Goal: Task Accomplishment & Management: Manage account settings

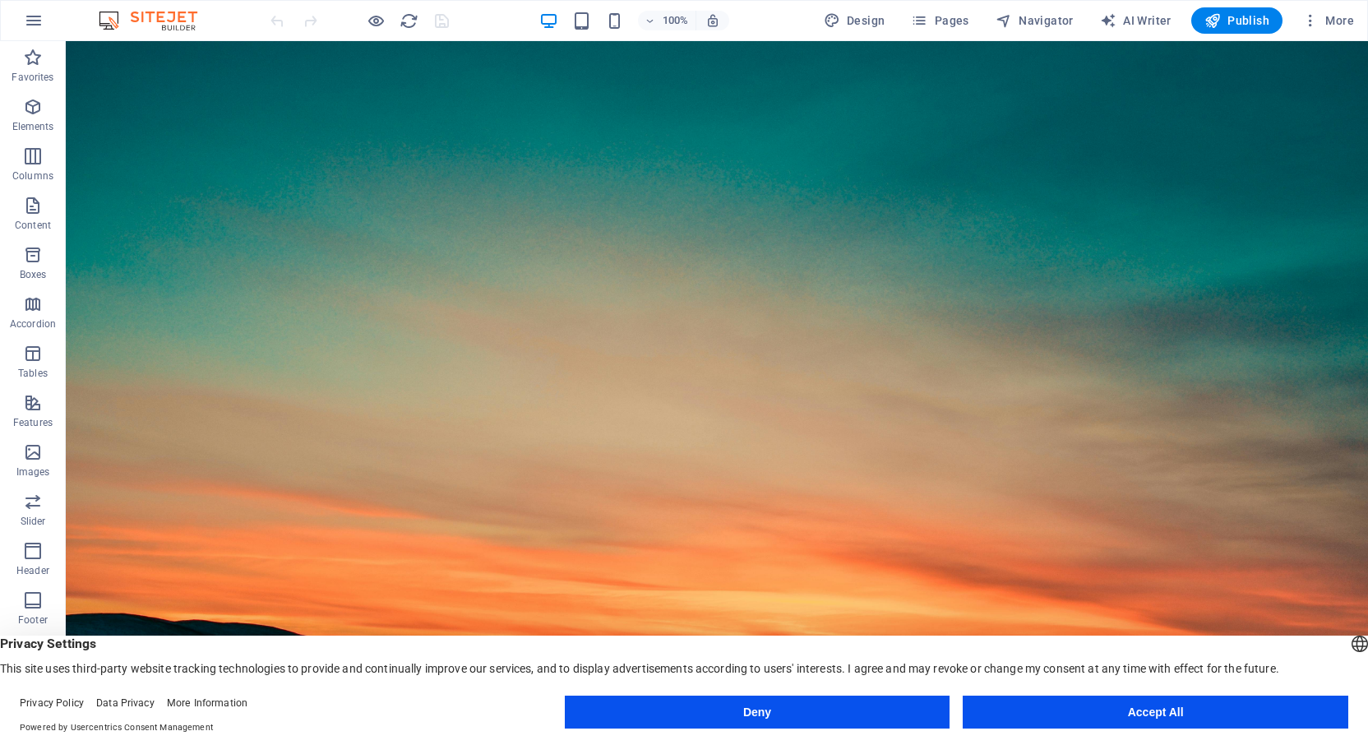
scroll to position [169, 0]
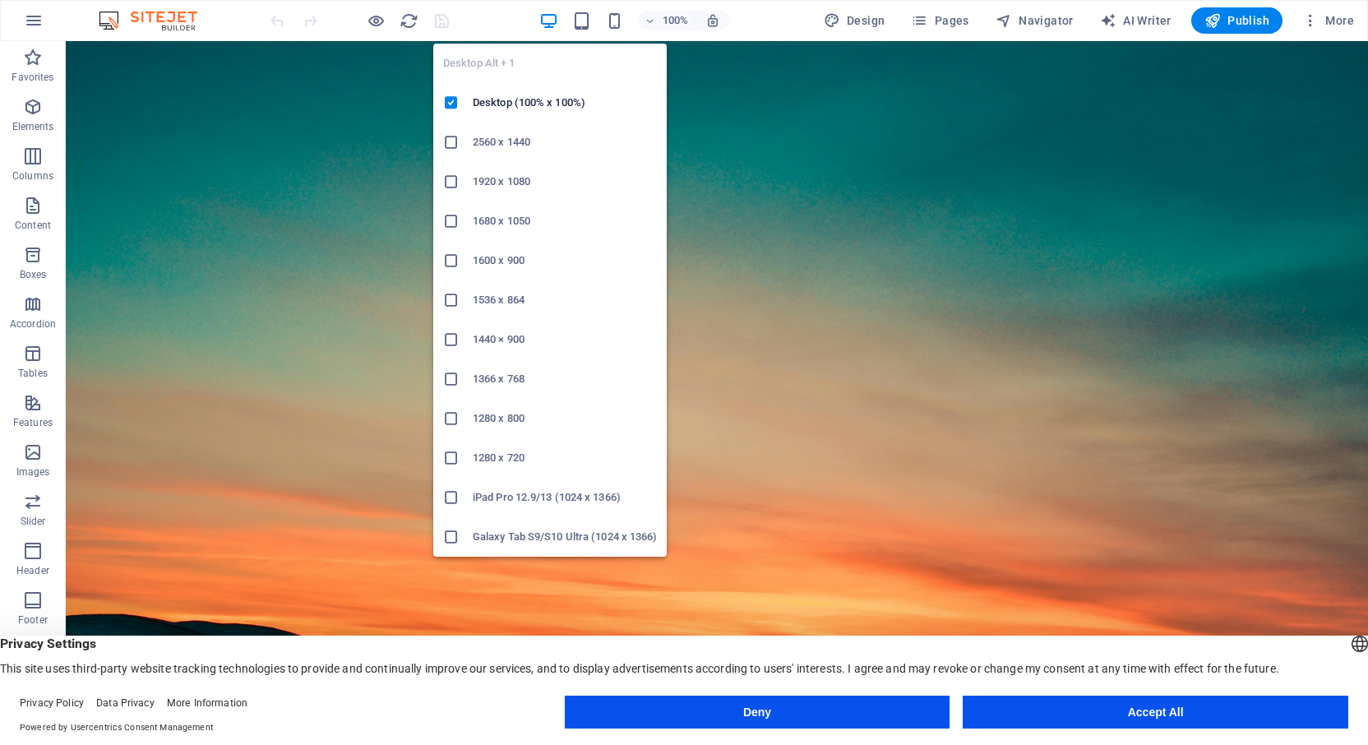
click at [449, 182] on icon at bounding box center [451, 181] width 16 height 16
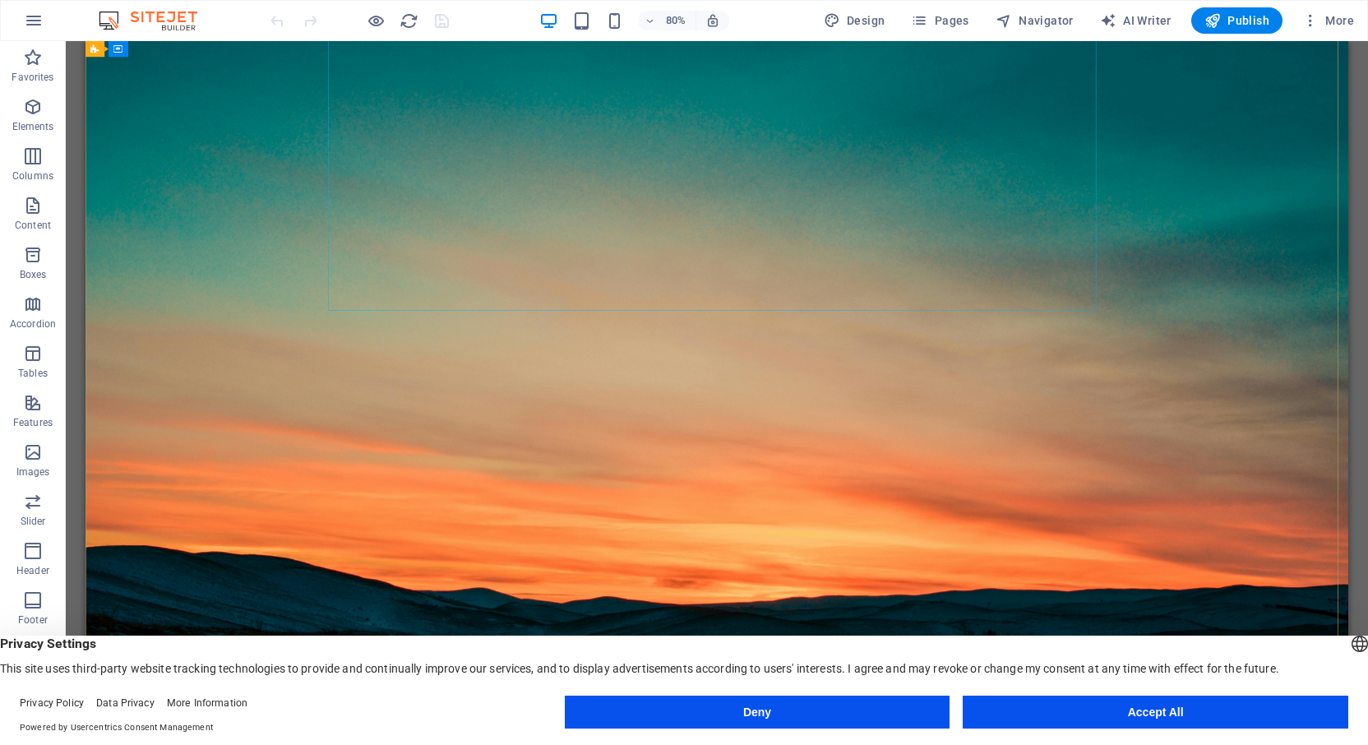
scroll to position [109, 0]
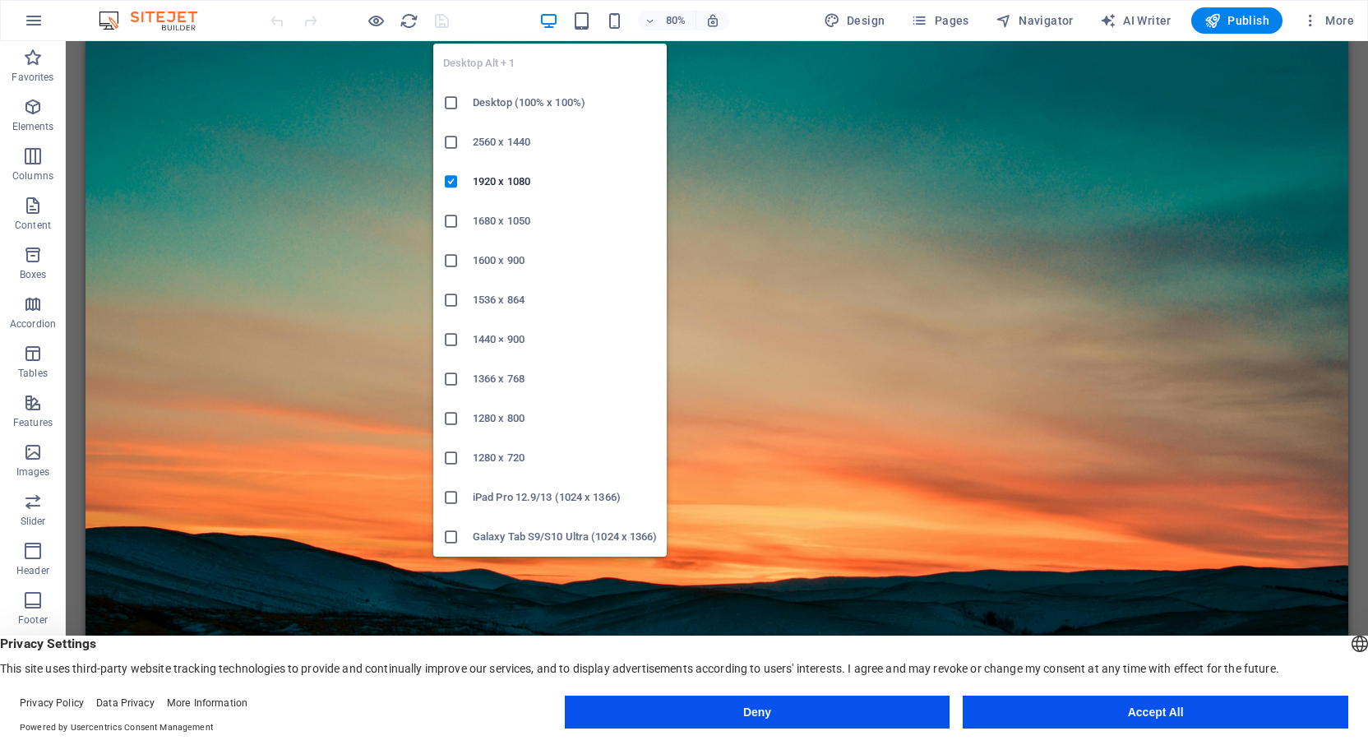
click at [497, 134] on h6 "2560 x 1440" at bounding box center [565, 142] width 184 height 20
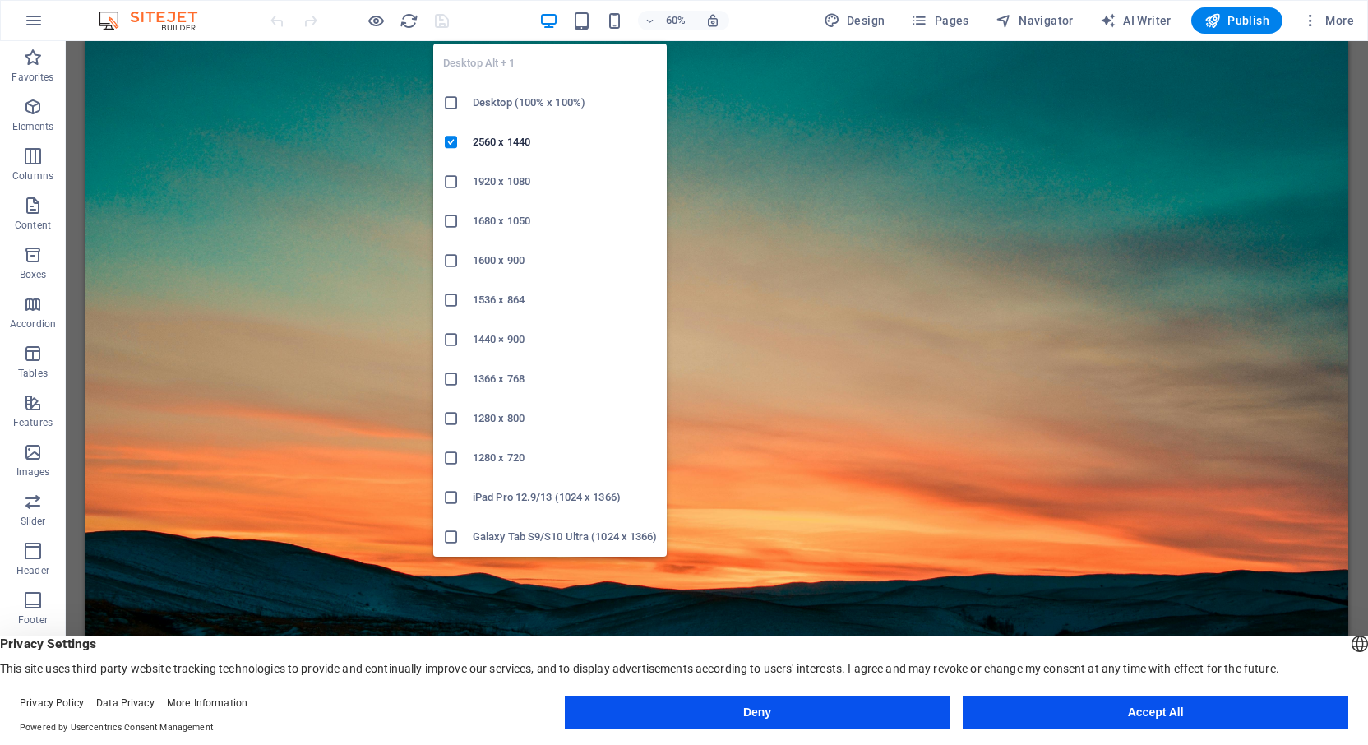
click at [558, 21] on icon "button" at bounding box center [548, 21] width 19 height 19
click at [497, 456] on h6 "1280 x 720" at bounding box center [565, 458] width 184 height 20
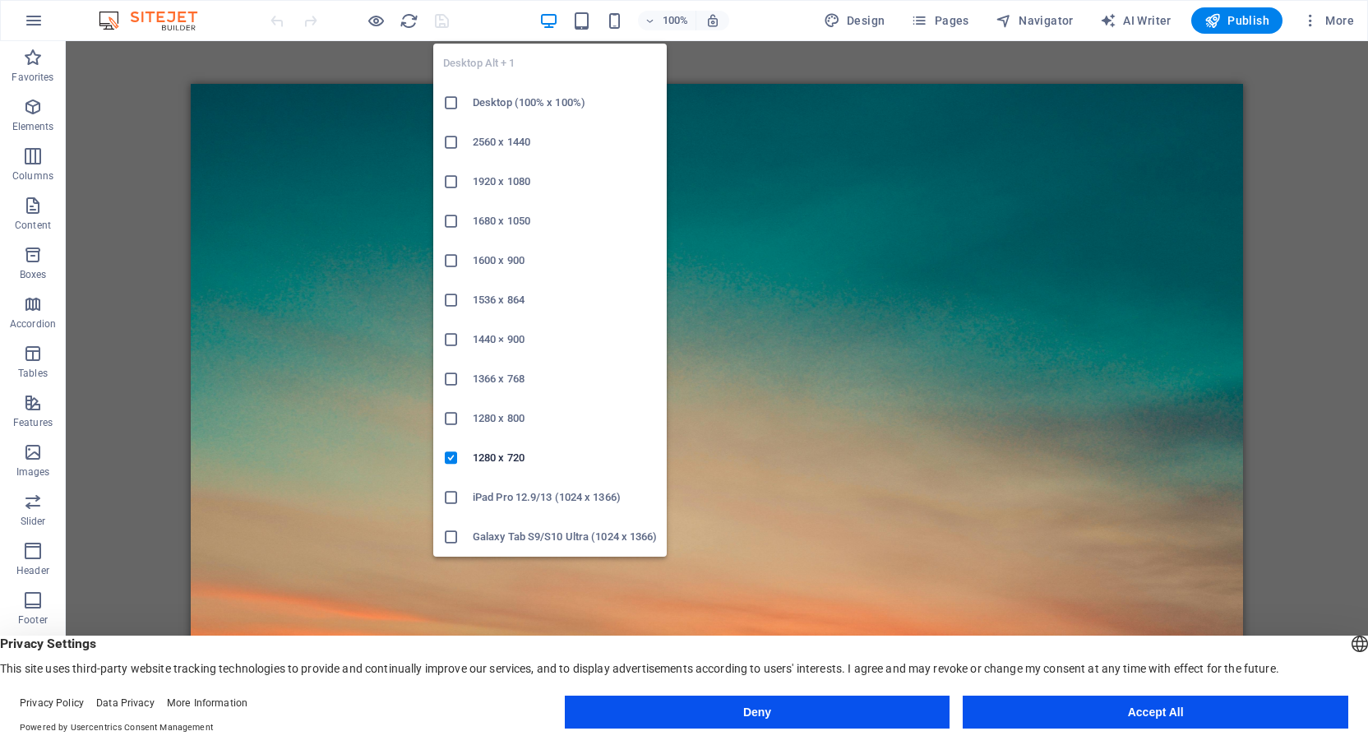
click at [465, 539] on div at bounding box center [458, 537] width 30 height 16
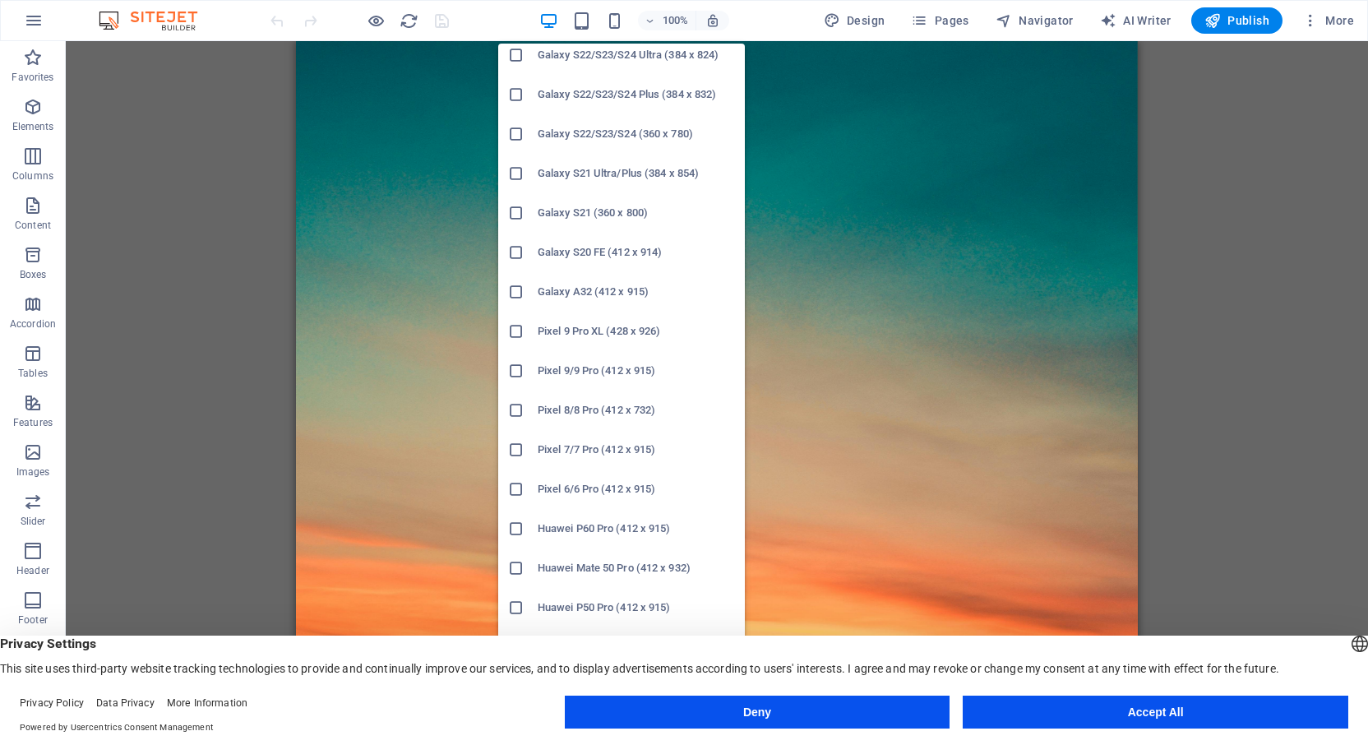
scroll to position [542, 0]
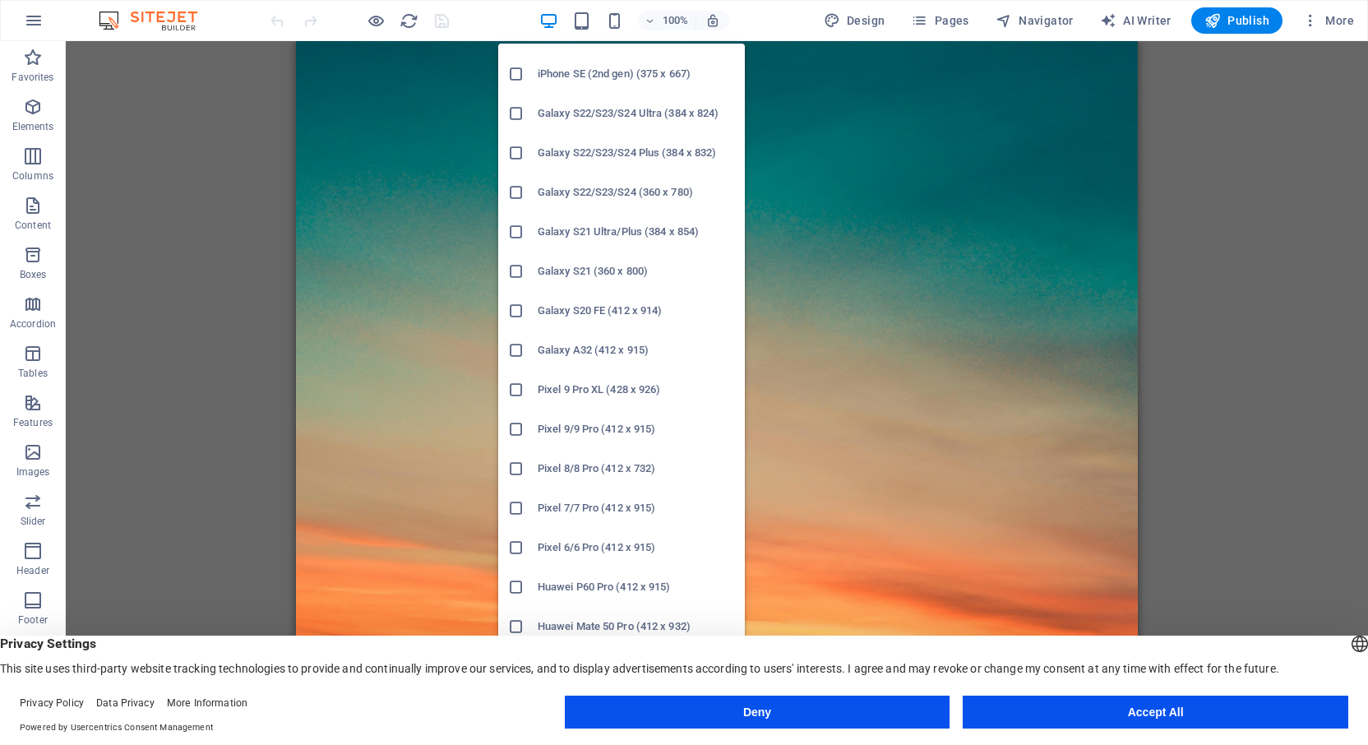
click at [568, 350] on h6 "Galaxy A32 (412 x 915)" at bounding box center [636, 350] width 197 height 20
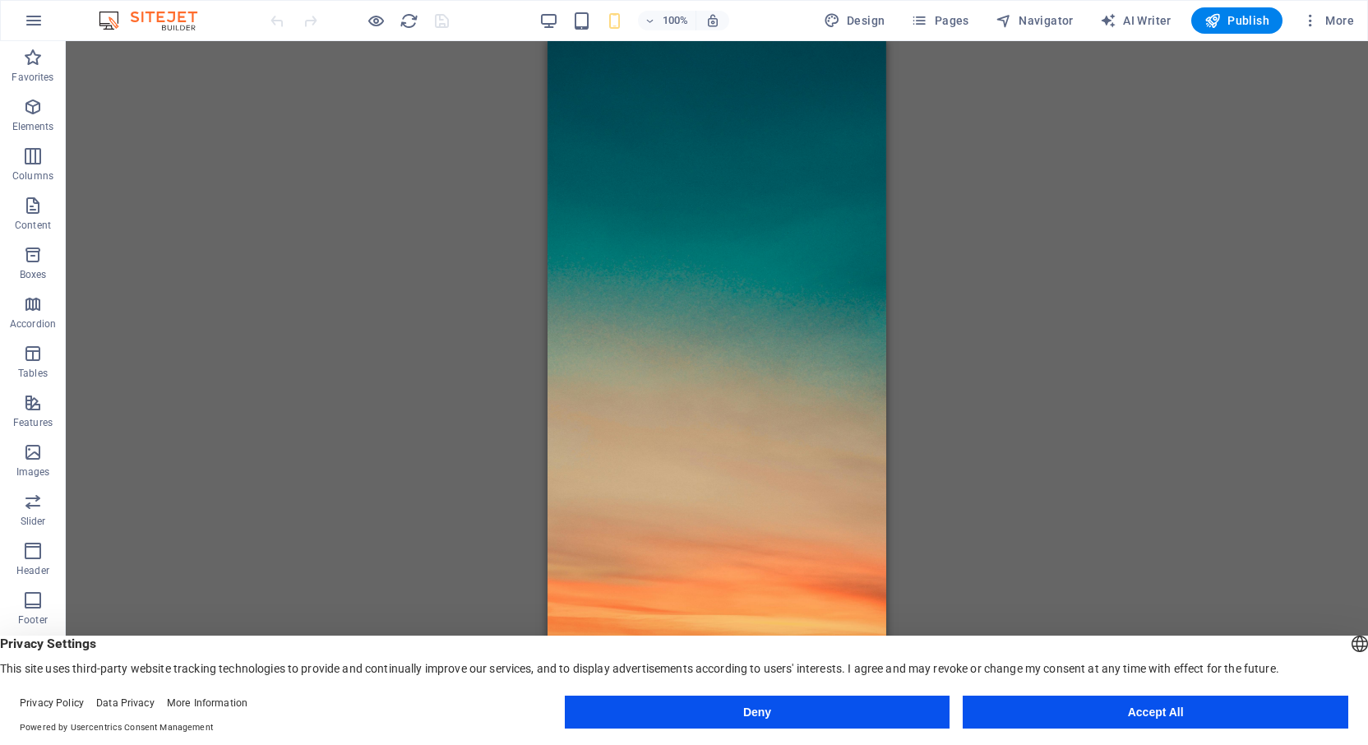
scroll to position [0, 0]
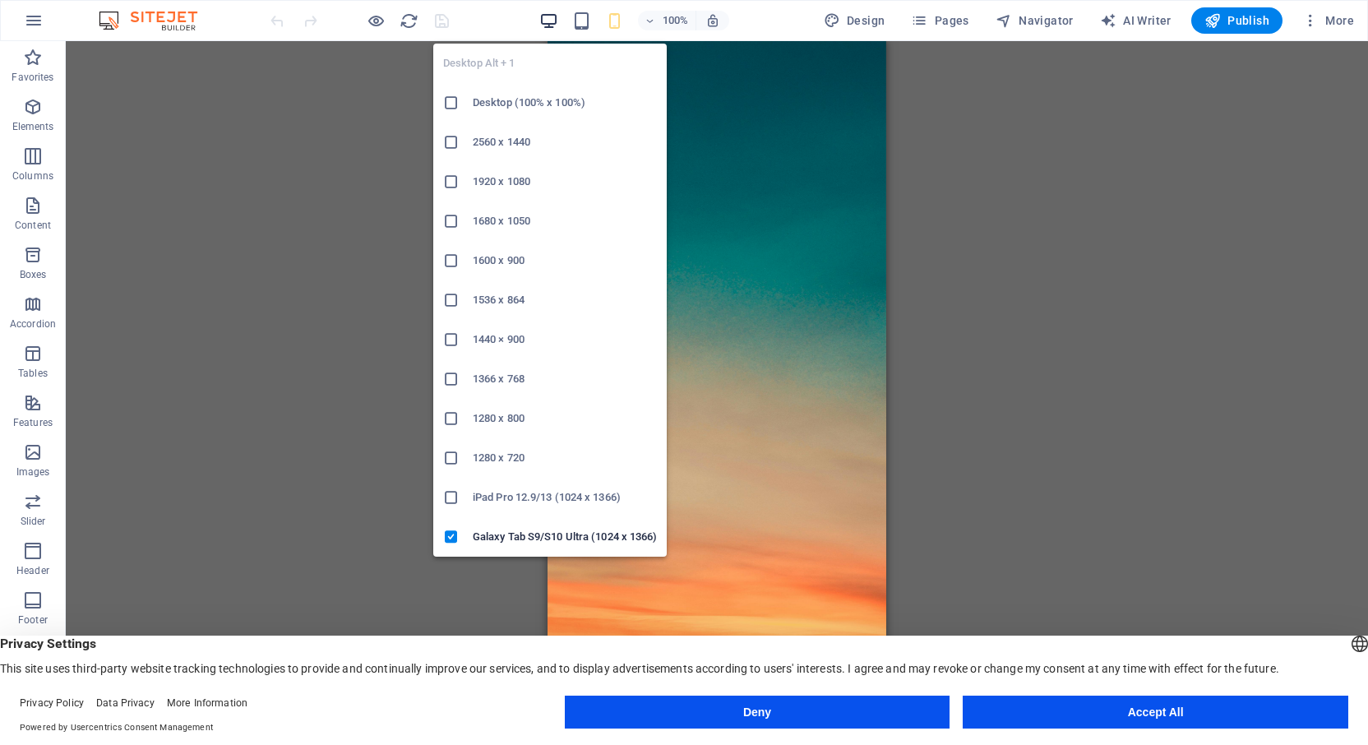
click at [552, 18] on icon "button" at bounding box center [548, 21] width 19 height 19
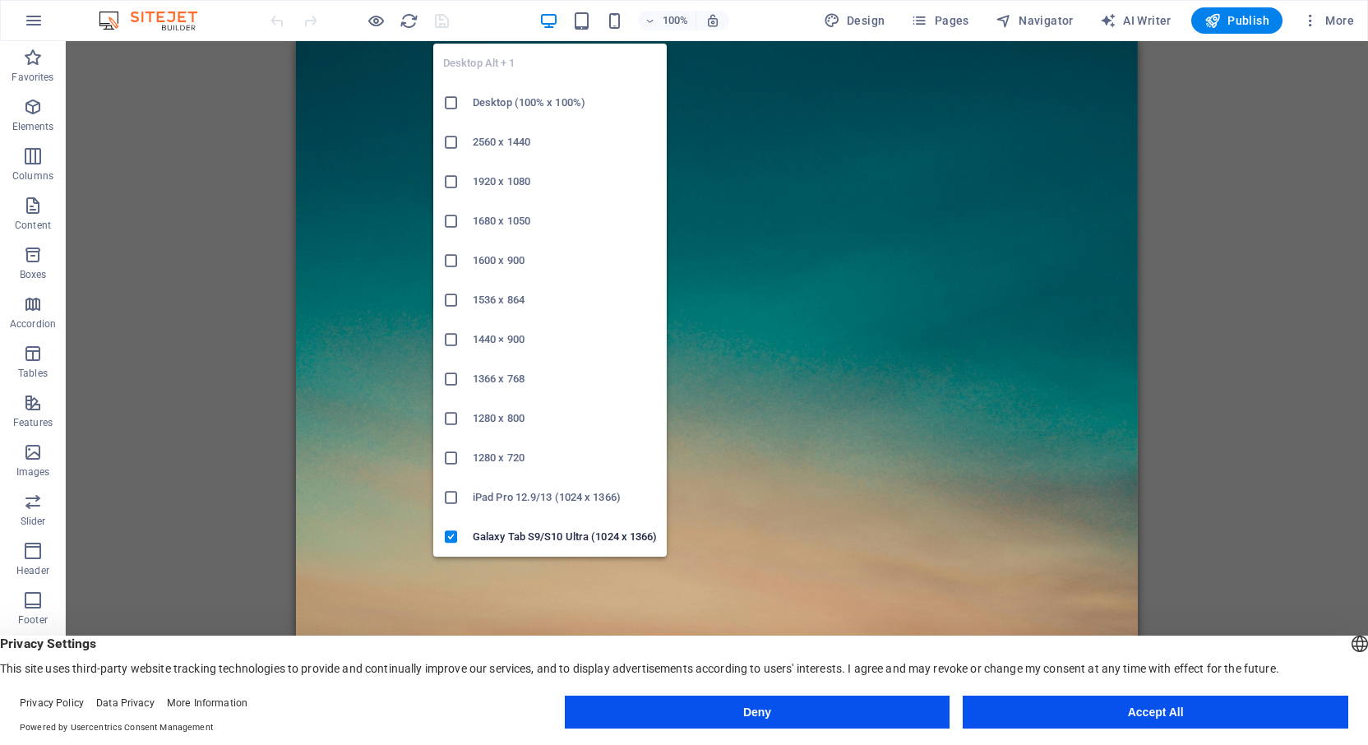
click at [483, 417] on h6 "1280 x 800" at bounding box center [565, 419] width 184 height 20
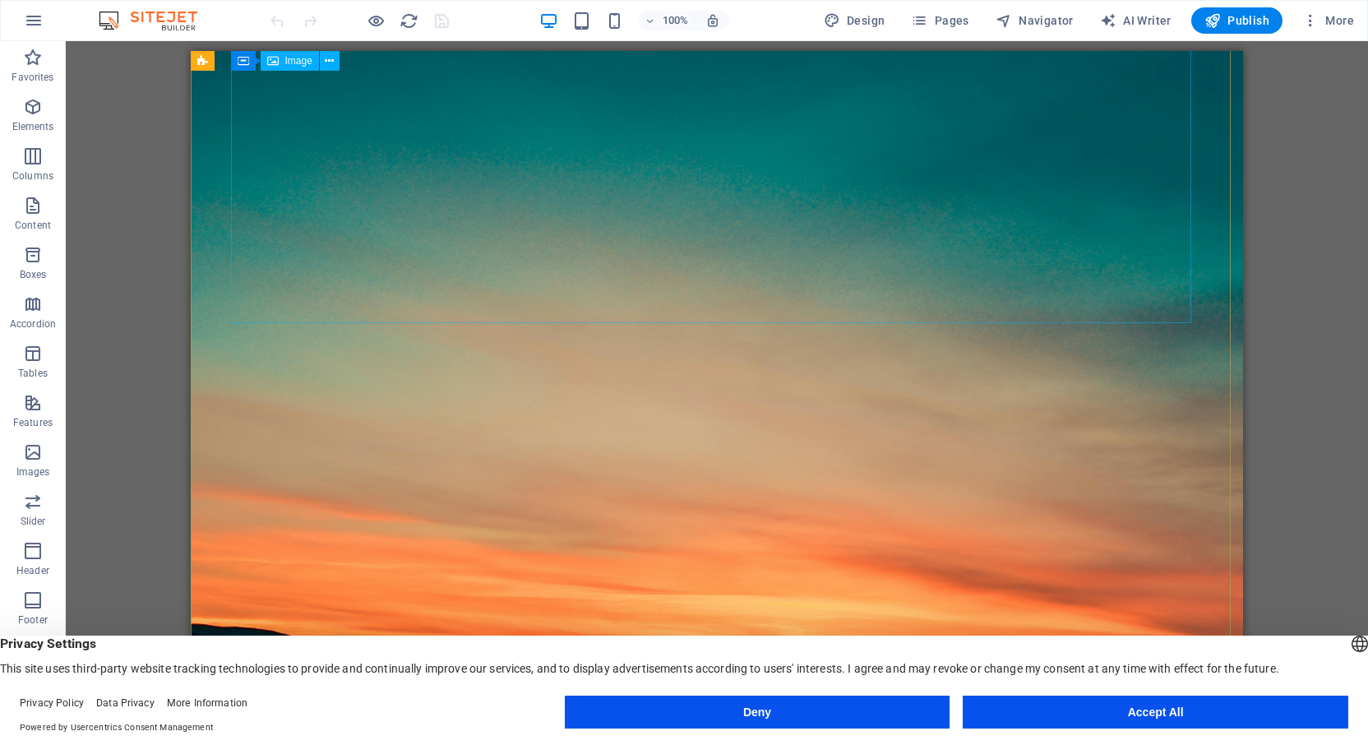
scroll to position [164, 0]
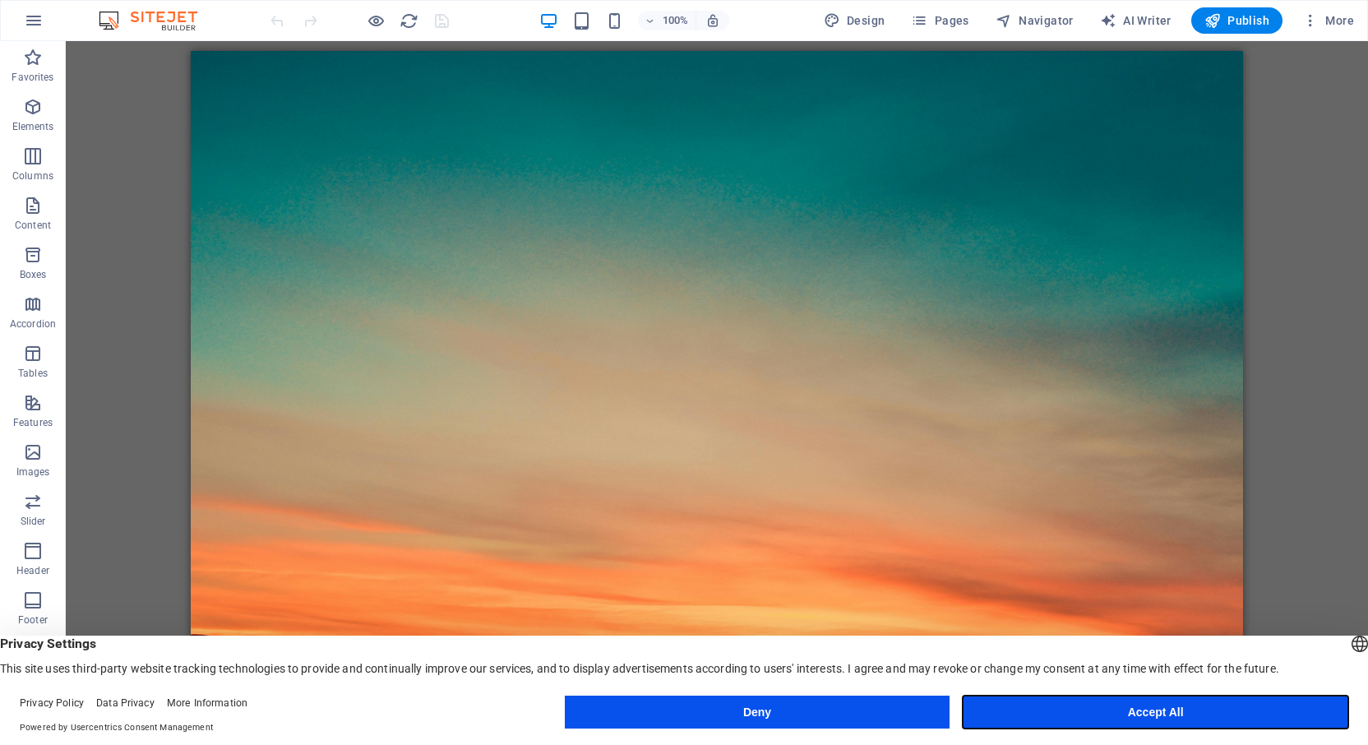
click at [1164, 713] on button "Accept All" at bounding box center [1156, 712] width 386 height 33
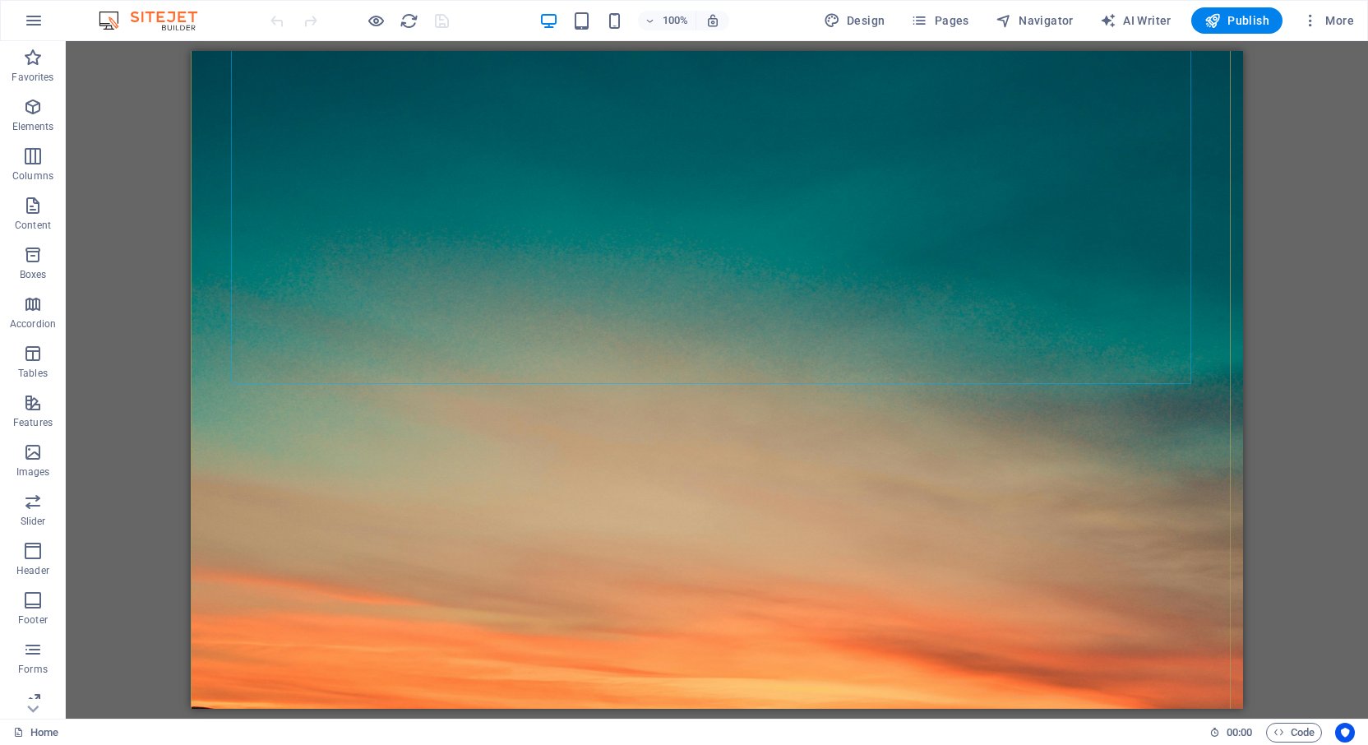
scroll to position [109, 0]
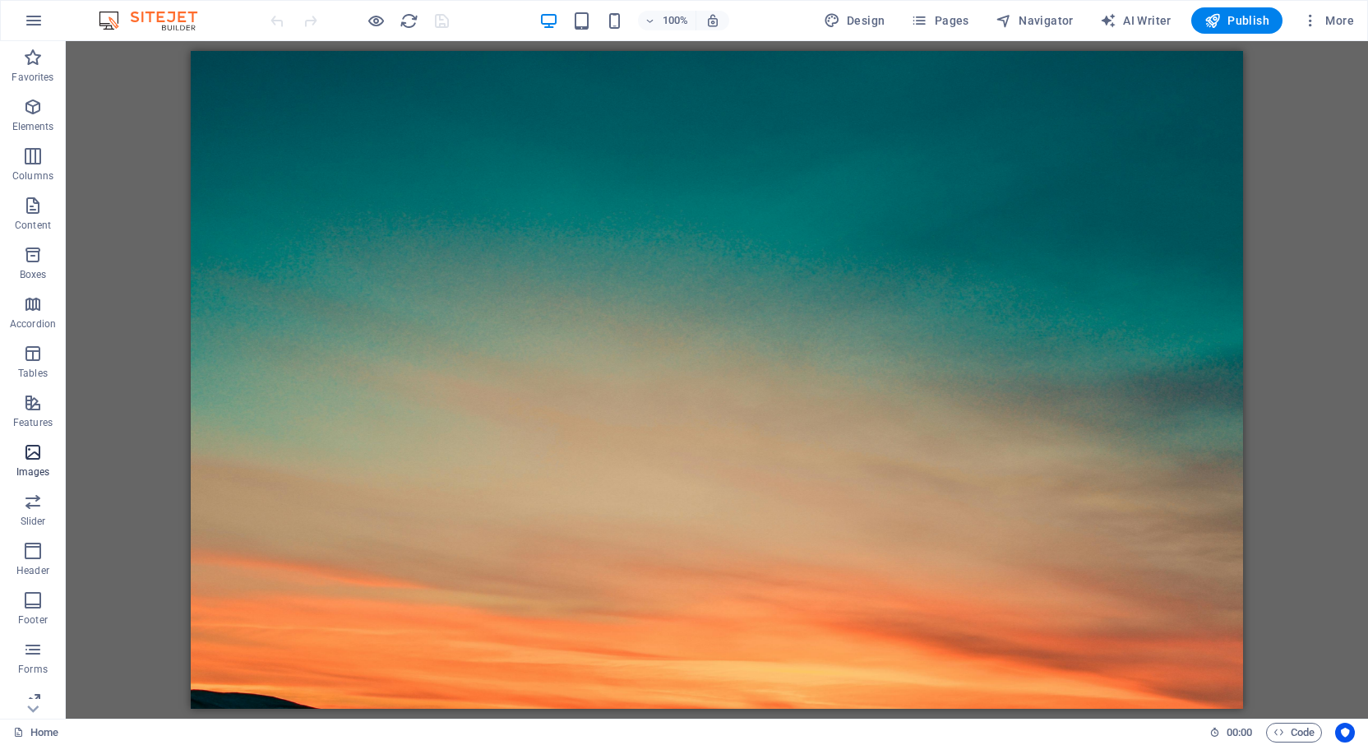
click at [40, 465] on p "Images" at bounding box center [33, 471] width 34 height 13
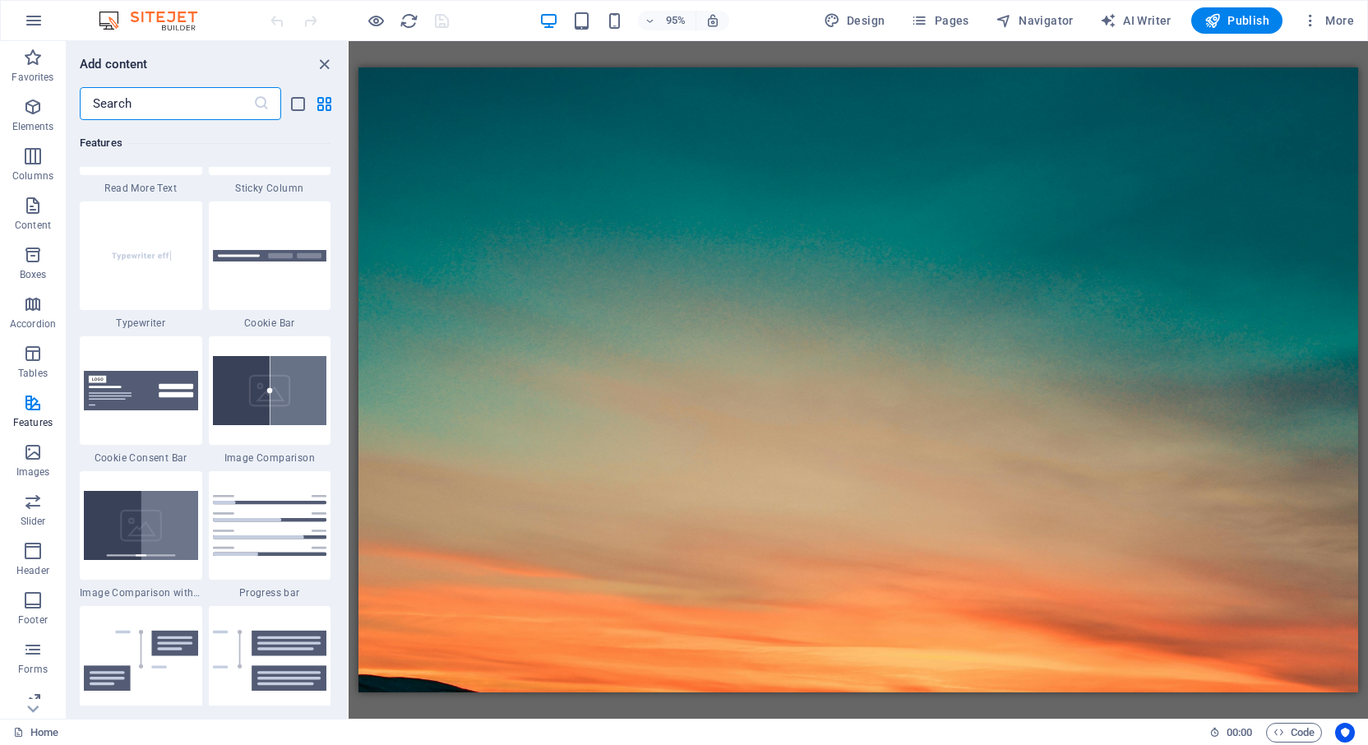
scroll to position [6419, 0]
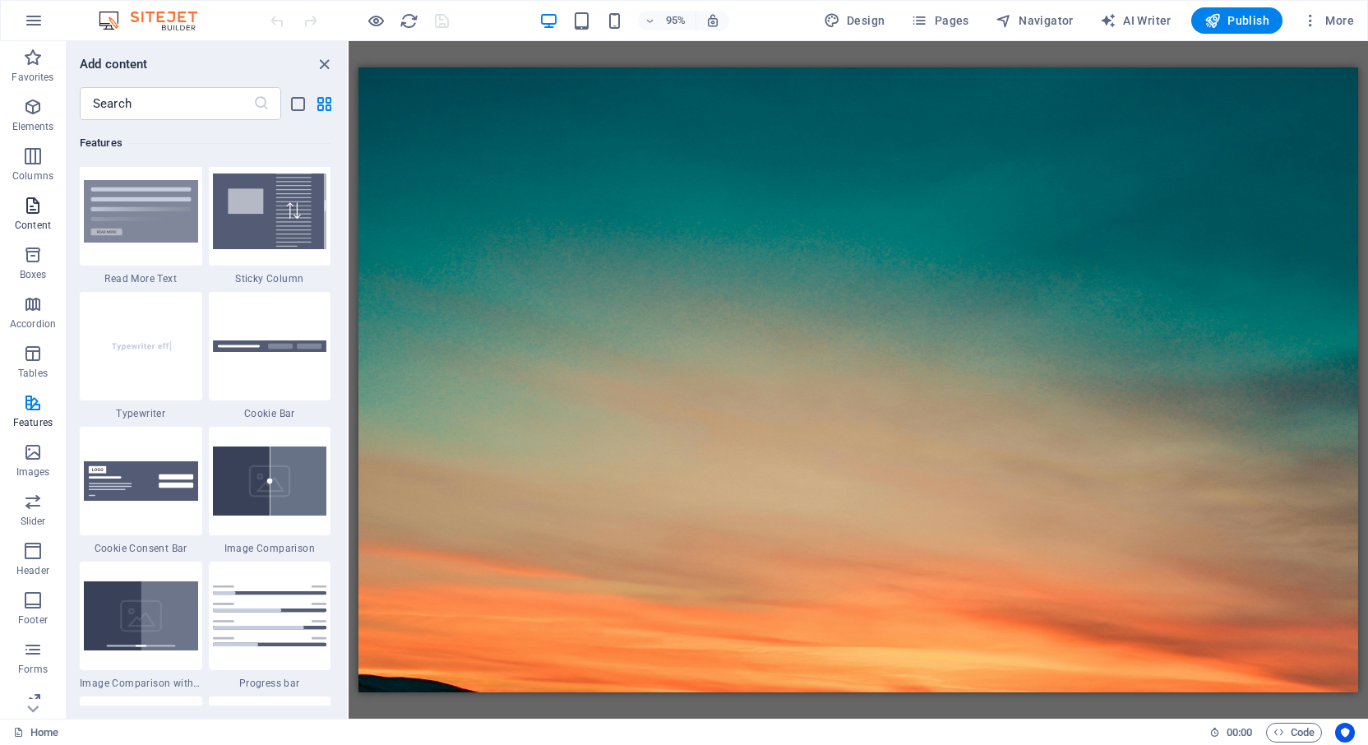
click at [49, 210] on span "Content" at bounding box center [33, 215] width 66 height 39
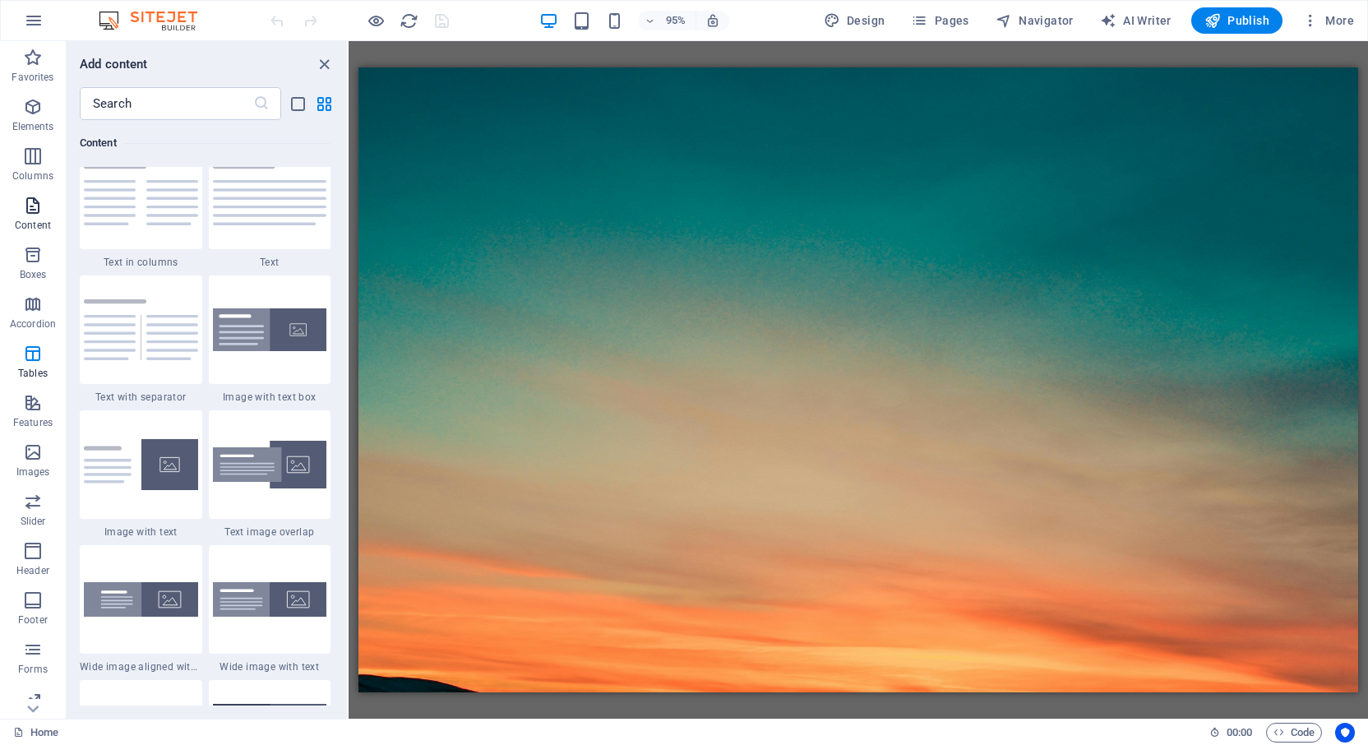
scroll to position [2877, 0]
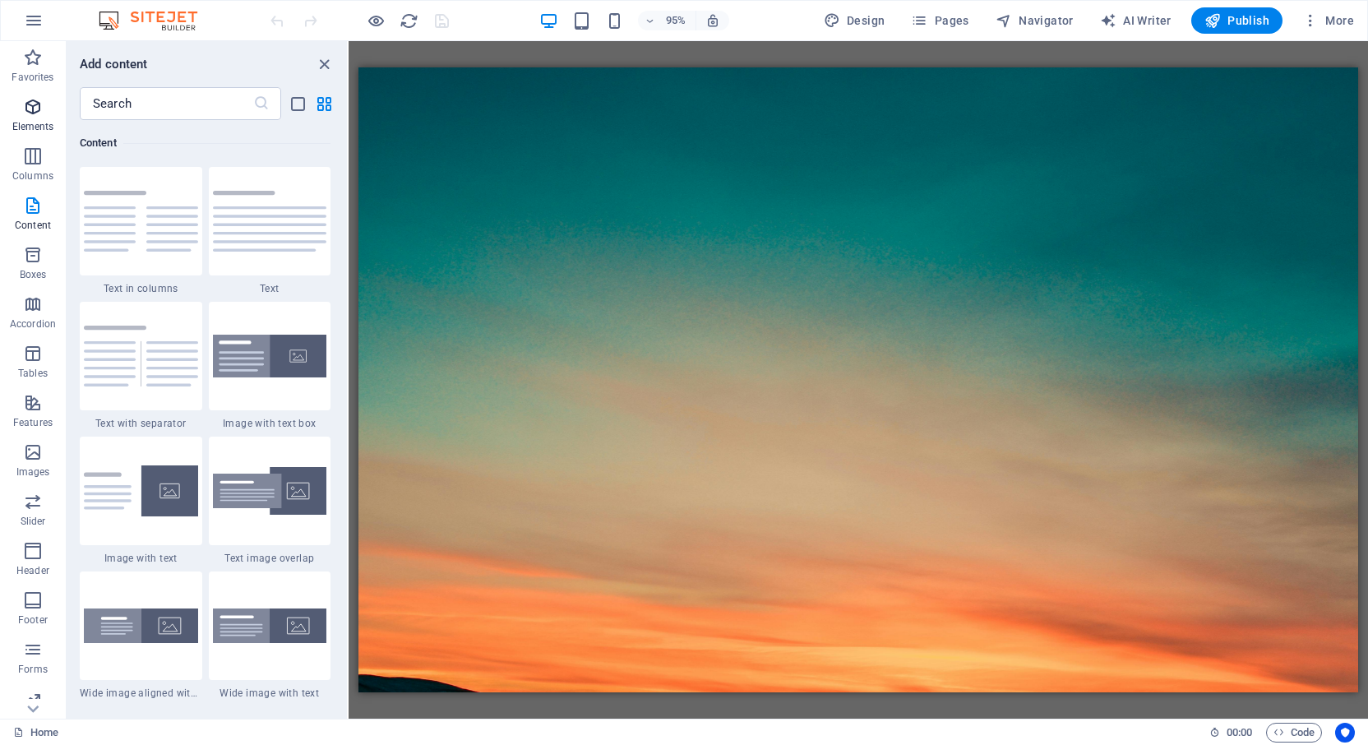
click at [35, 111] on icon "button" at bounding box center [33, 107] width 20 height 20
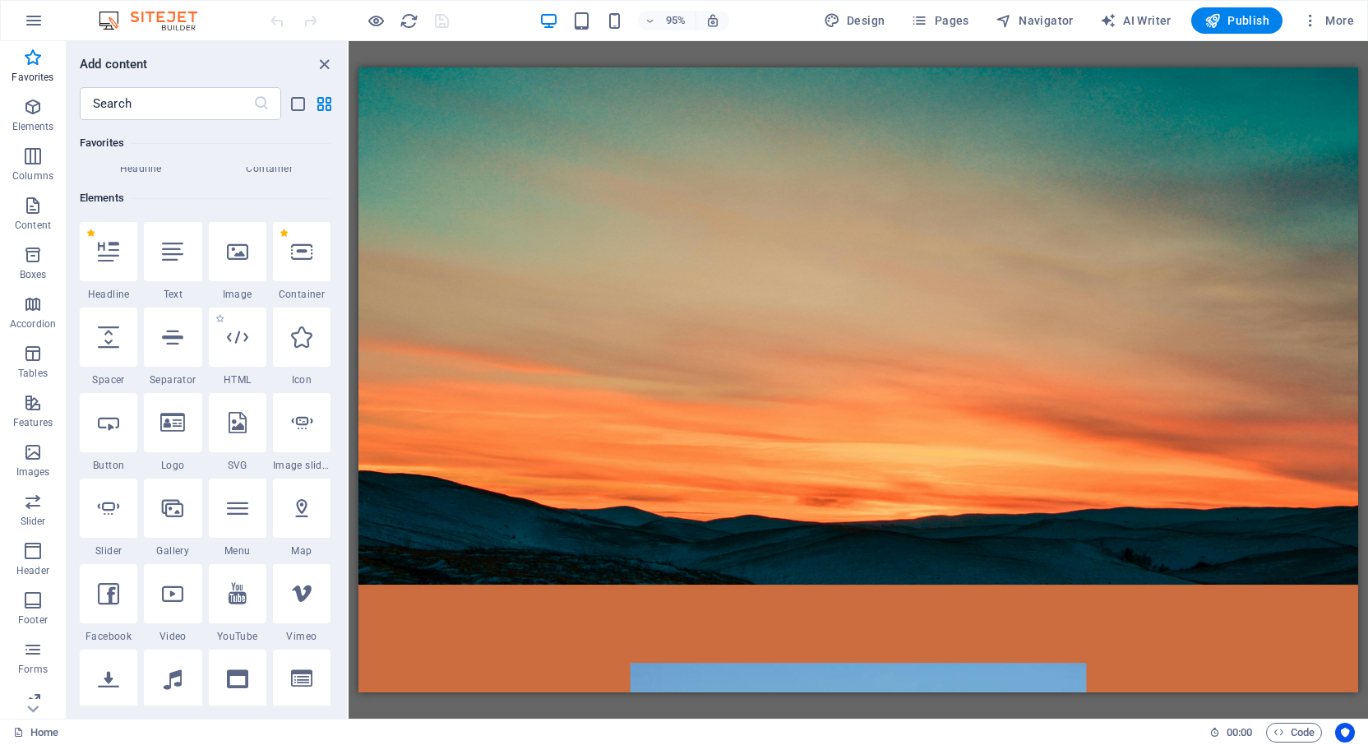
scroll to position [65, 0]
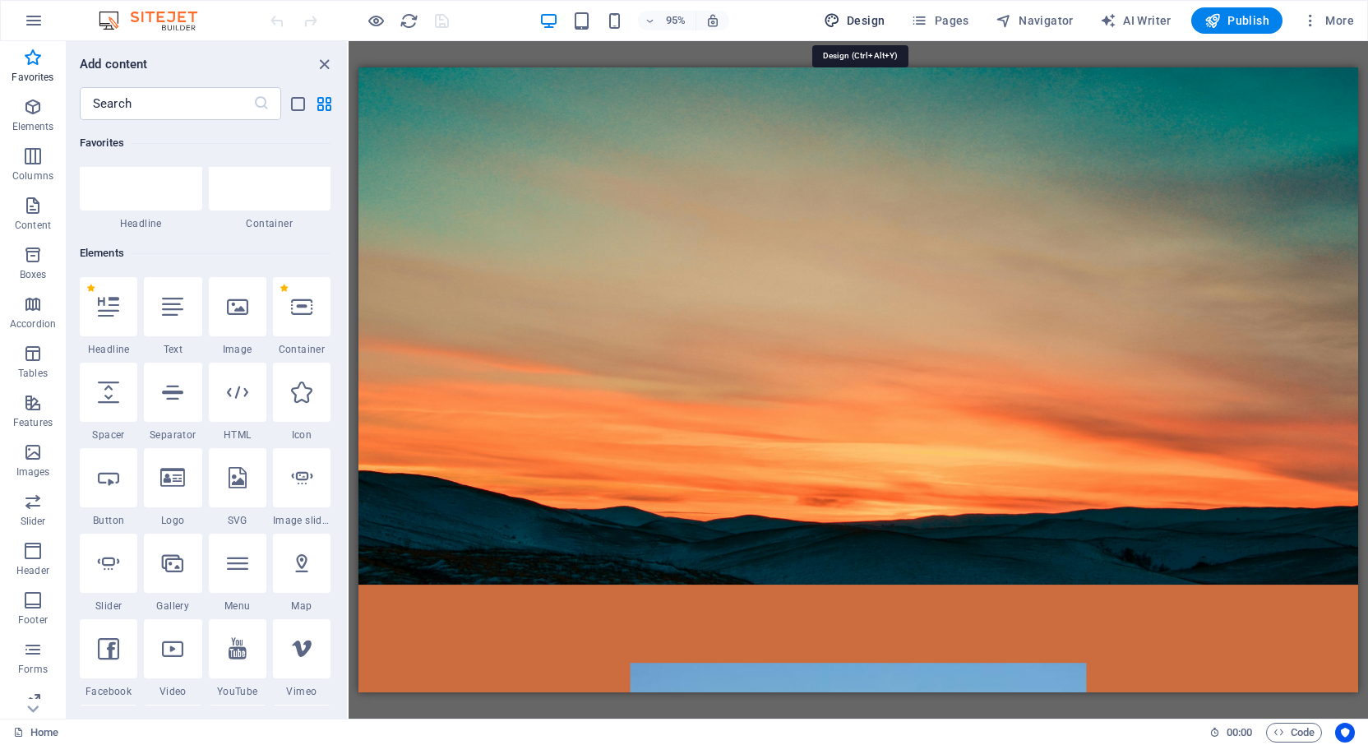
click at [859, 21] on span "Design" at bounding box center [855, 20] width 62 height 16
select select "px"
select select "500"
select select "px"
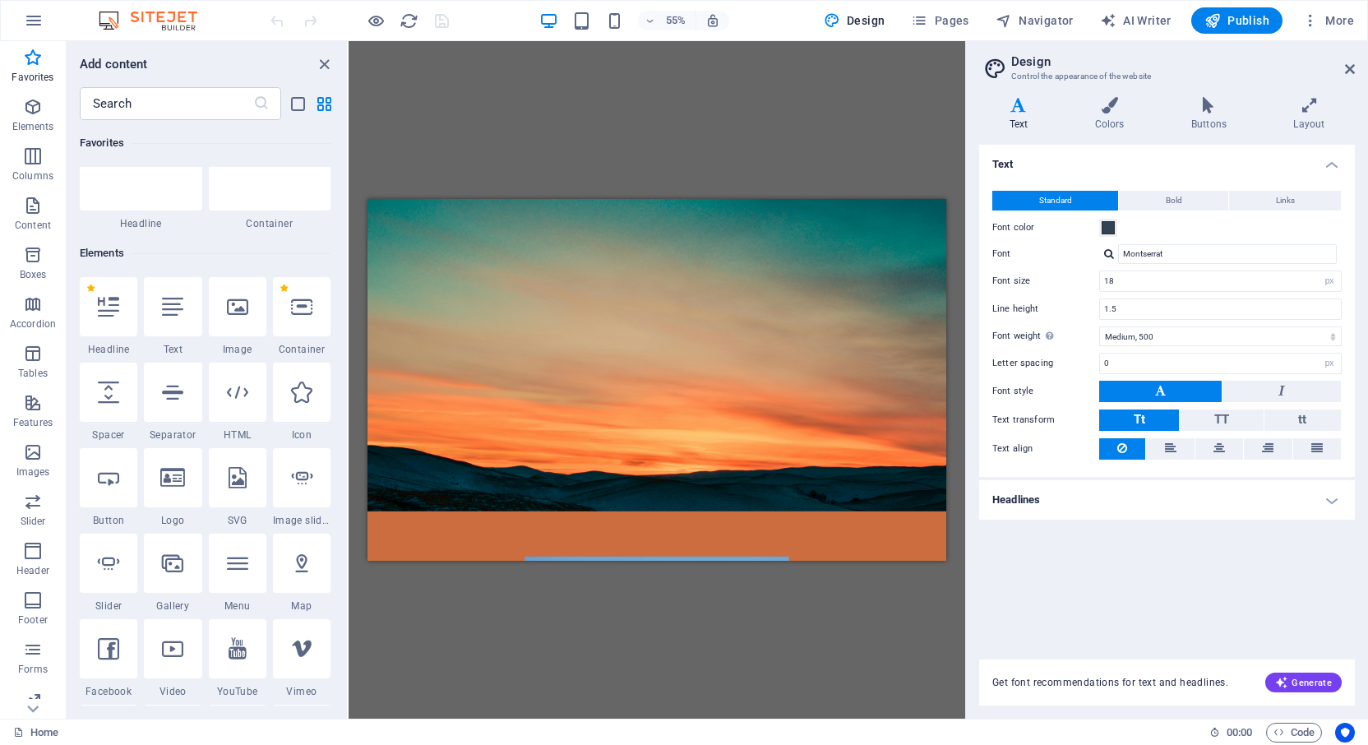
scroll to position [324, 0]
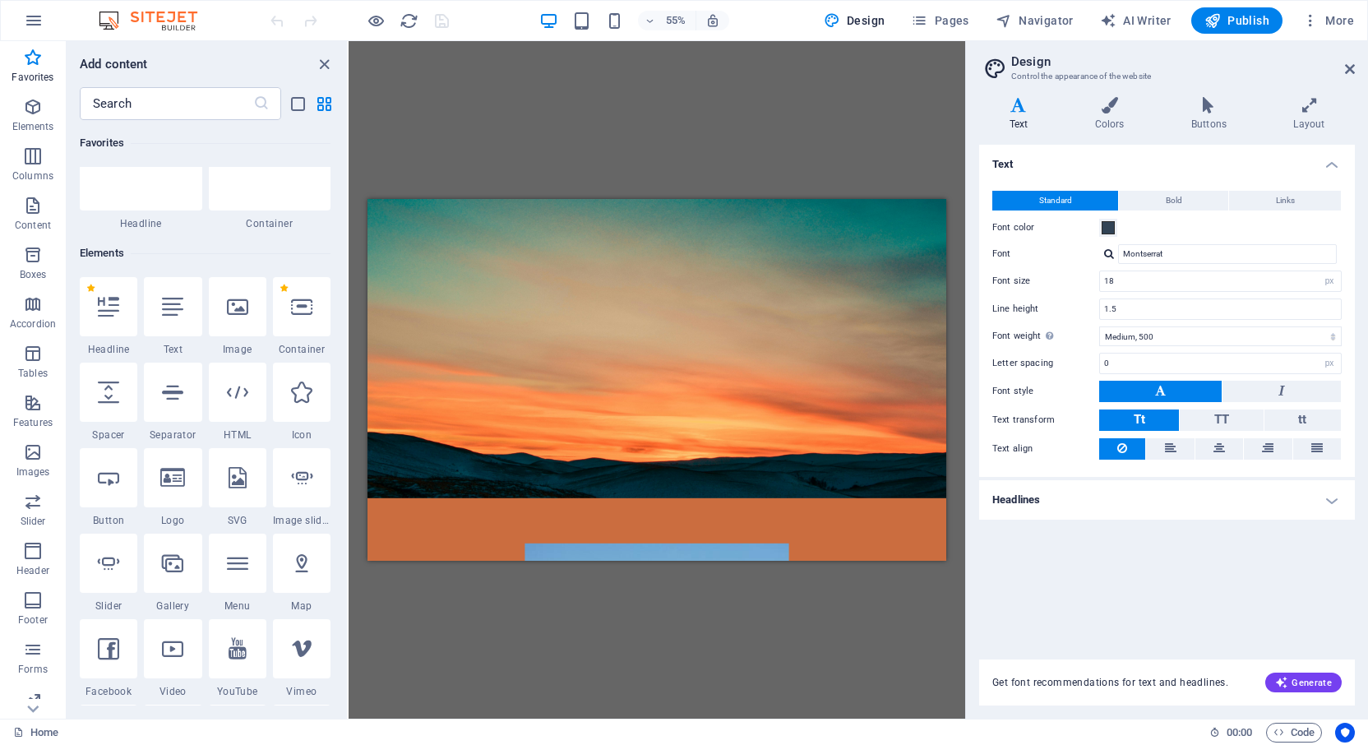
drag, startPoint x: 1412, startPoint y: 556, endPoint x: 1328, endPoint y: 709, distance: 174.4
click at [1332, 337] on select "Thin, 100 Extra-light, 200 Light, 300 Regular, 400 Medium, 500 Semi-bold, 600 B…" at bounding box center [1220, 336] width 243 height 20
select select "600"
click at [1099, 326] on select "Thin, 100 Extra-light, 200 Light, 300 Regular, 400 Medium, 500 Semi-bold, 600 B…" at bounding box center [1220, 336] width 243 height 20
click at [1301, 679] on span "Generate" at bounding box center [1303, 682] width 57 height 13
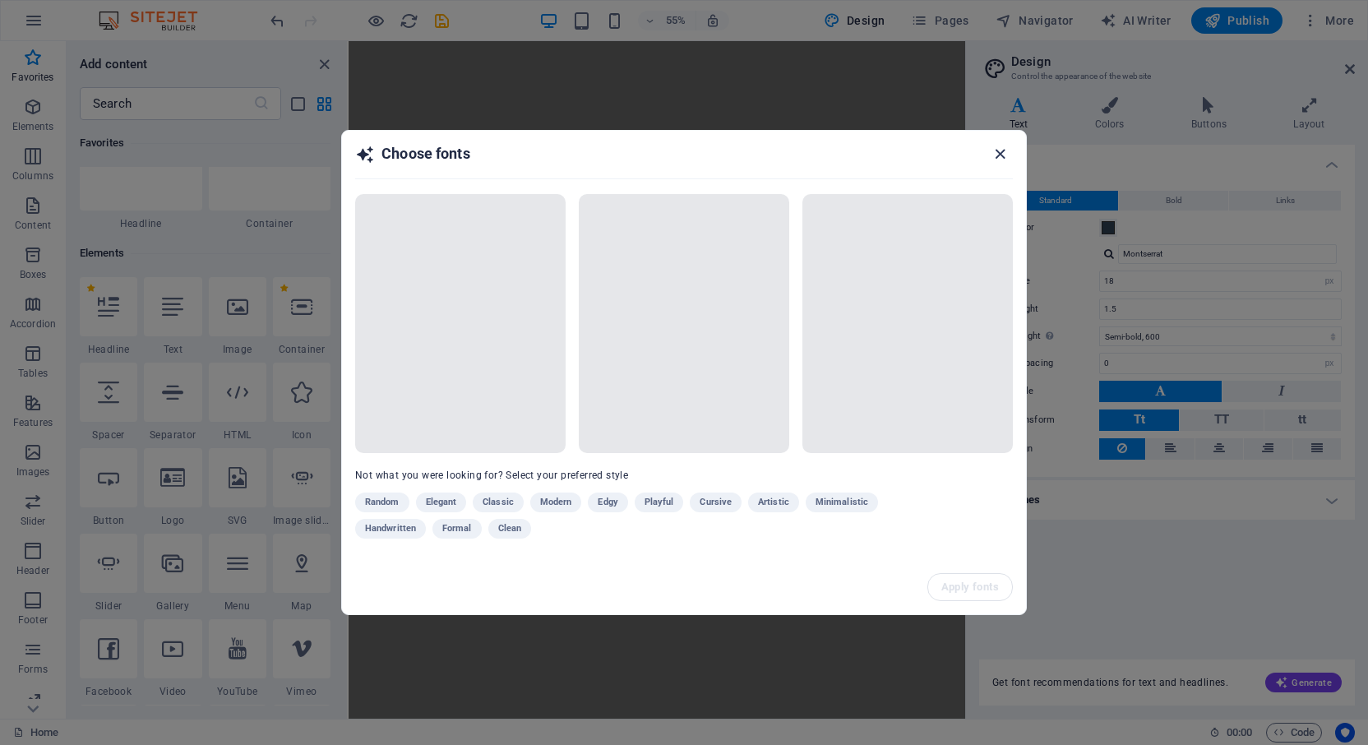
click at [1001, 156] on icon "button" at bounding box center [1000, 154] width 19 height 19
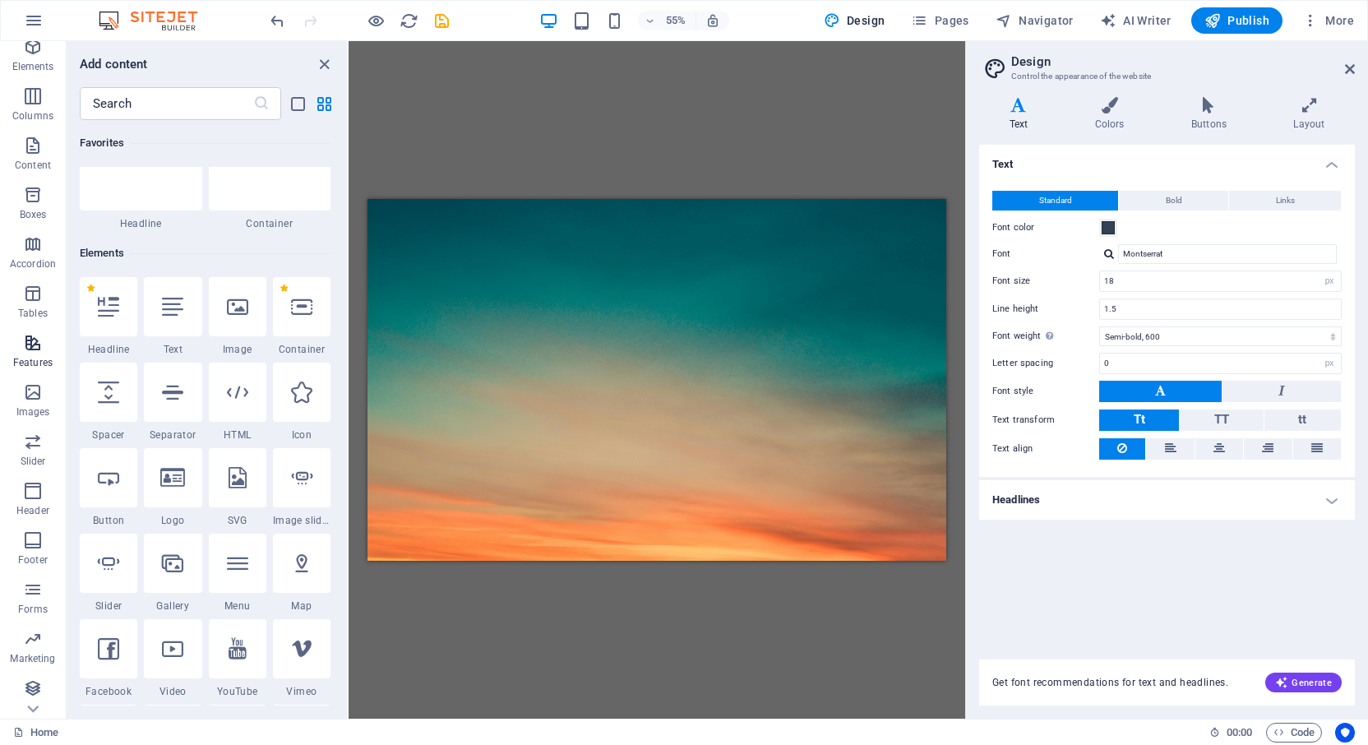
scroll to position [62, 0]
click at [33, 383] on icon "button" at bounding box center [33, 390] width 20 height 20
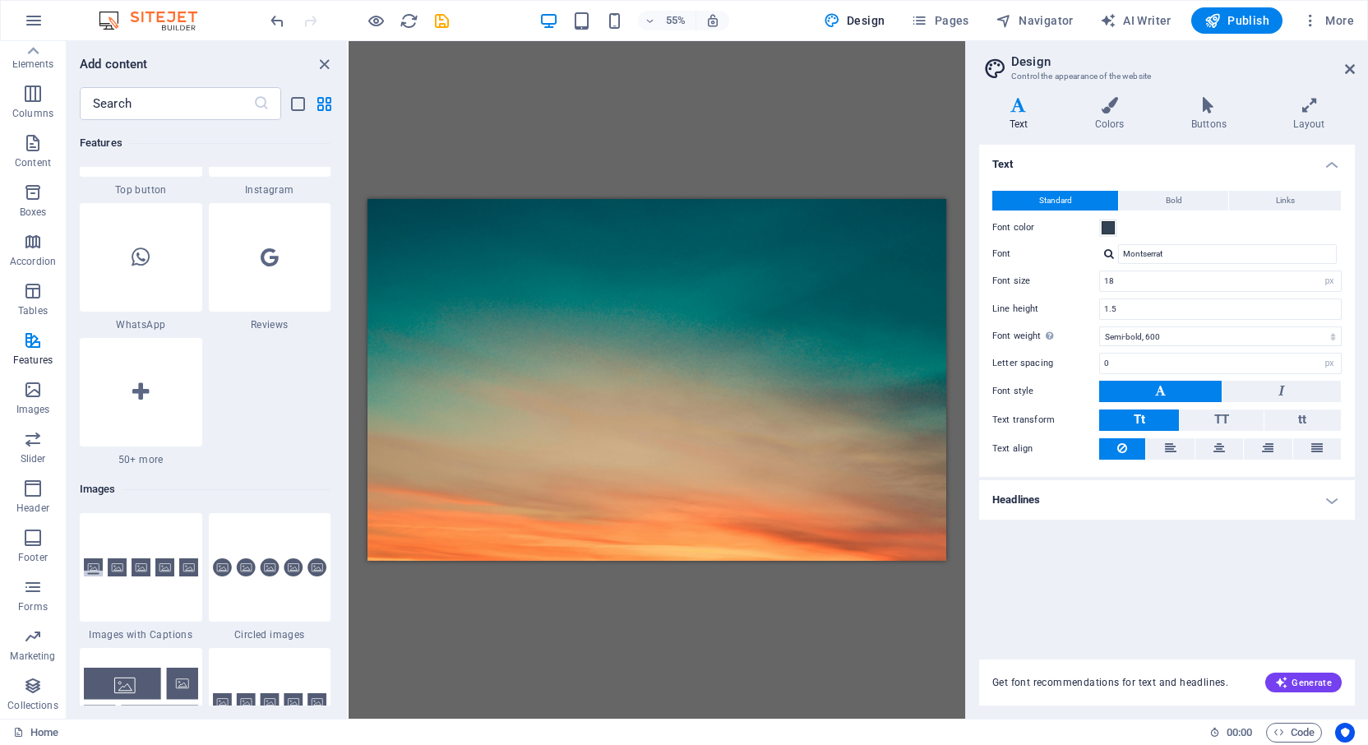
scroll to position [7954, 0]
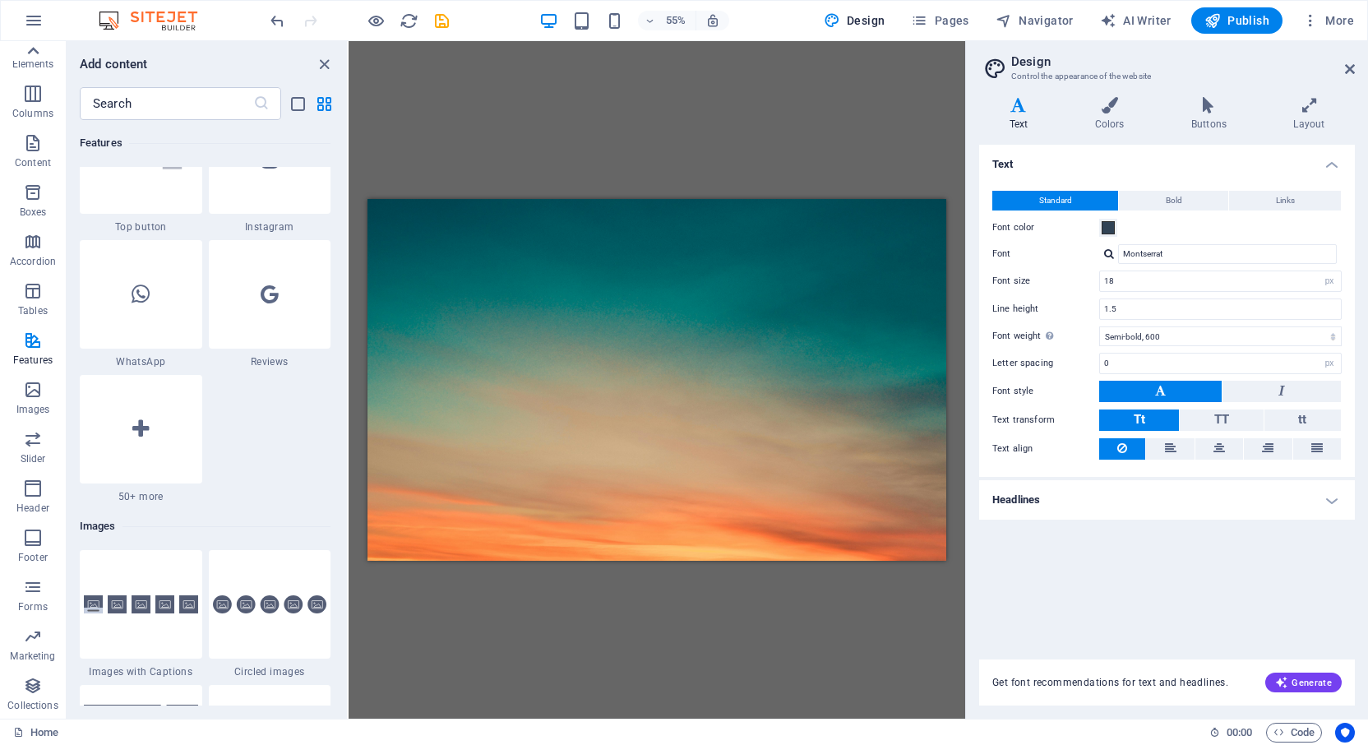
click at [29, 60] on icon at bounding box center [32, 50] width 23 height 23
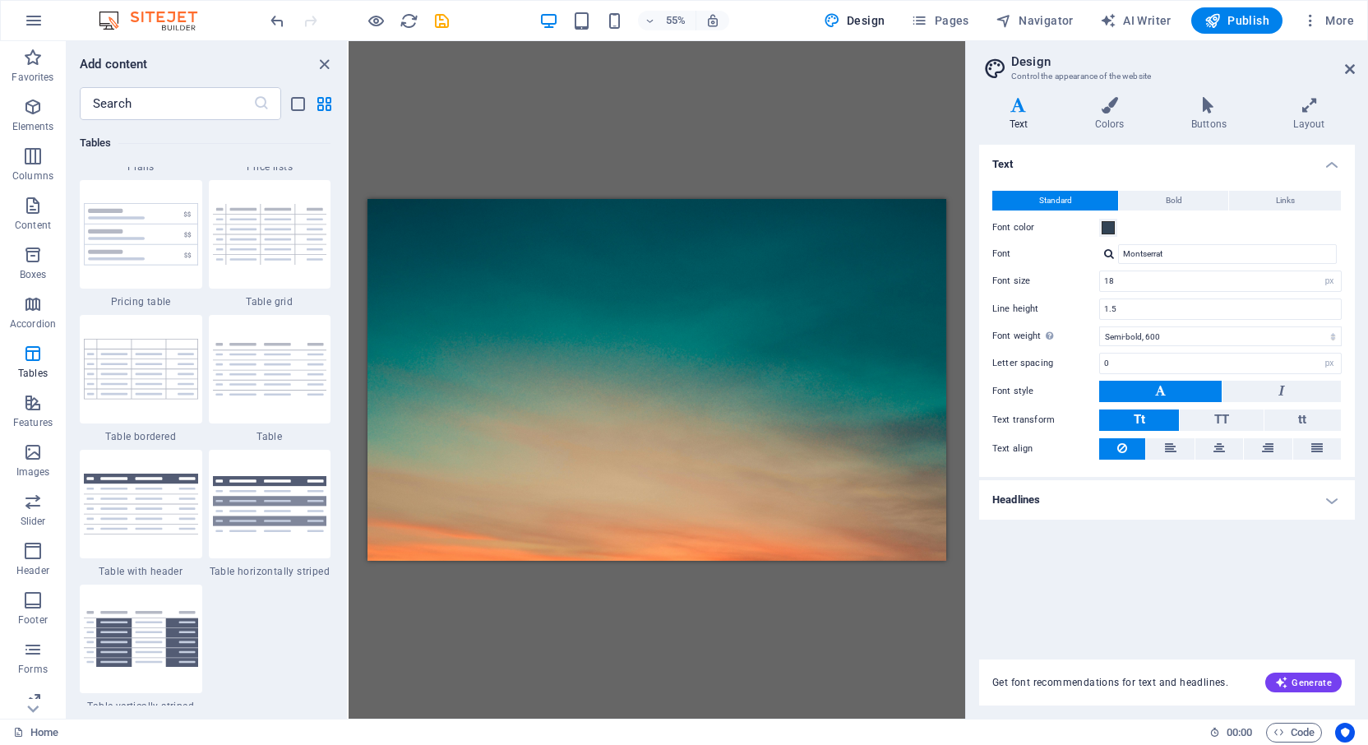
scroll to position [4, 0]
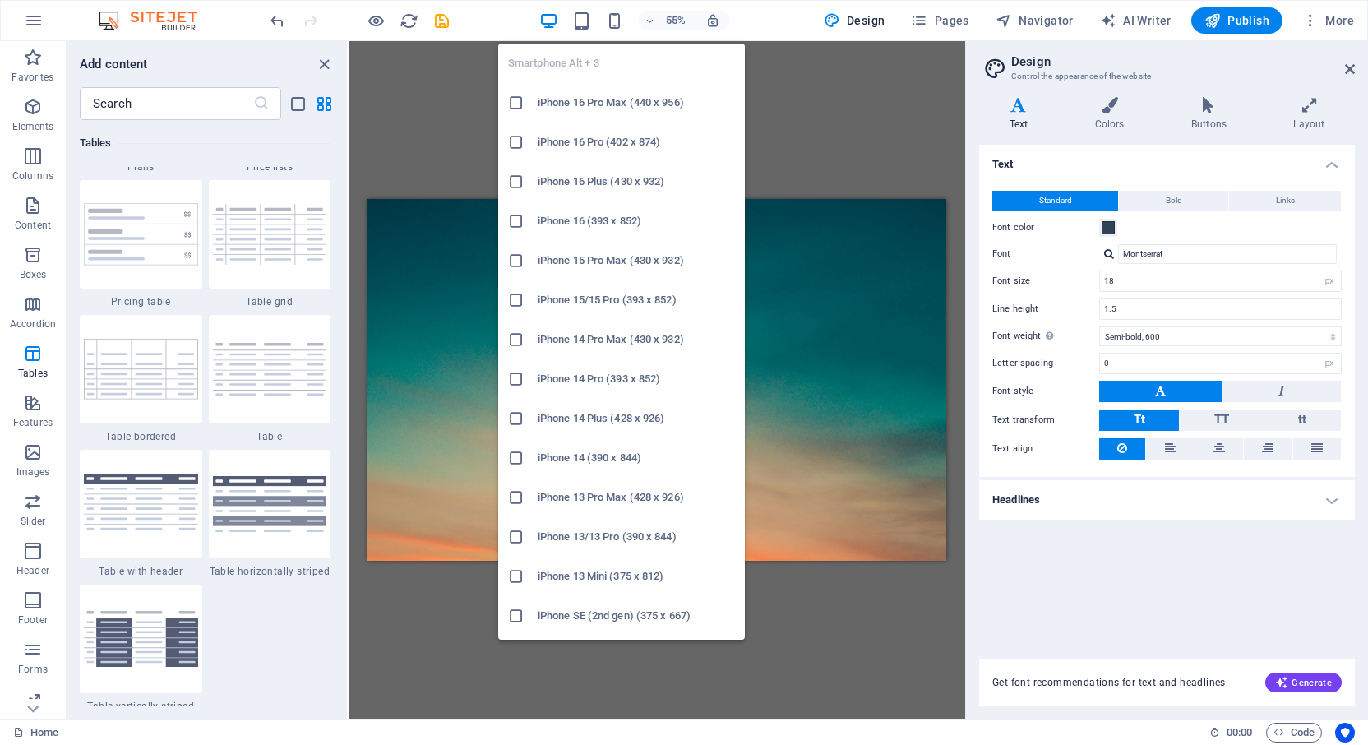
click at [515, 221] on icon at bounding box center [516, 221] width 16 height 16
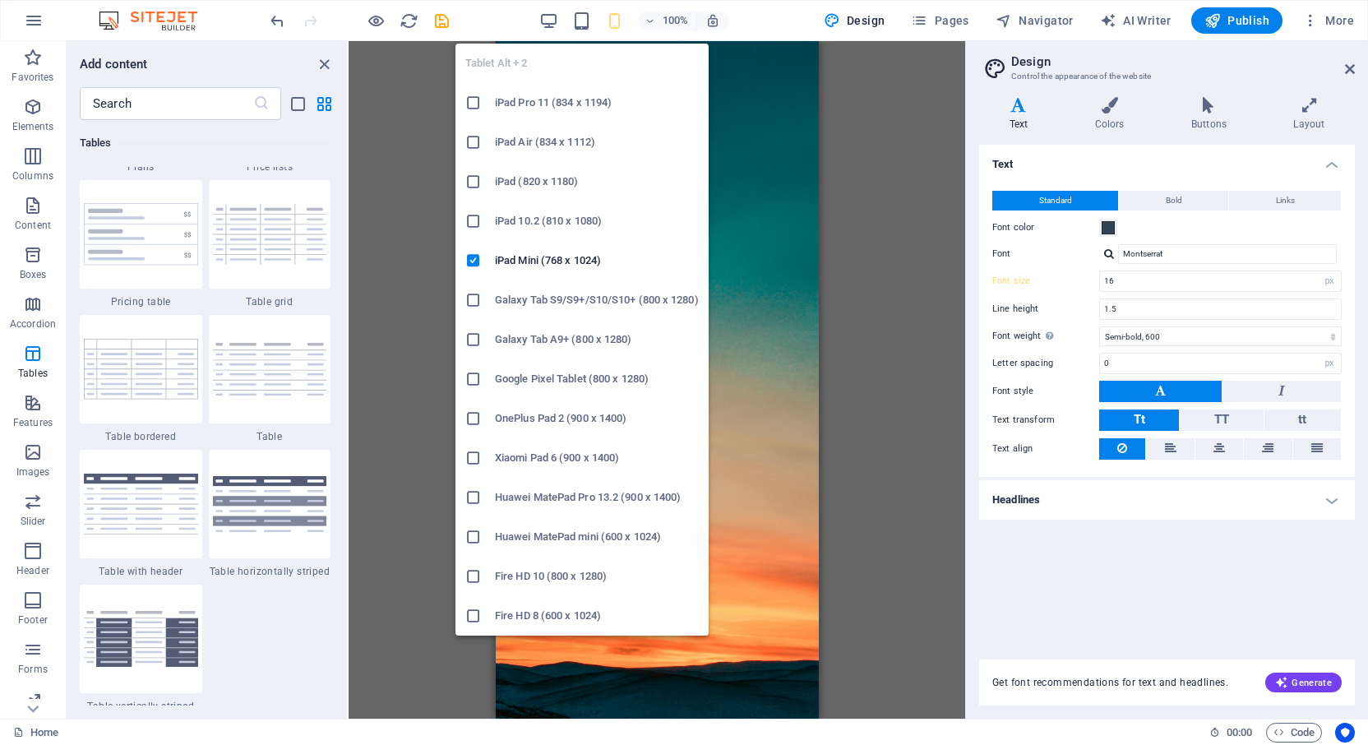
click at [470, 219] on icon at bounding box center [473, 221] width 16 height 16
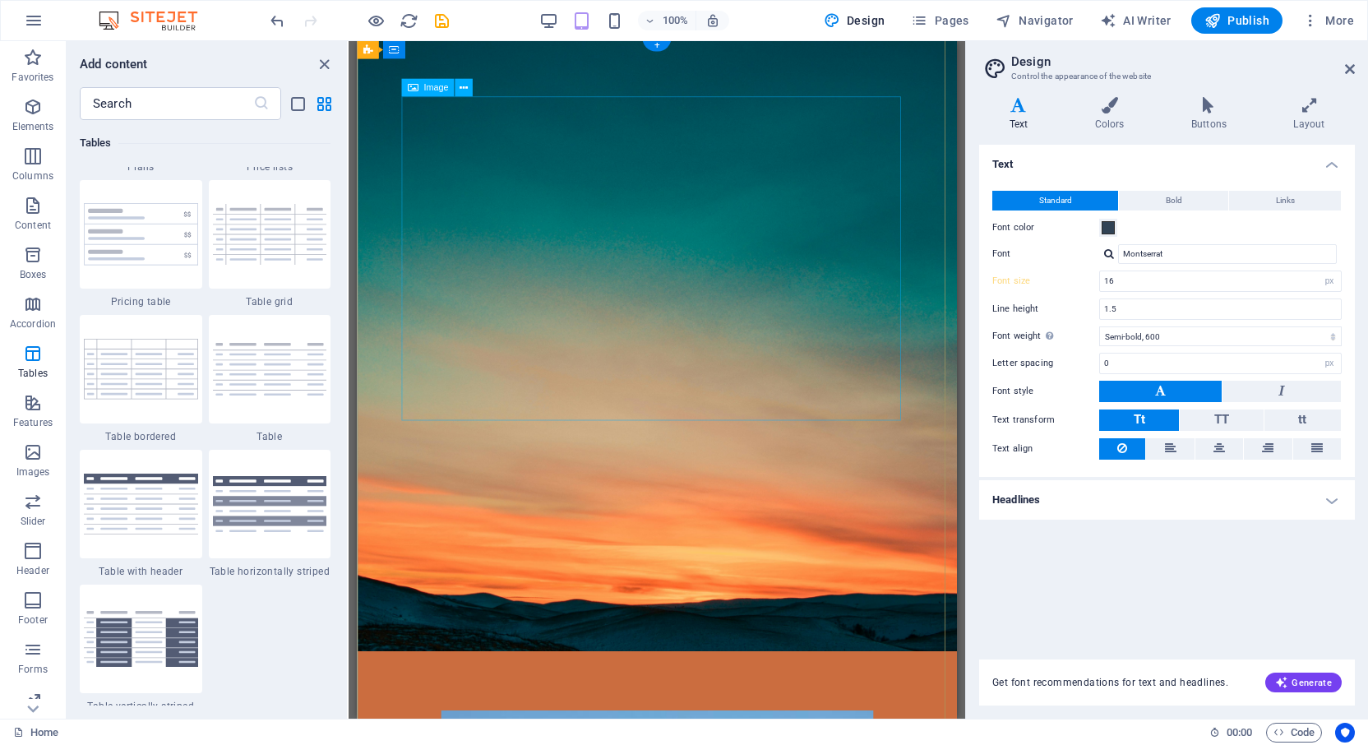
type input "18"
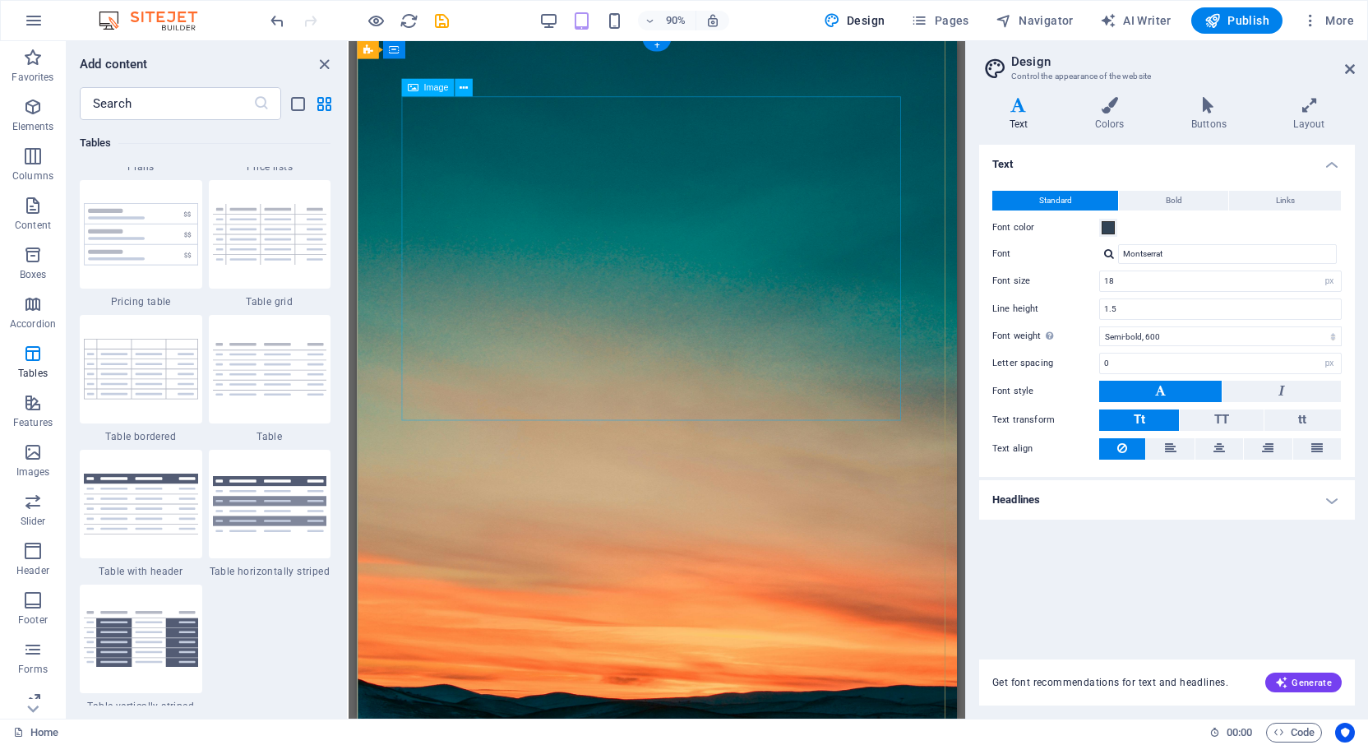
scroll to position [58, 0]
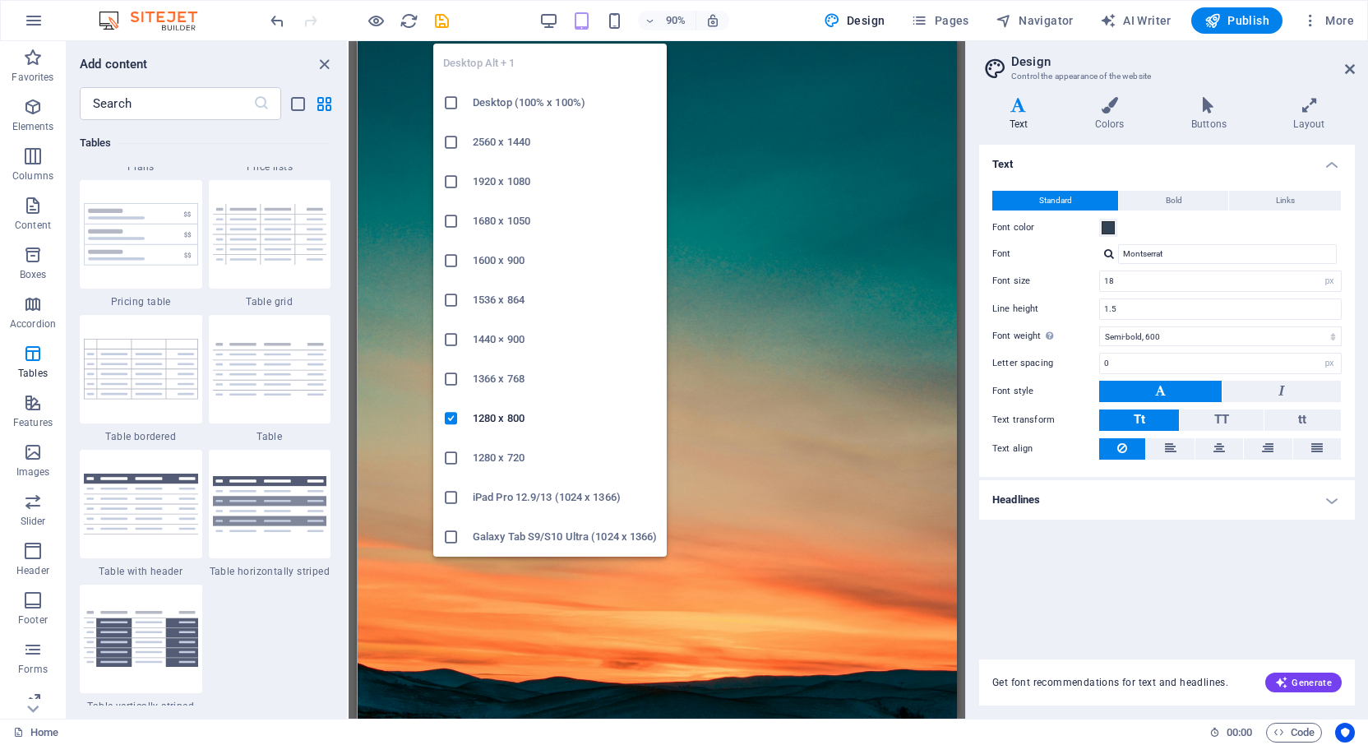
drag, startPoint x: 496, startPoint y: 104, endPoint x: 196, endPoint y: 83, distance: 300.8
click at [496, 104] on h6 "Desktop (100% x 100%)" at bounding box center [565, 103] width 184 height 20
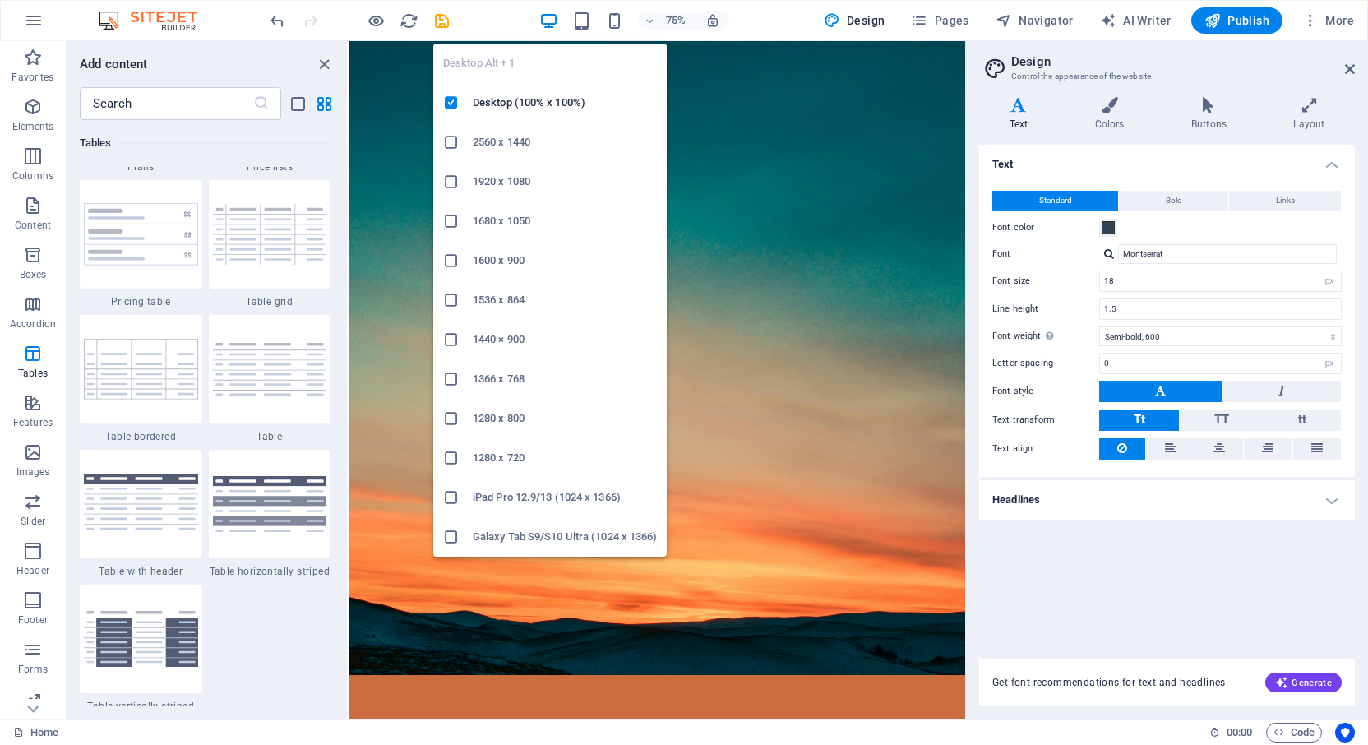
click at [557, 20] on icon "button" at bounding box center [548, 21] width 19 height 19
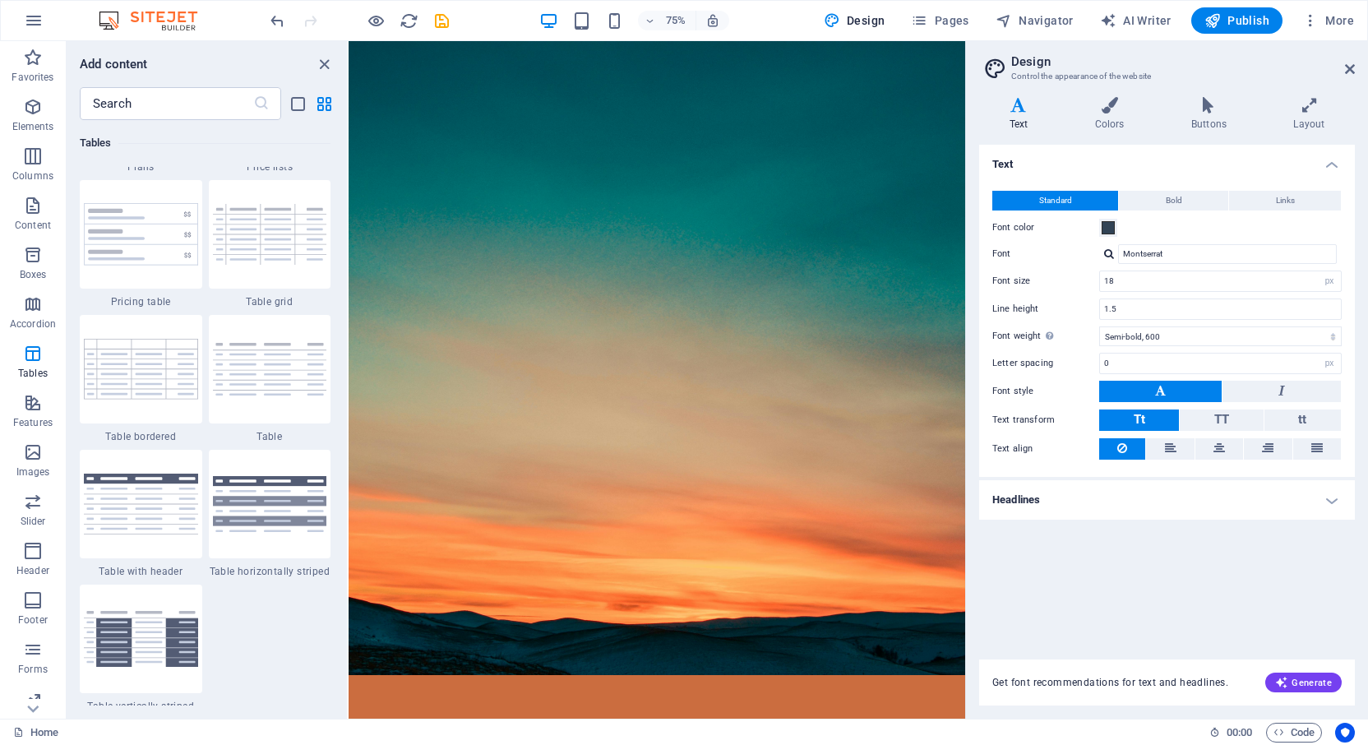
click at [782, 21] on div "75% Design Pages Navigator AI Writer Publish More" at bounding box center [813, 20] width 1093 height 26
click at [1250, 20] on span "Publish" at bounding box center [1236, 20] width 65 height 16
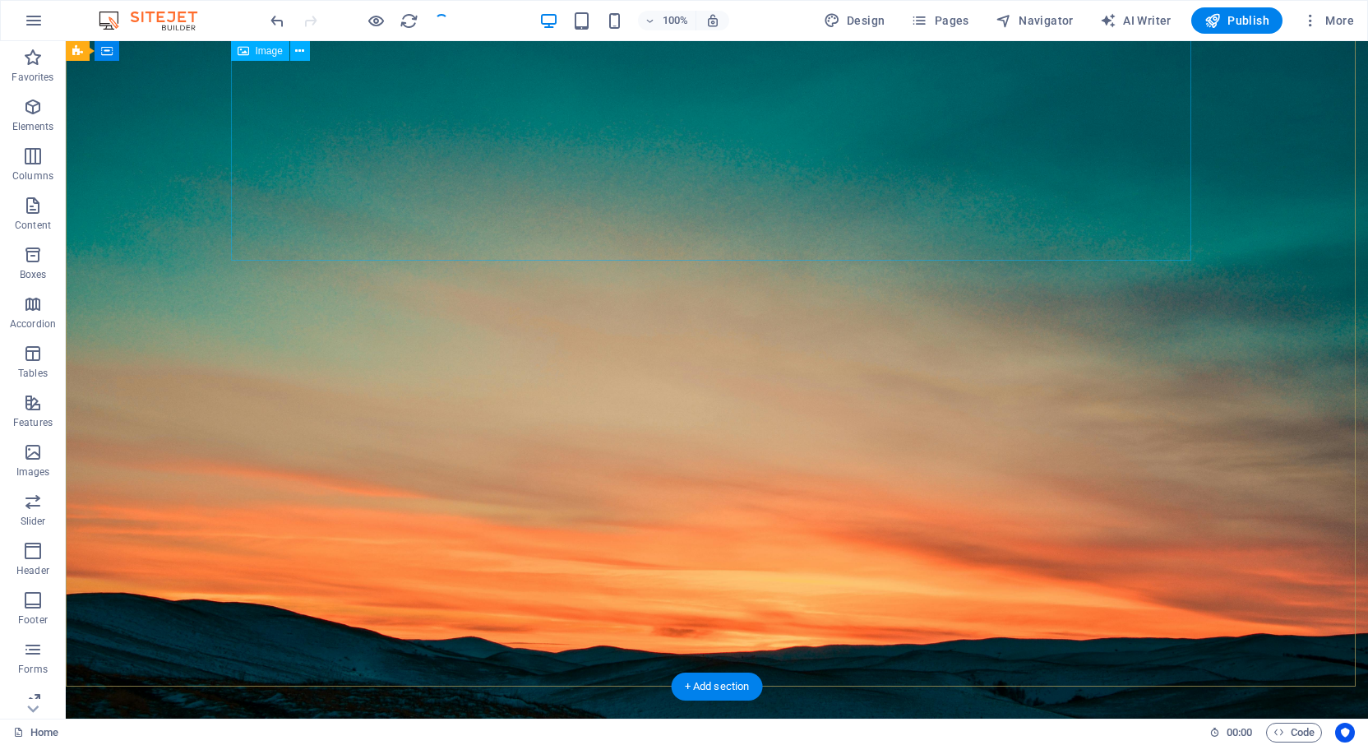
scroll to position [169, 0]
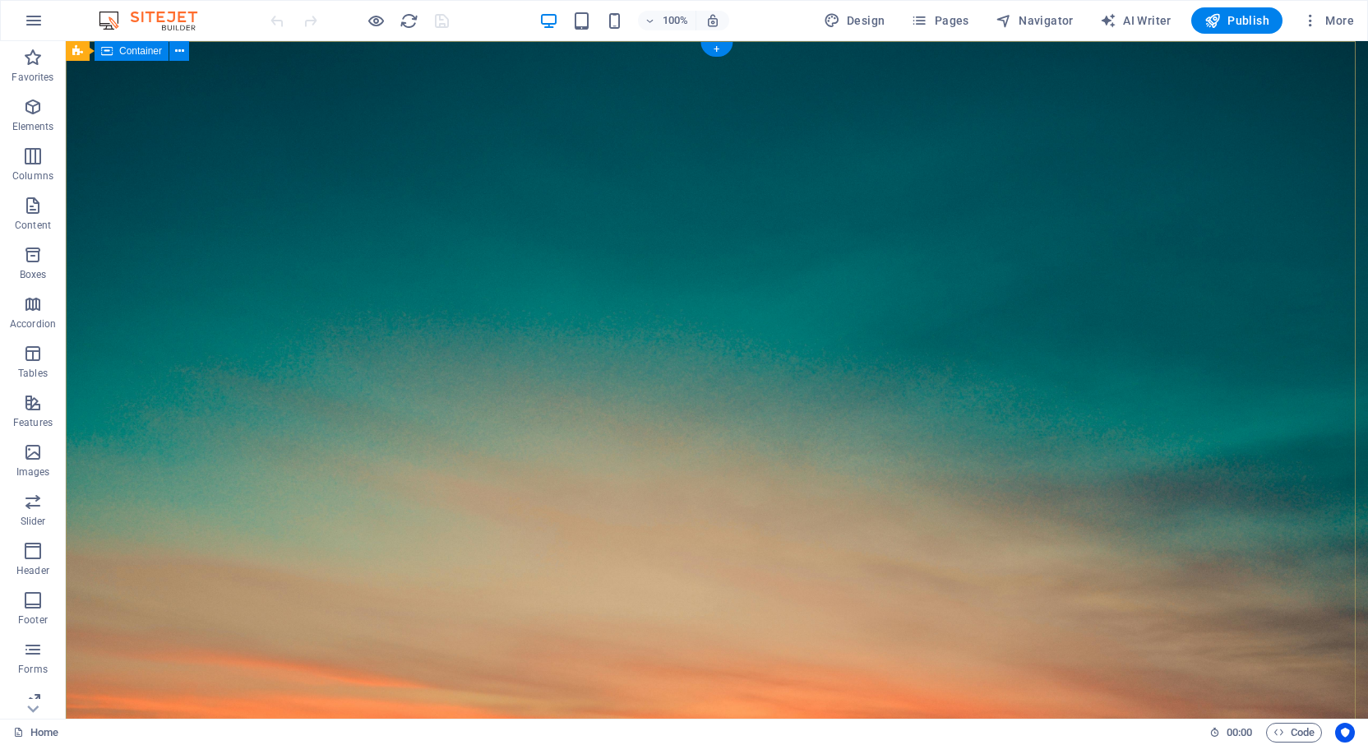
click at [178, 51] on icon at bounding box center [179, 51] width 9 height 17
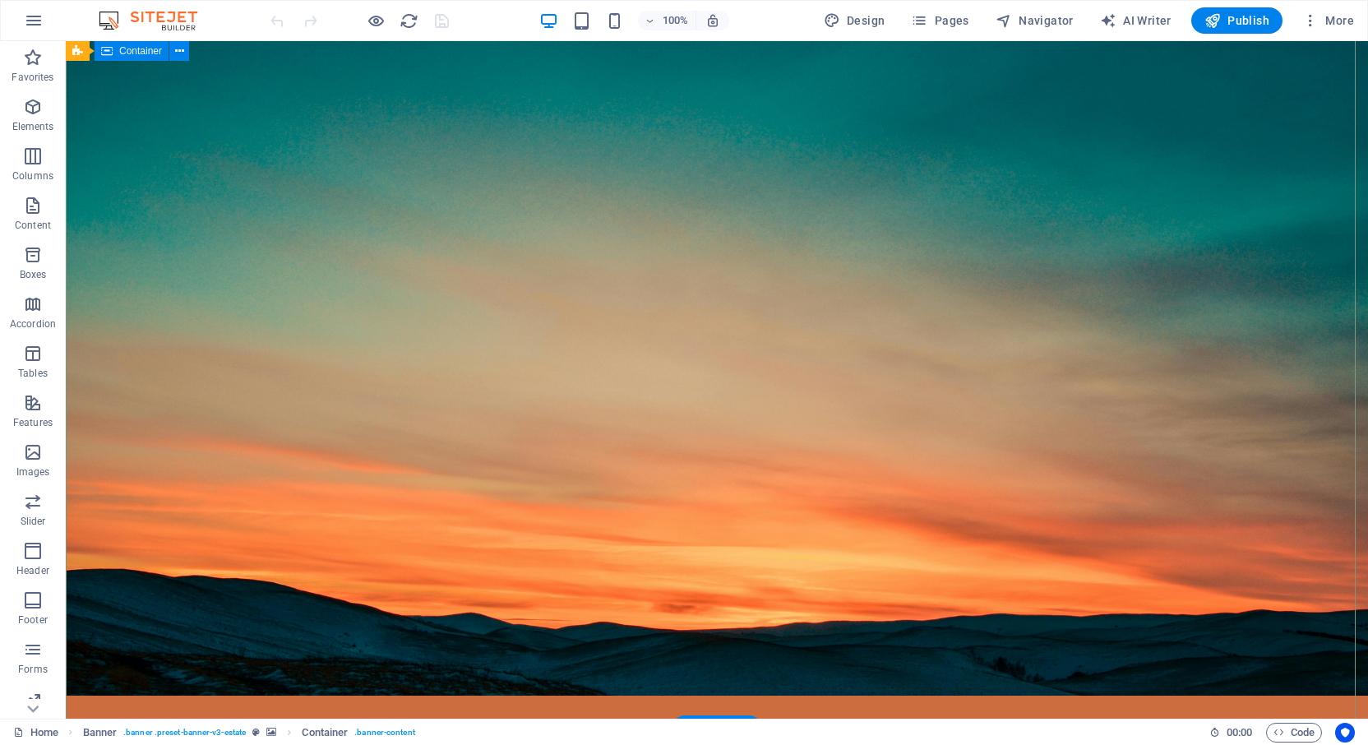
scroll to position [220, 0]
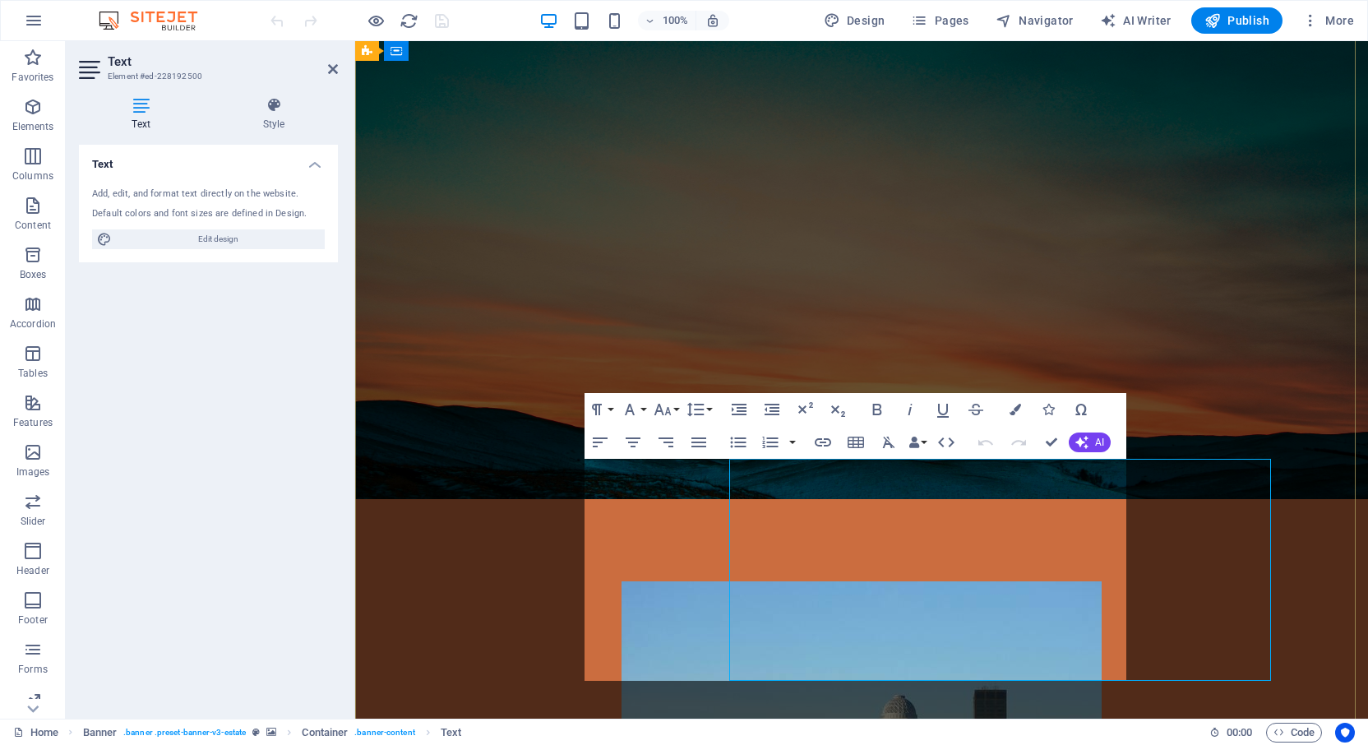
scroll to position [113, 0]
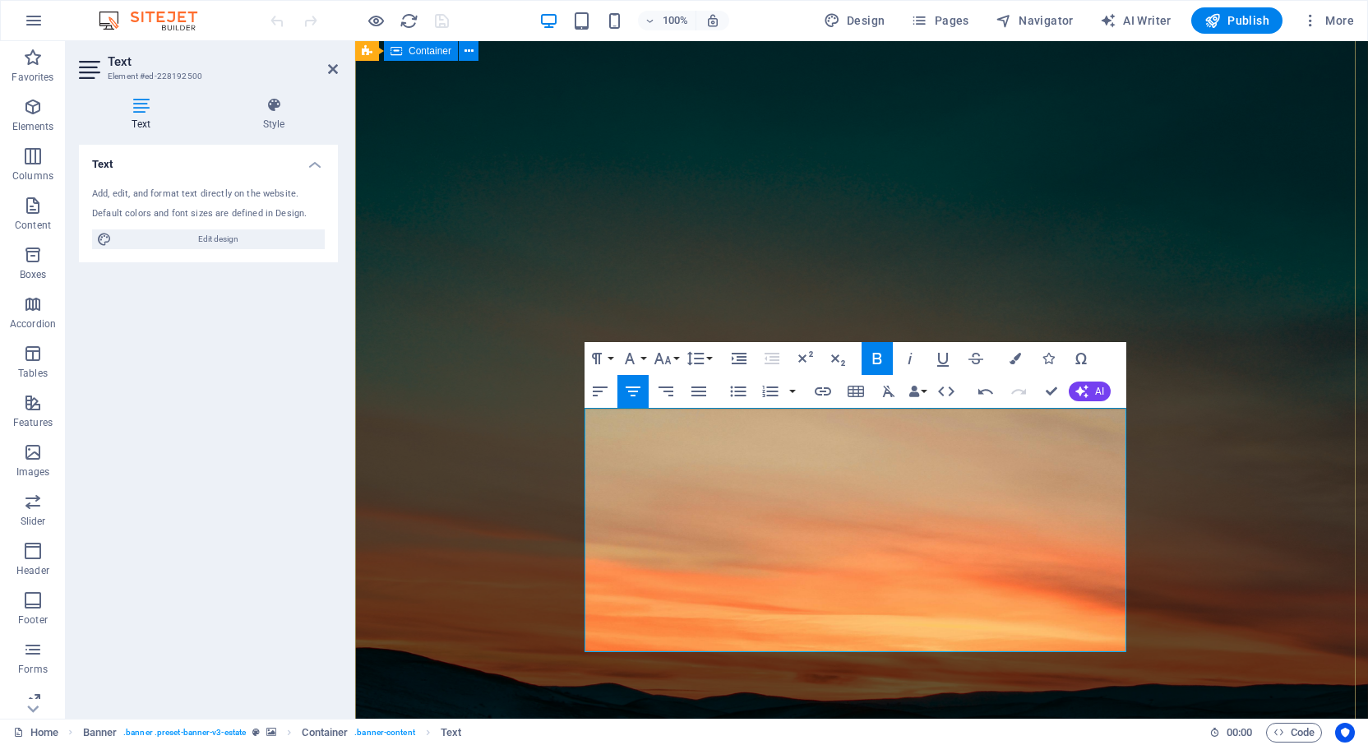
scroll to position [164, 0]
drag, startPoint x: 765, startPoint y: 529, endPoint x: 938, endPoint y: 546, distance: 173.4
click at [664, 359] on icon "button" at bounding box center [663, 359] width 20 height 20
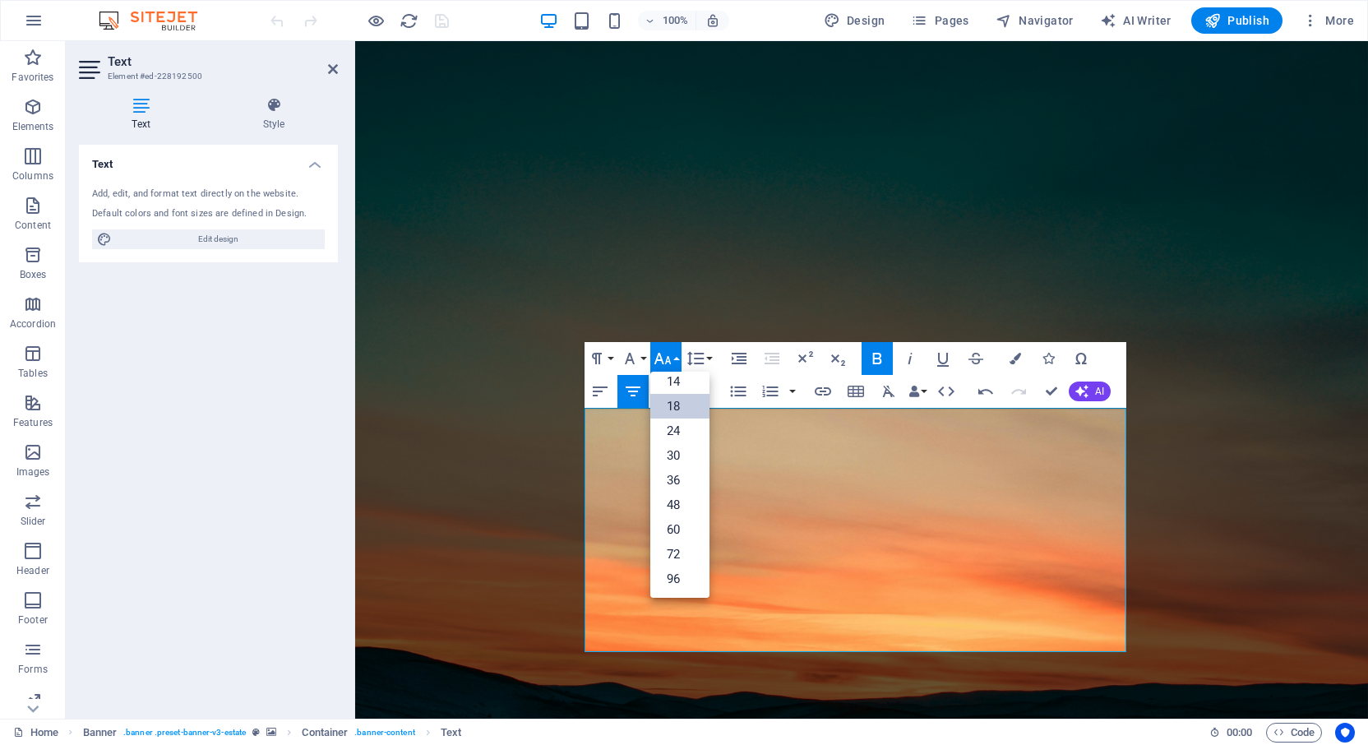
scroll to position [132, 0]
click at [680, 379] on link "14" at bounding box center [679, 381] width 59 height 25
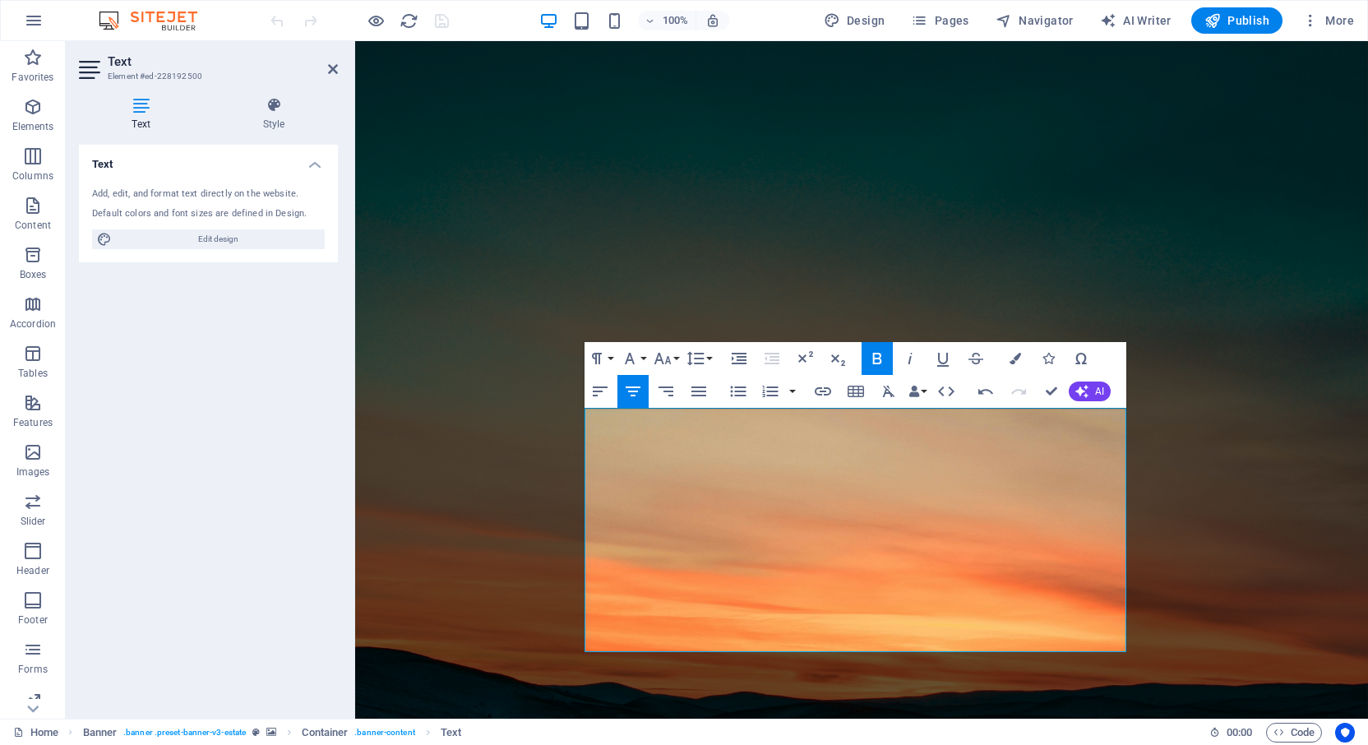
click at [640, 394] on icon "button" at bounding box center [633, 391] width 20 height 20
click at [657, 363] on icon "button" at bounding box center [663, 359] width 20 height 20
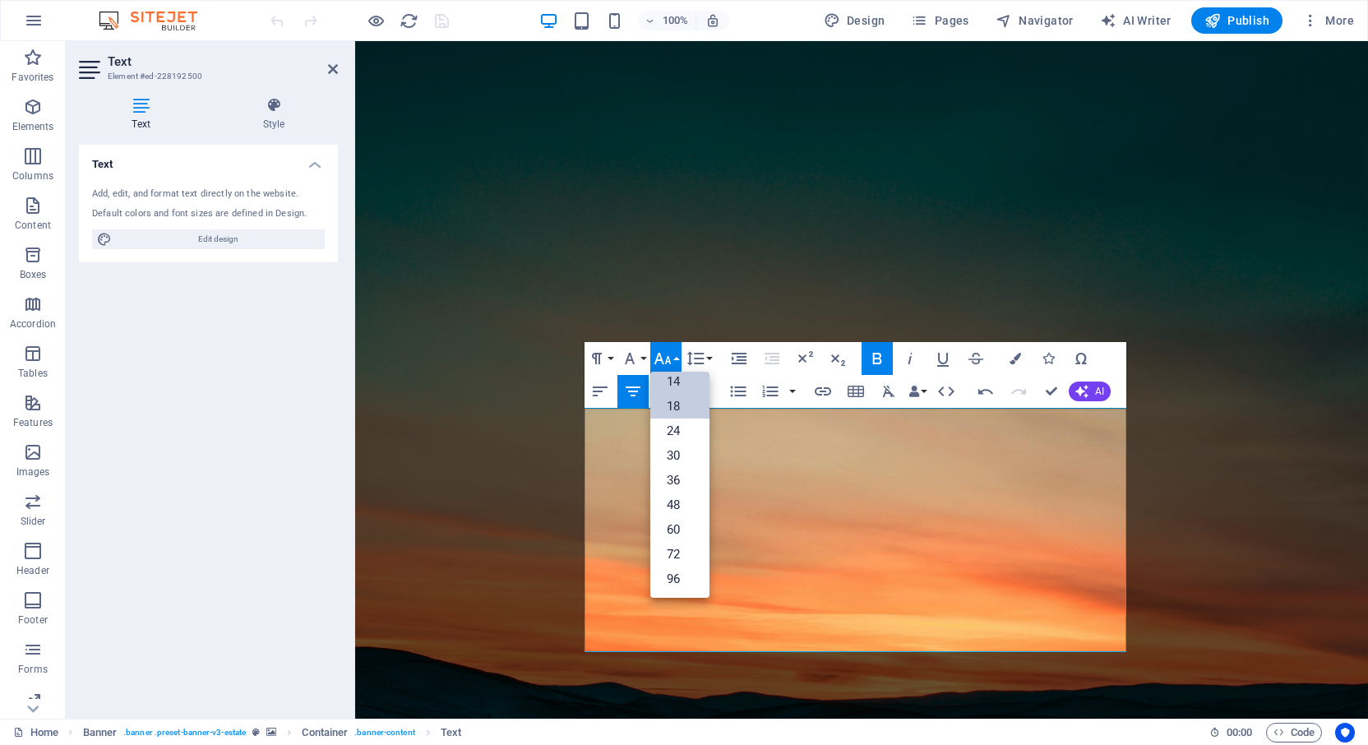
click at [675, 402] on link "18" at bounding box center [679, 406] width 59 height 25
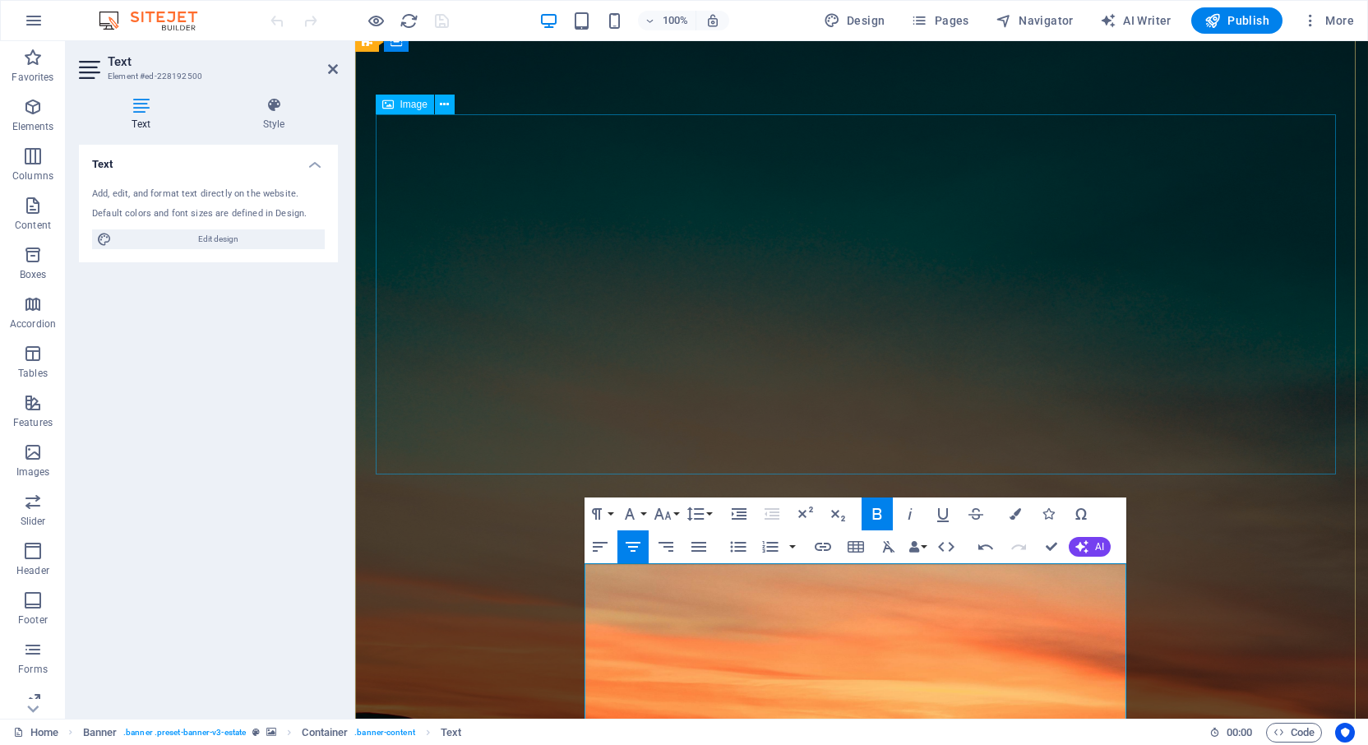
scroll to position [109, 0]
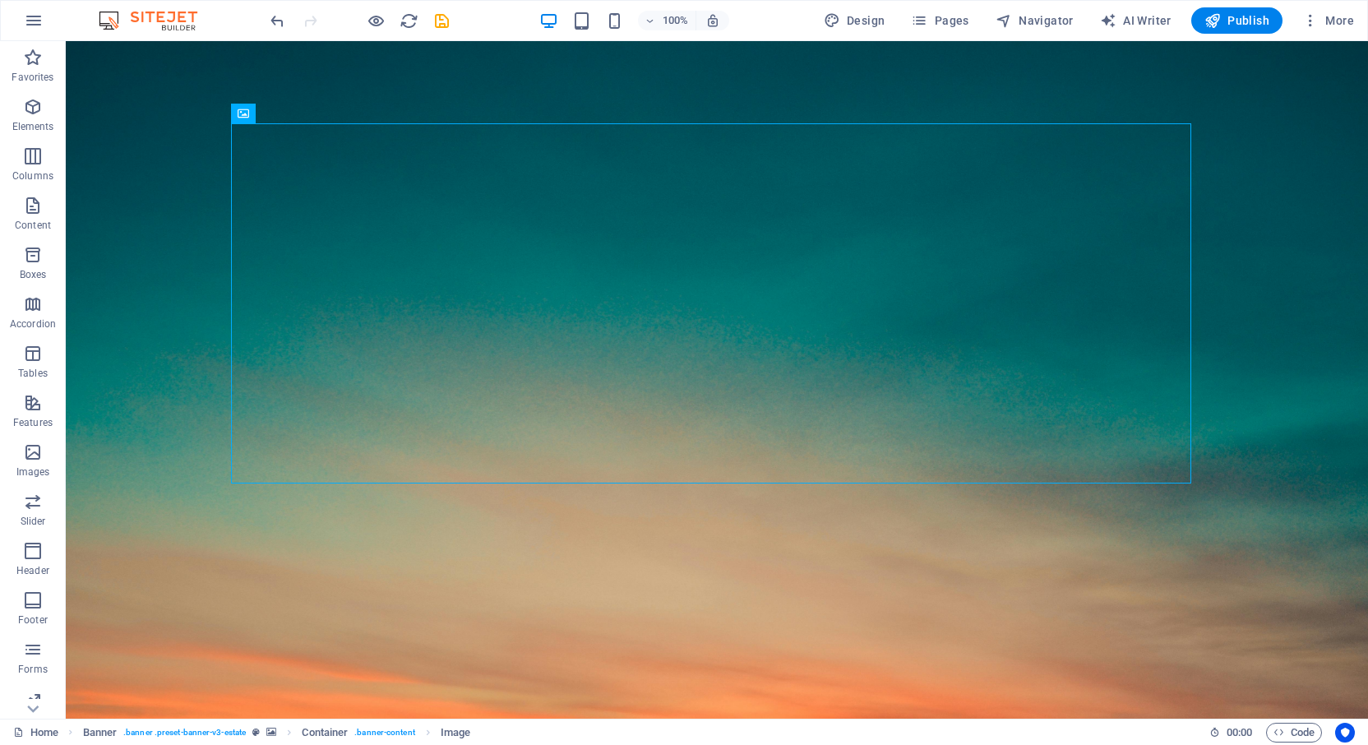
scroll to position [0, 0]
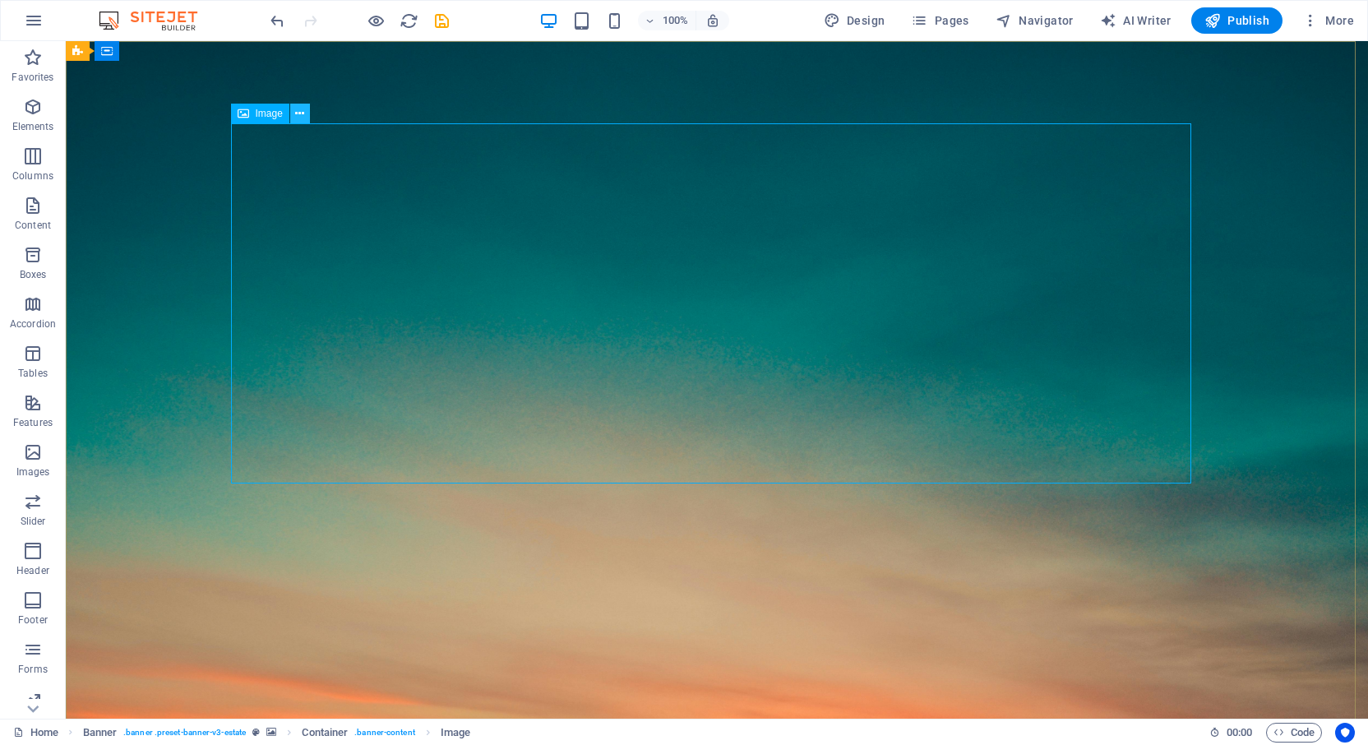
click at [298, 113] on icon at bounding box center [299, 113] width 9 height 17
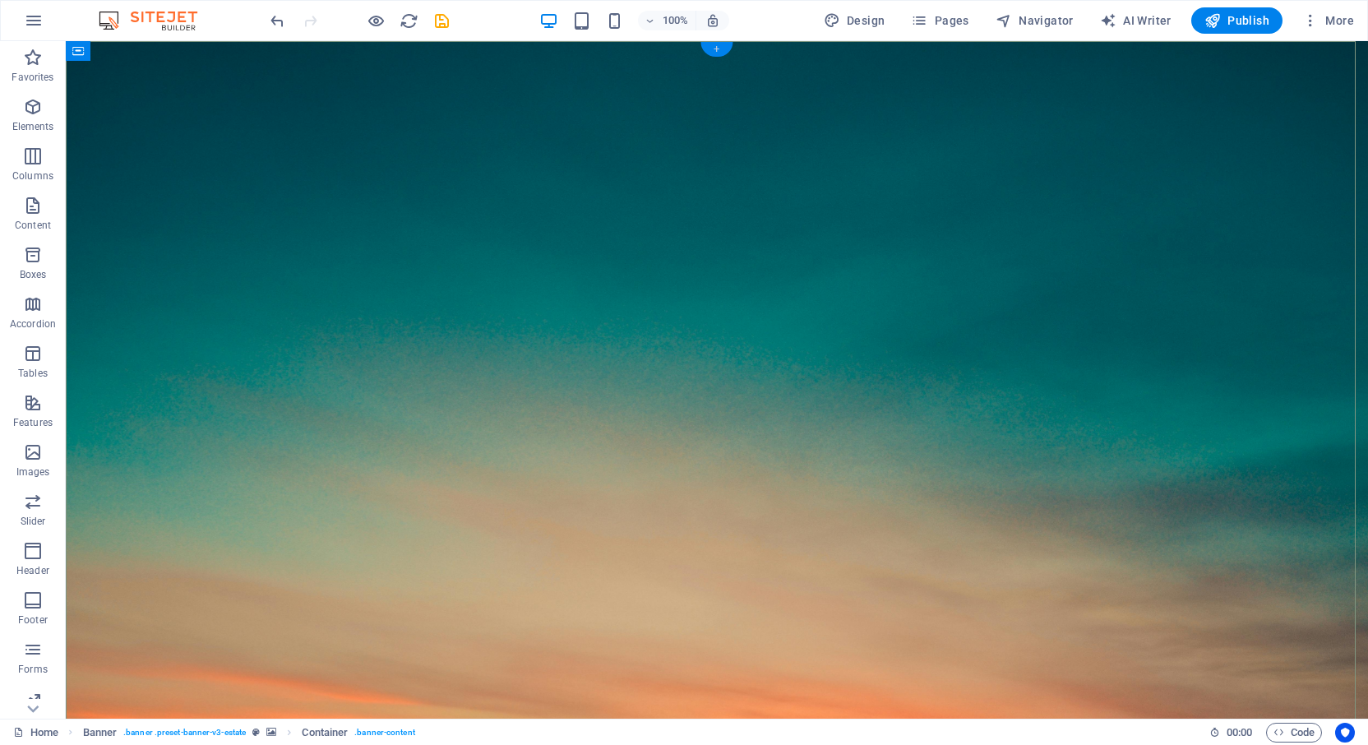
click at [714, 49] on div "+" at bounding box center [716, 49] width 32 height 15
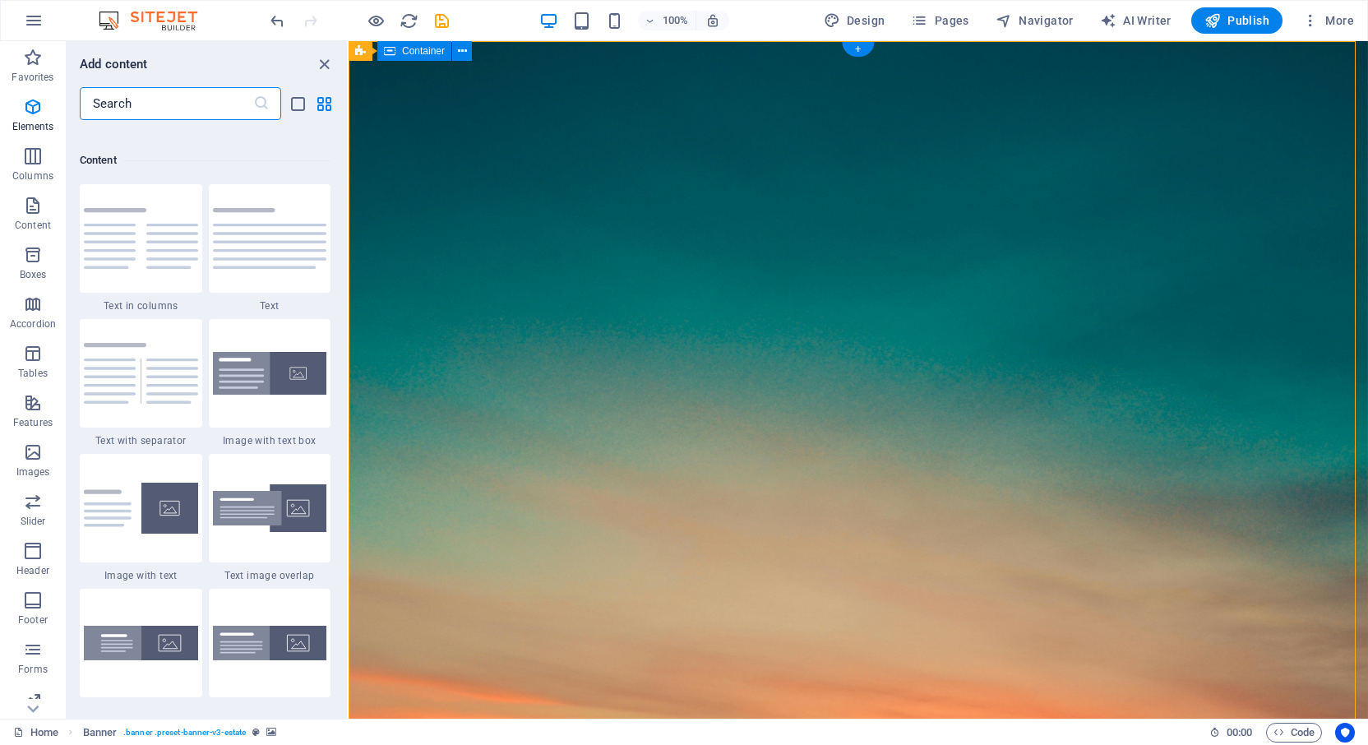
scroll to position [2877, 0]
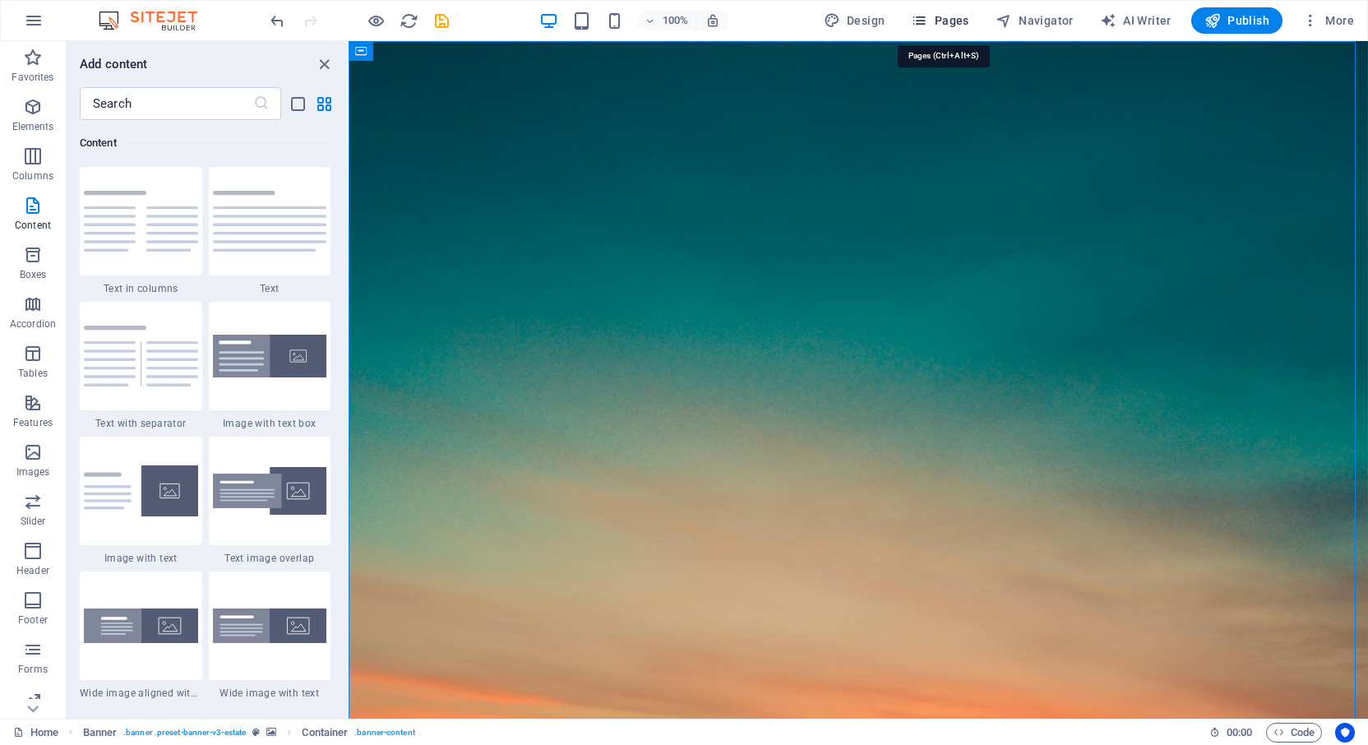
click at [946, 21] on span "Pages" at bounding box center [940, 20] width 58 height 16
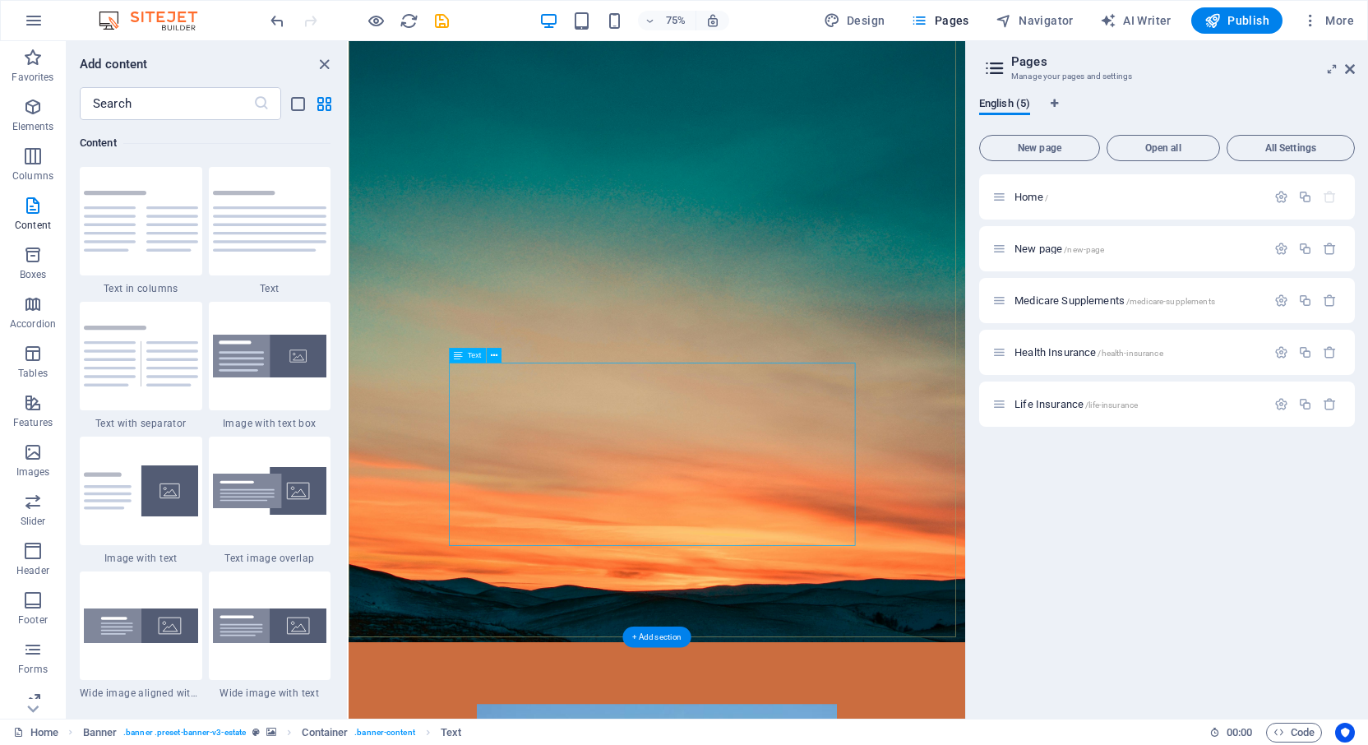
scroll to position [109, 0]
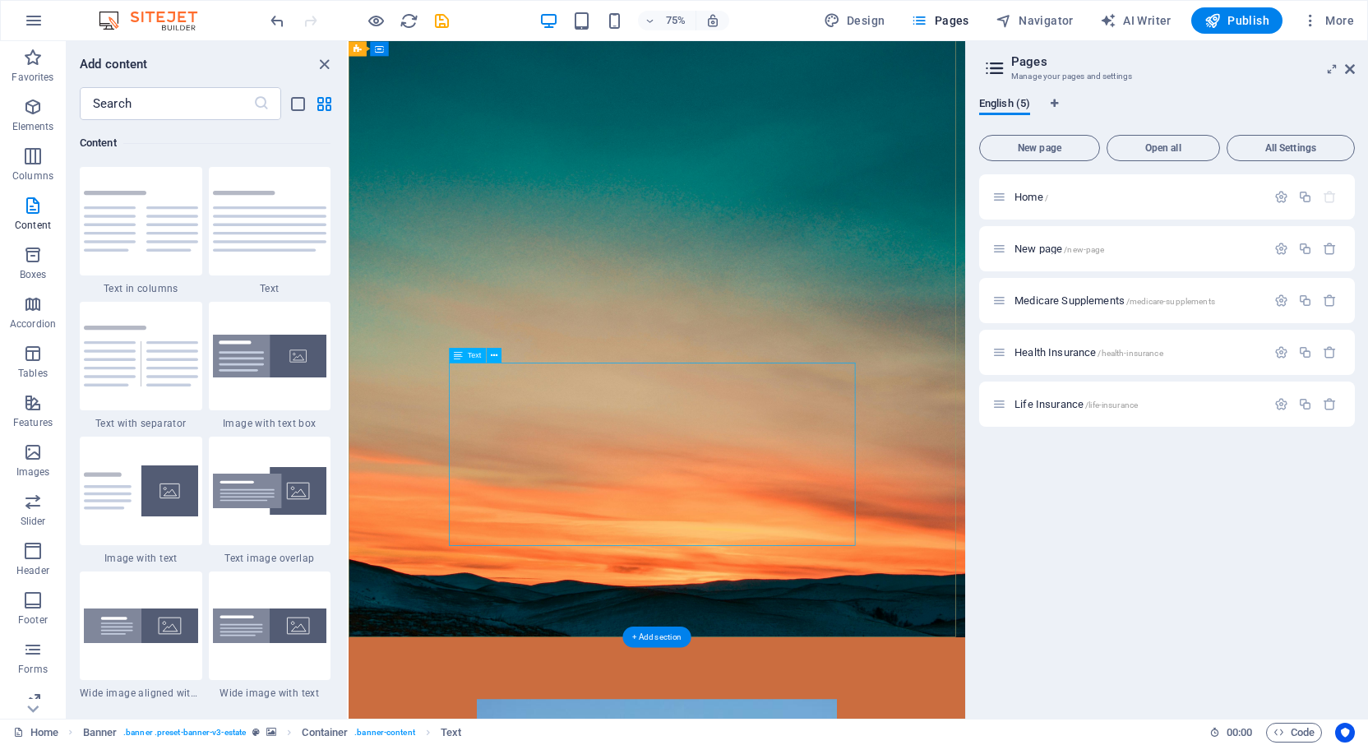
click at [31, 113] on icon "button" at bounding box center [33, 107] width 20 height 20
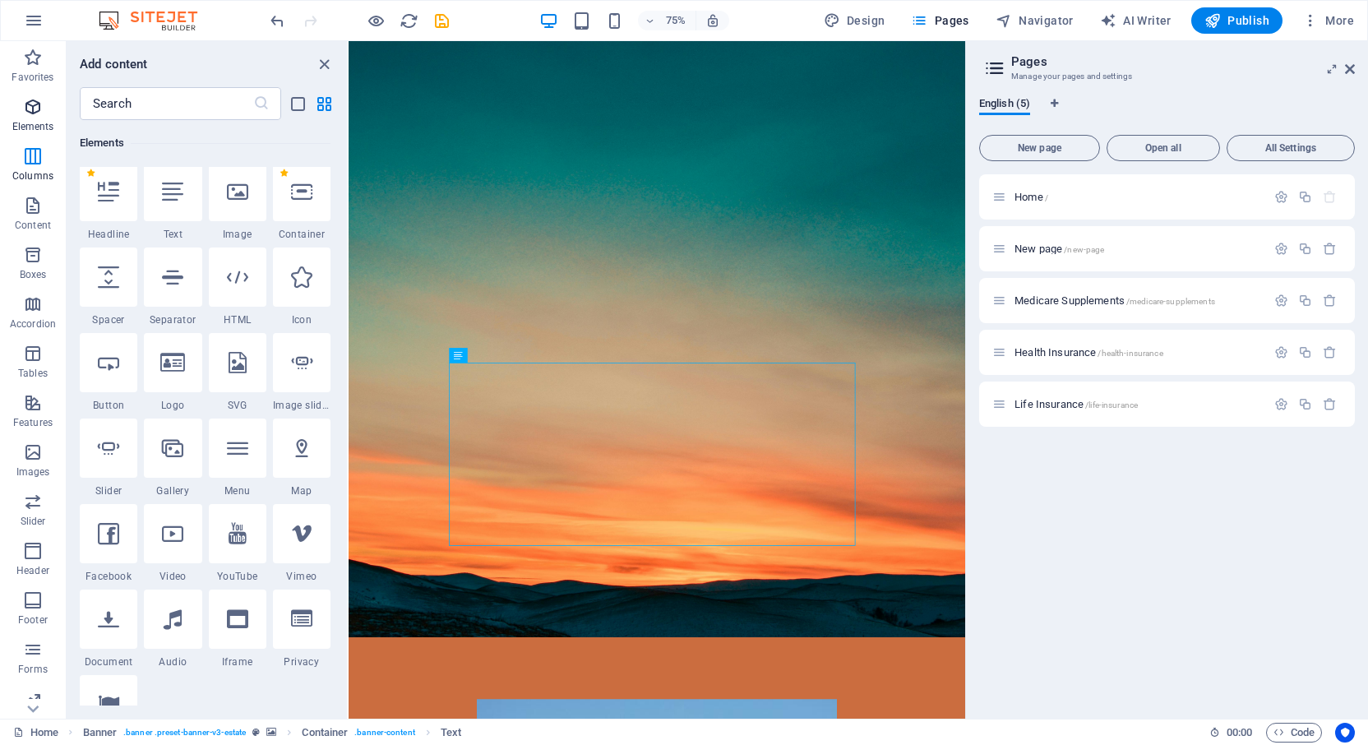
scroll to position [175, 0]
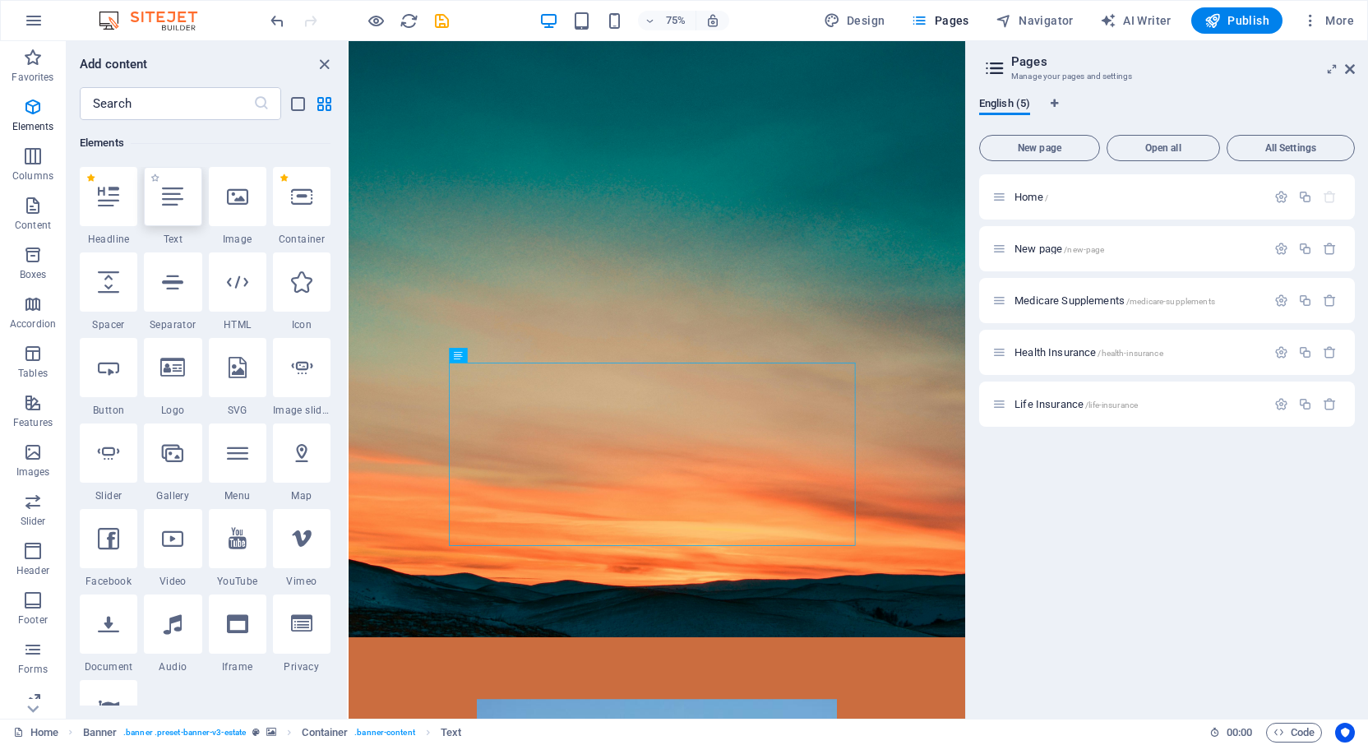
click at [171, 207] on div at bounding box center [173, 196] width 58 height 59
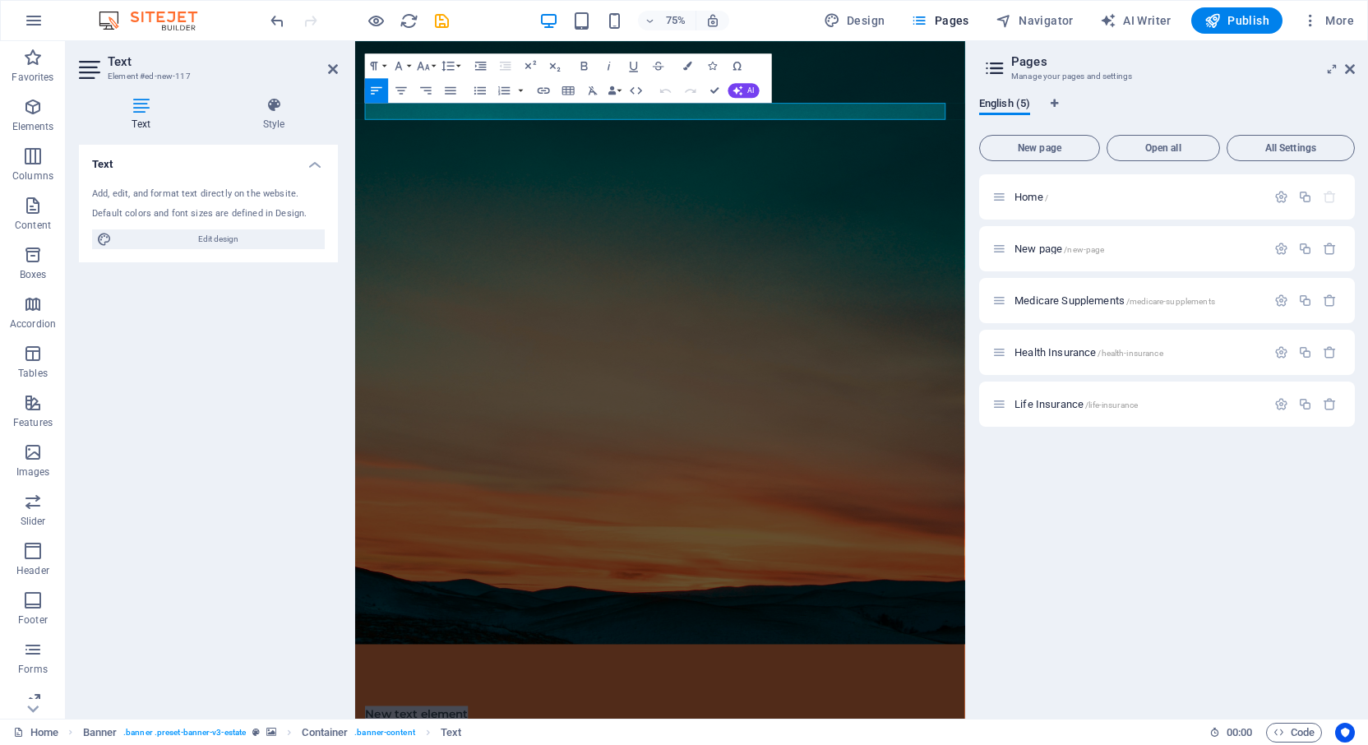
scroll to position [0, 0]
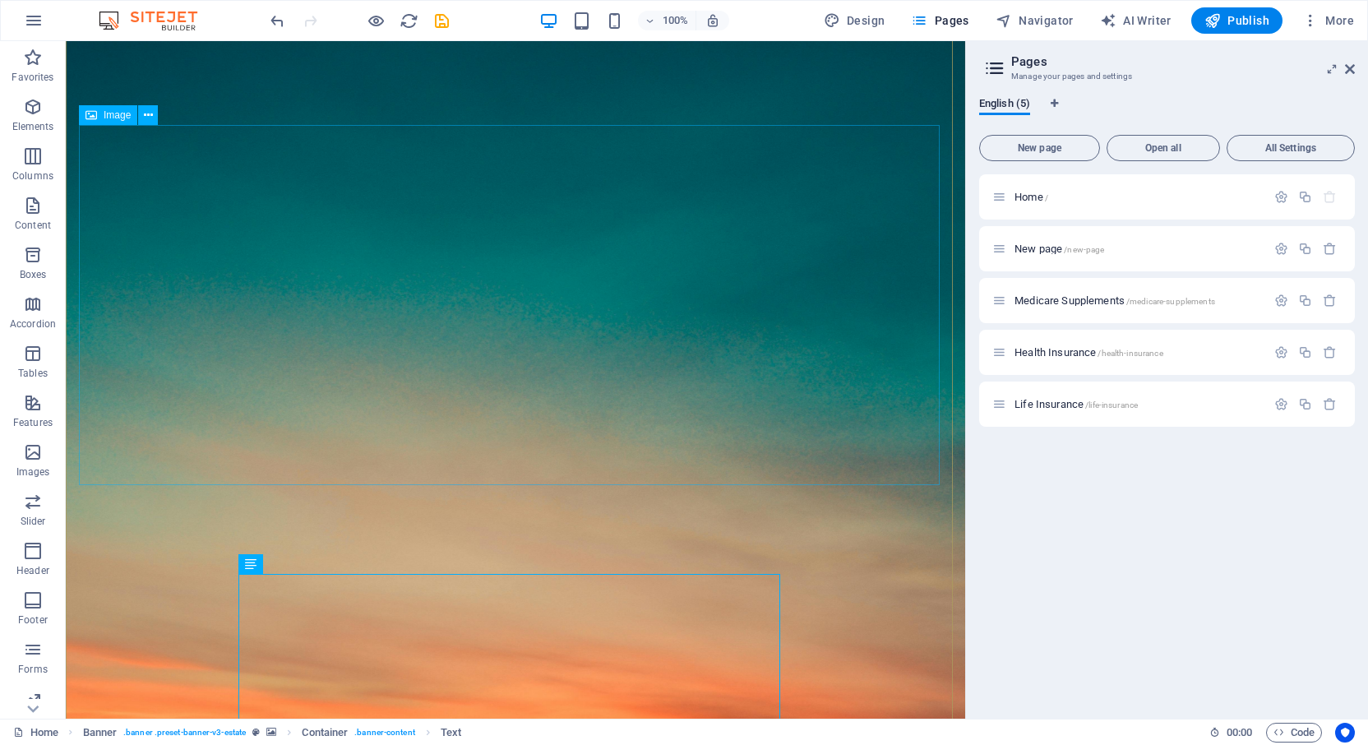
scroll to position [110, 0]
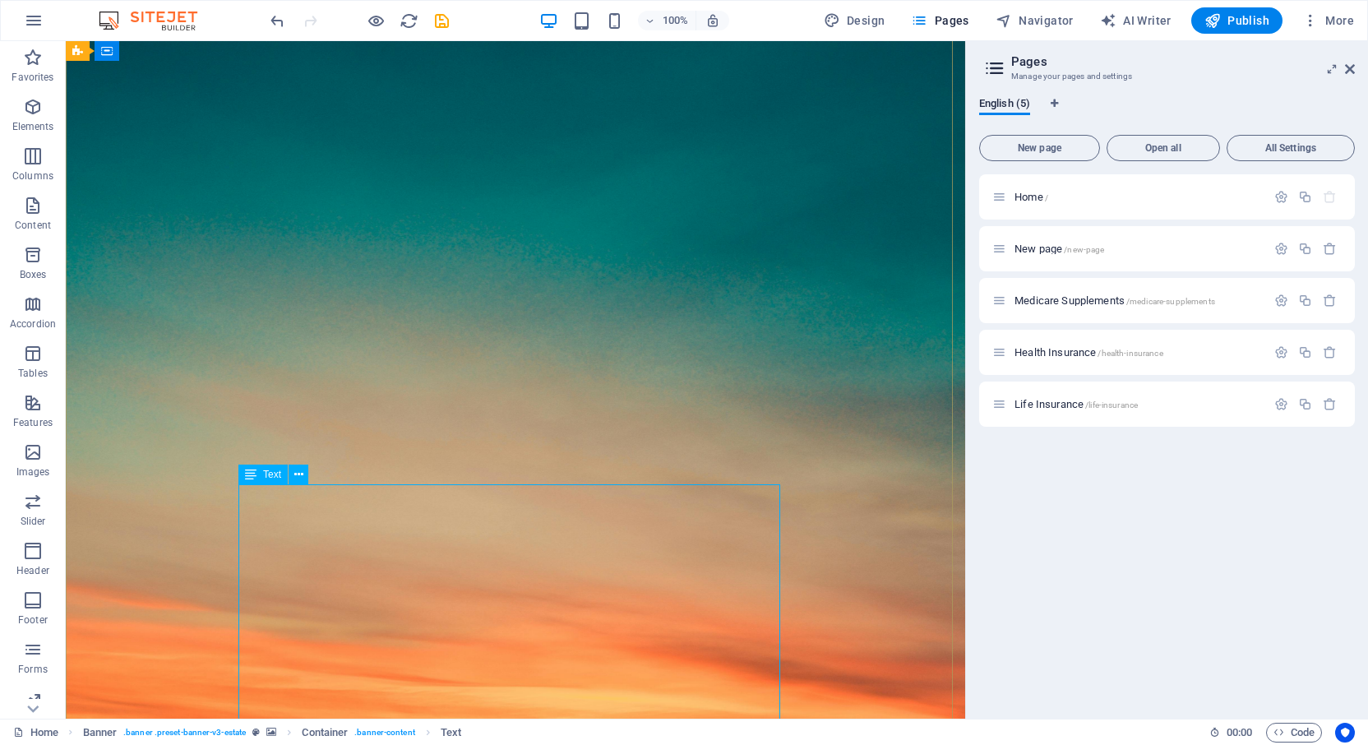
click at [250, 474] on icon at bounding box center [251, 475] width 12 height 20
click at [302, 474] on icon at bounding box center [298, 474] width 9 height 17
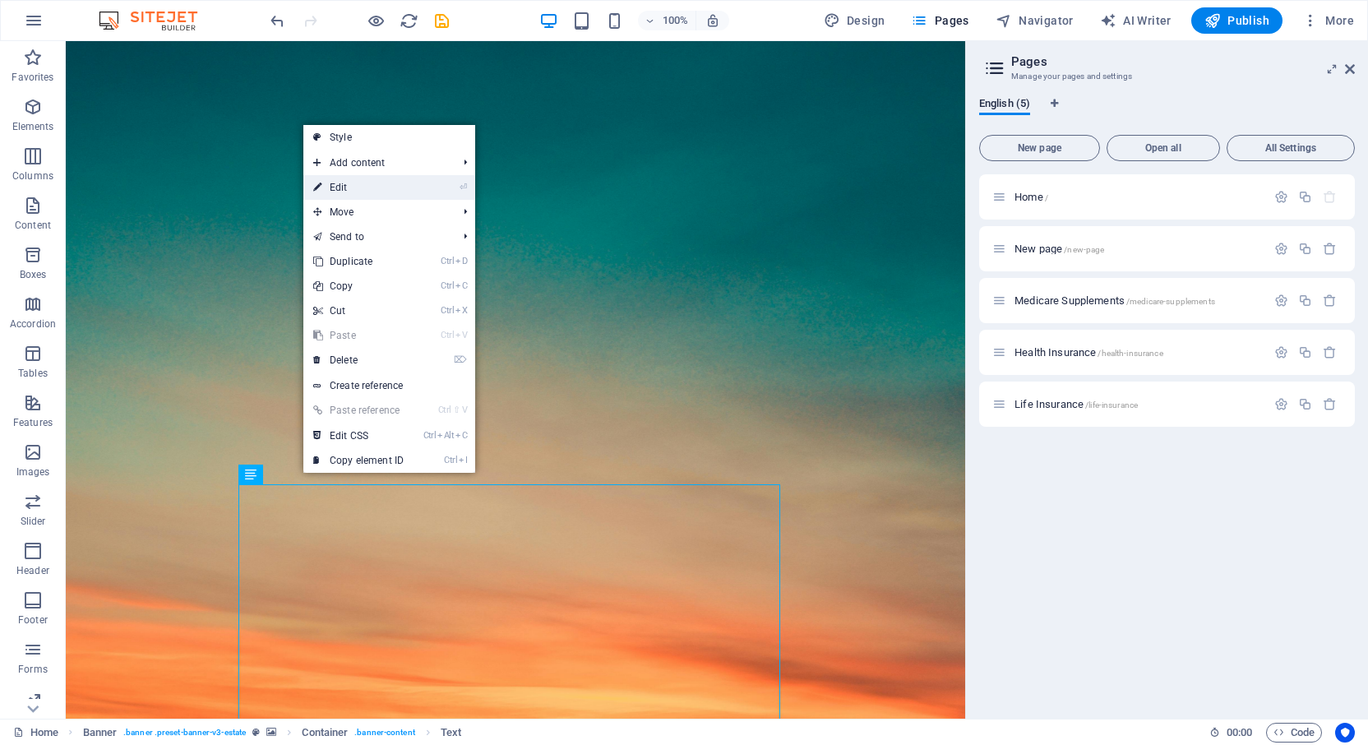
click at [367, 186] on link "⏎ Edit" at bounding box center [358, 187] width 110 height 25
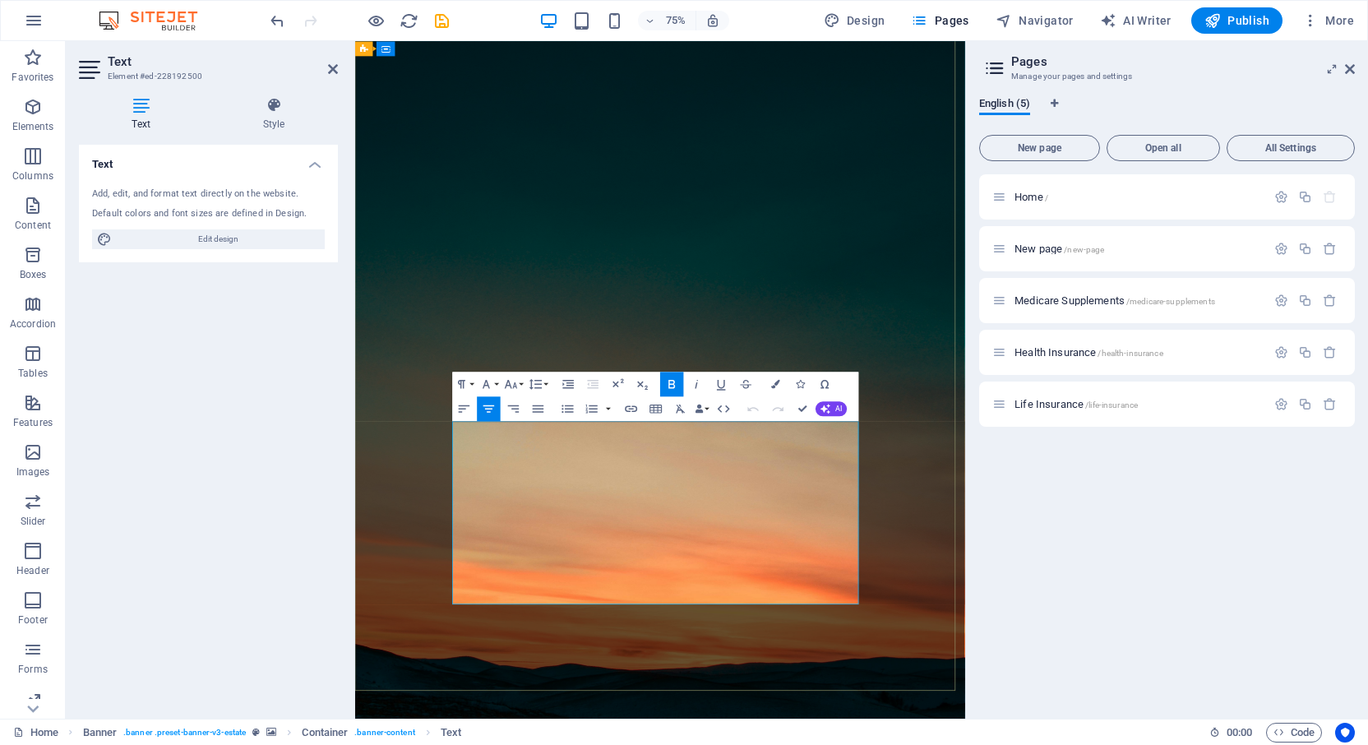
scroll to position [0, 0]
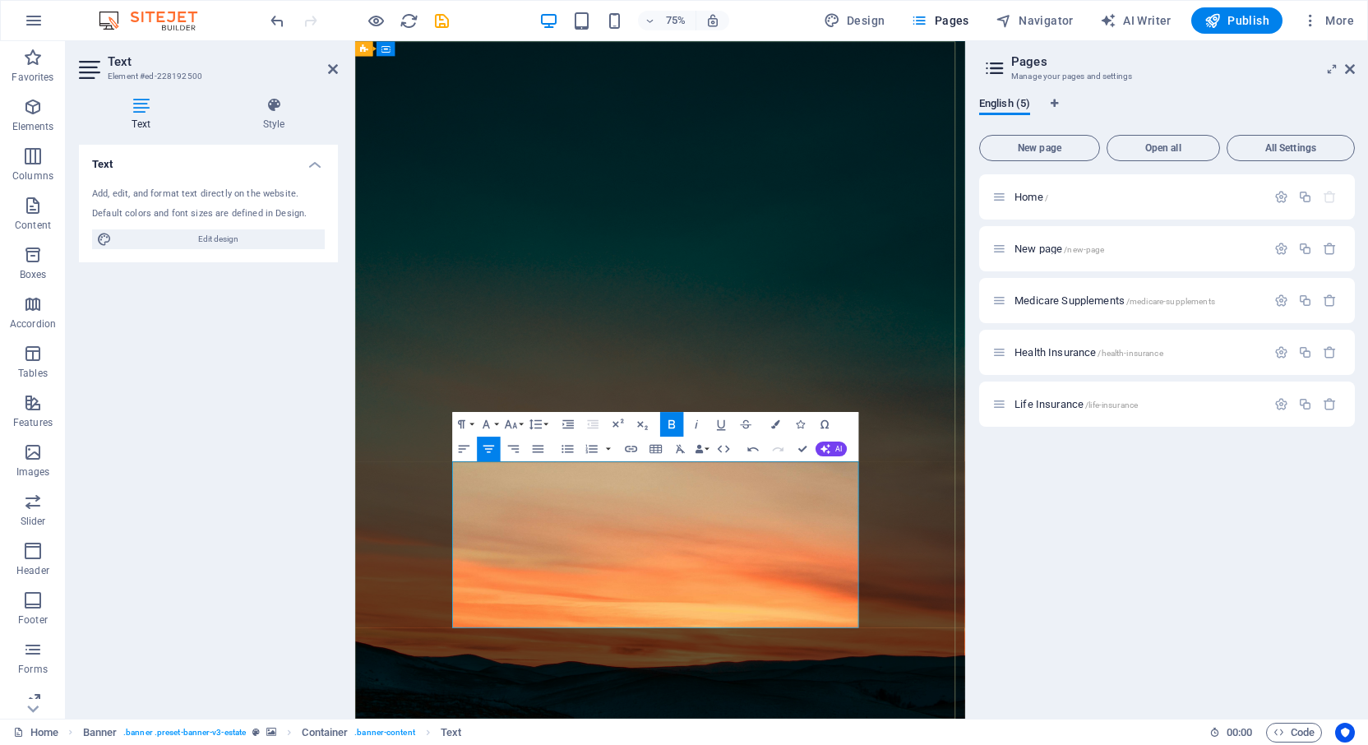
drag, startPoint x: 673, startPoint y: 744, endPoint x: 849, endPoint y: 747, distance: 176.8
click at [517, 423] on icon "button" at bounding box center [510, 424] width 15 height 15
click at [515, 456] on link "18" at bounding box center [511, 460] width 44 height 19
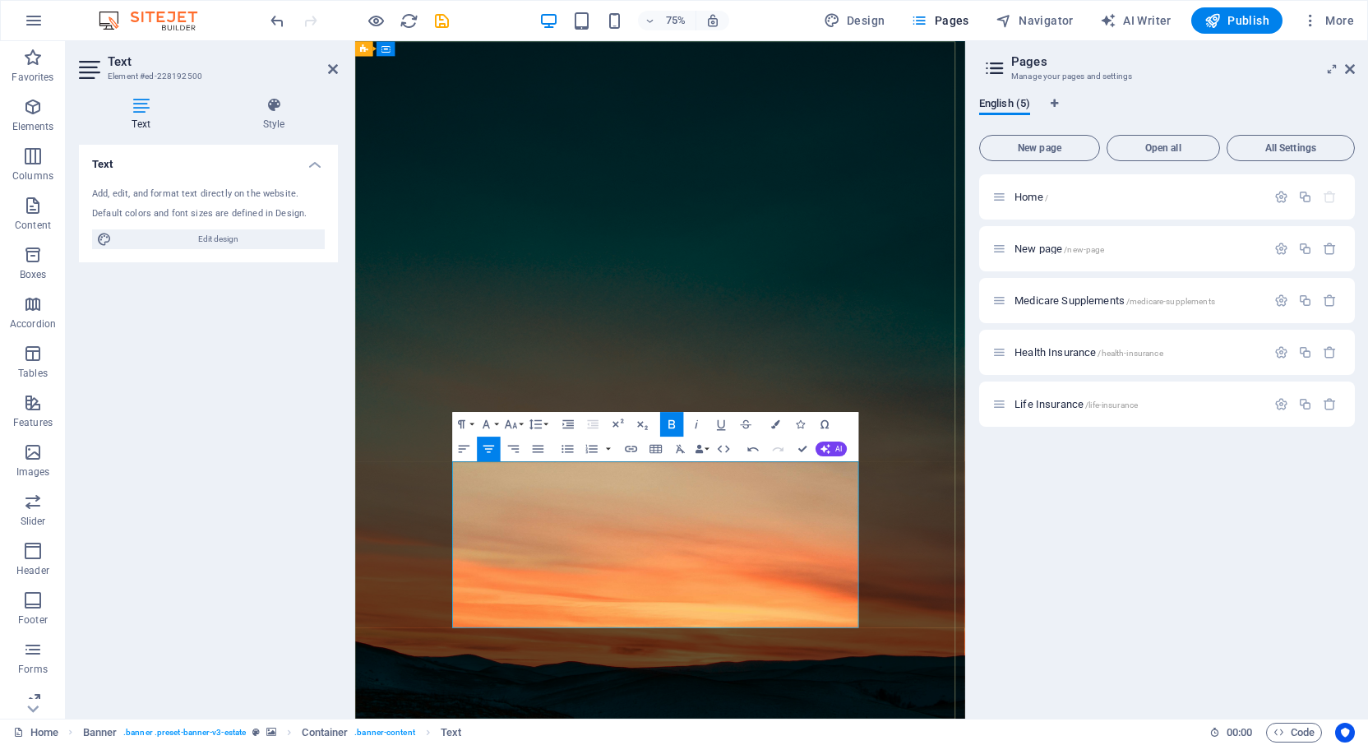
click at [510, 423] on icon "button" at bounding box center [510, 424] width 15 height 15
click at [501, 441] on link "14" at bounding box center [511, 441] width 44 height 19
drag, startPoint x: 660, startPoint y: 750, endPoint x: 864, endPoint y: 741, distance: 204.1
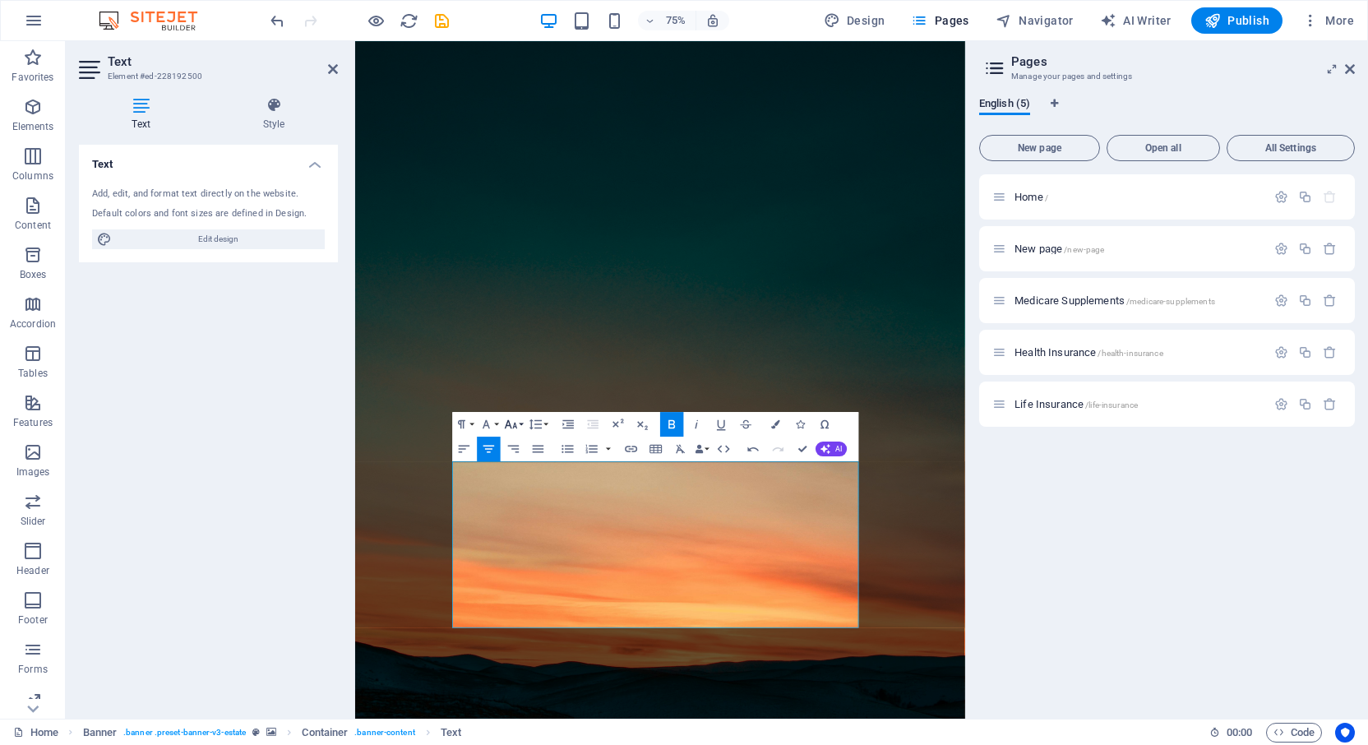
click at [515, 421] on icon "button" at bounding box center [510, 424] width 15 height 15
click at [517, 442] on link "14" at bounding box center [511, 441] width 44 height 19
drag, startPoint x: 955, startPoint y: 684, endPoint x: 965, endPoint y: 658, distance: 28.4
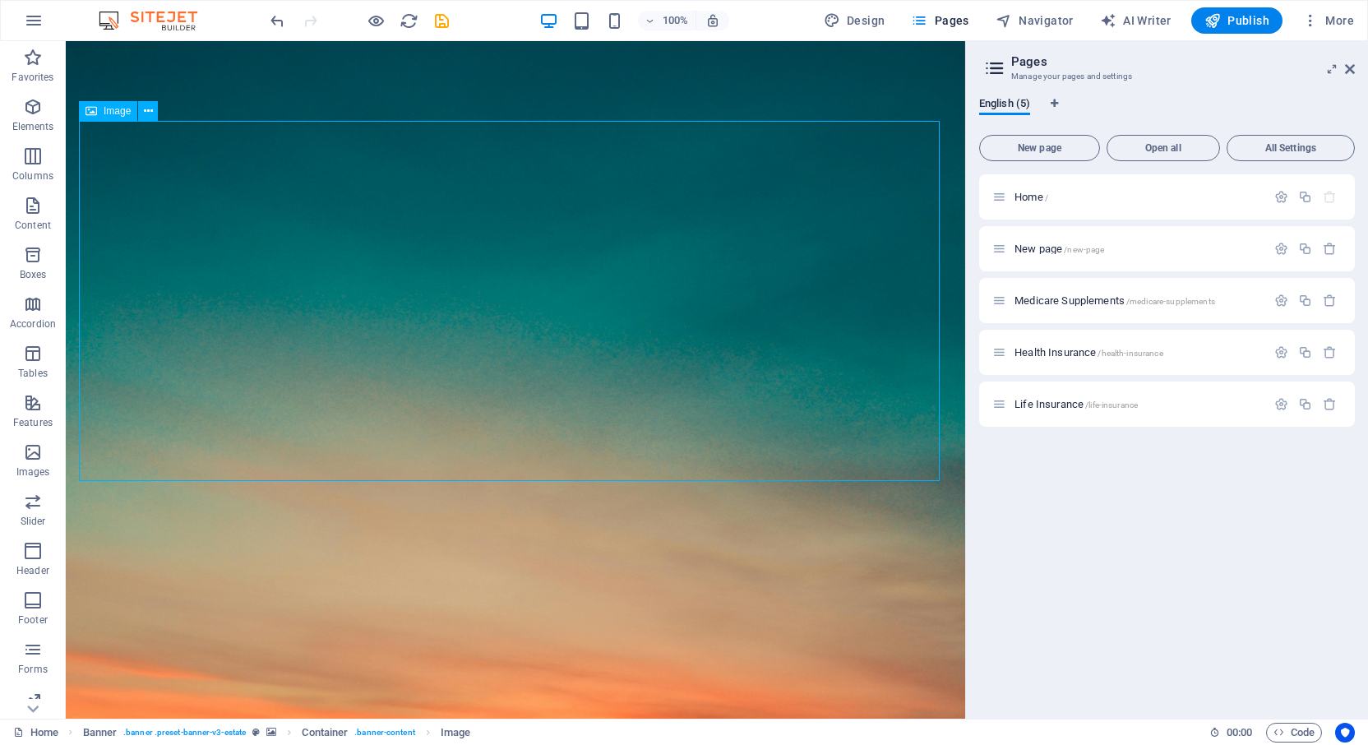
scroll to position [55, 0]
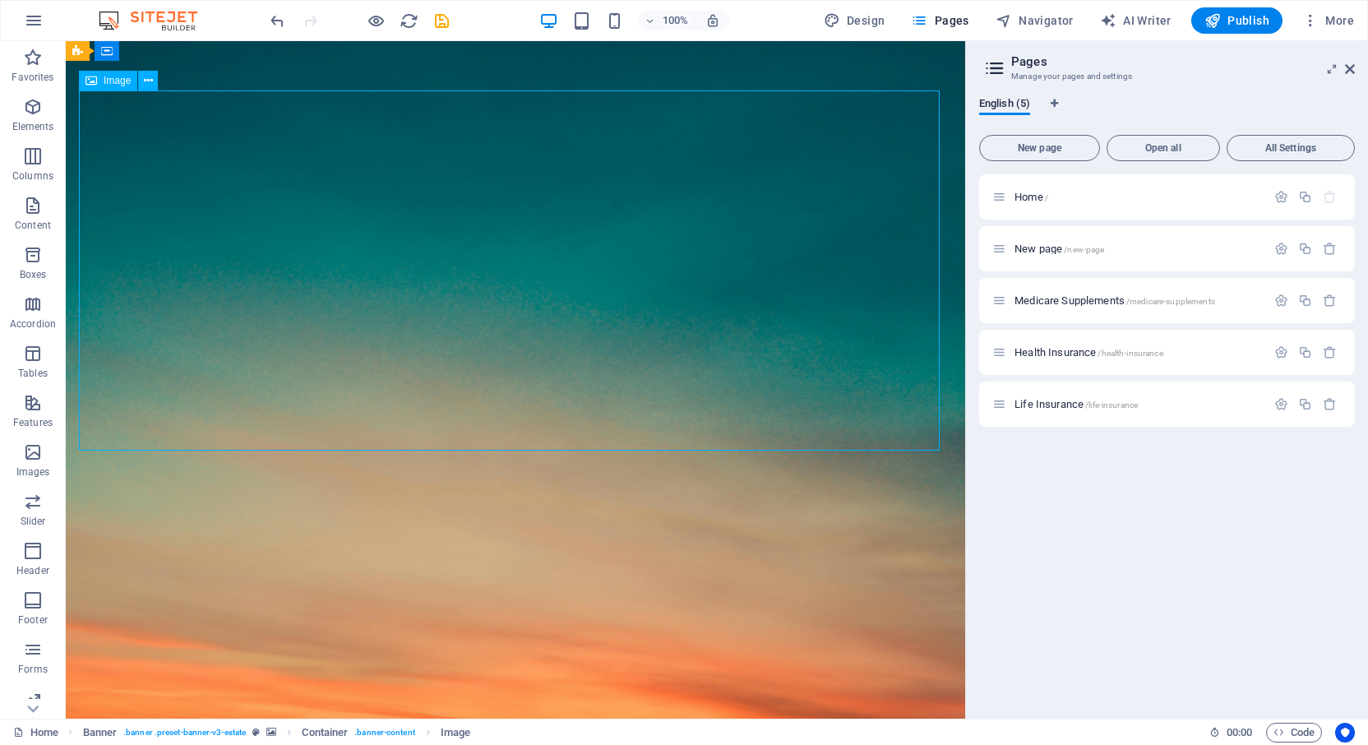
click at [144, 77] on icon at bounding box center [148, 80] width 9 height 17
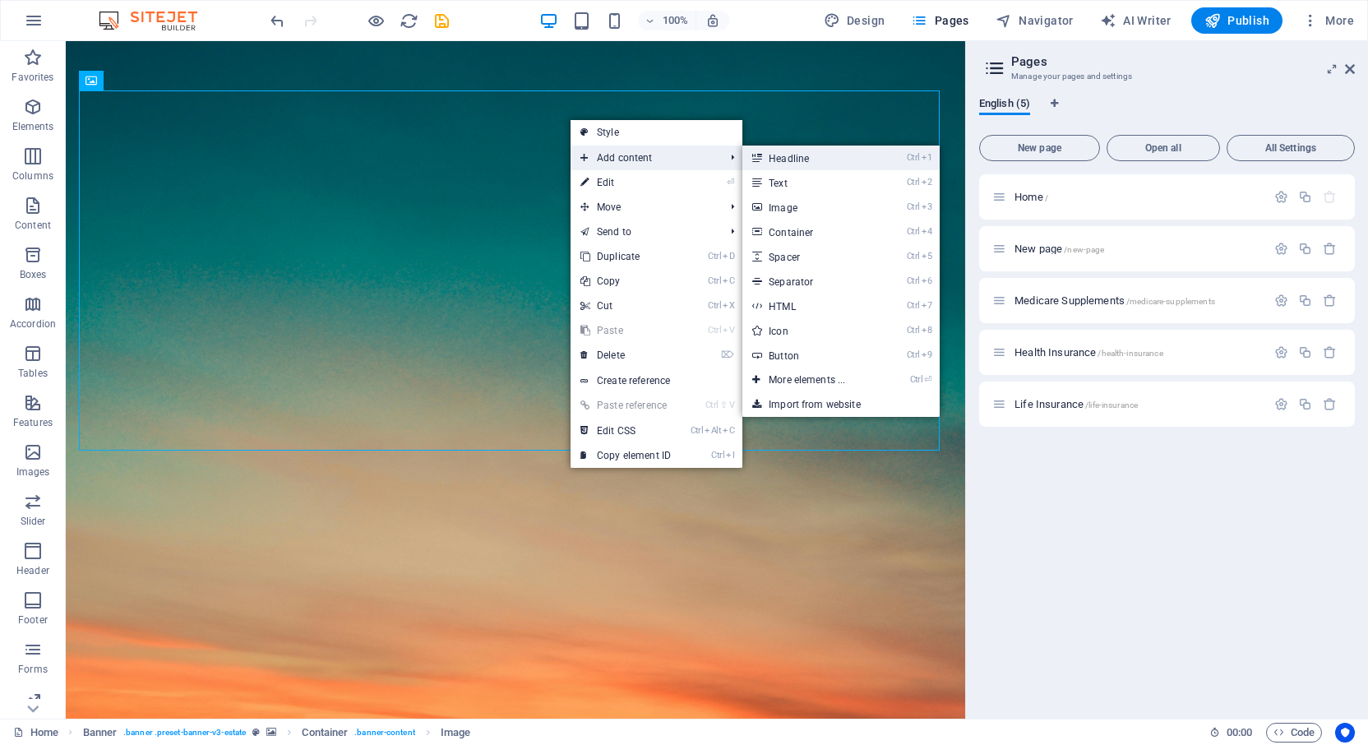
click at [802, 157] on link "Ctrl 1 Headline" at bounding box center [810, 158] width 136 height 25
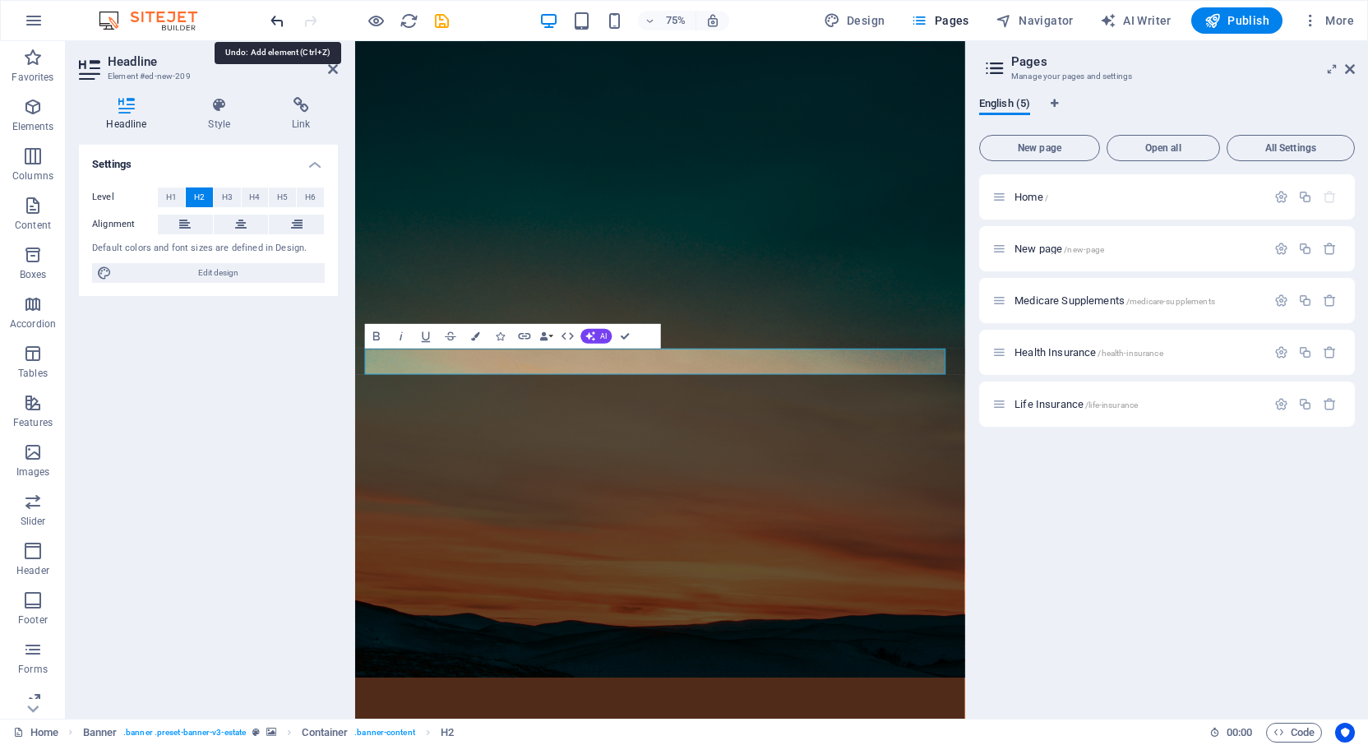
click at [280, 21] on icon "undo" at bounding box center [277, 21] width 19 height 19
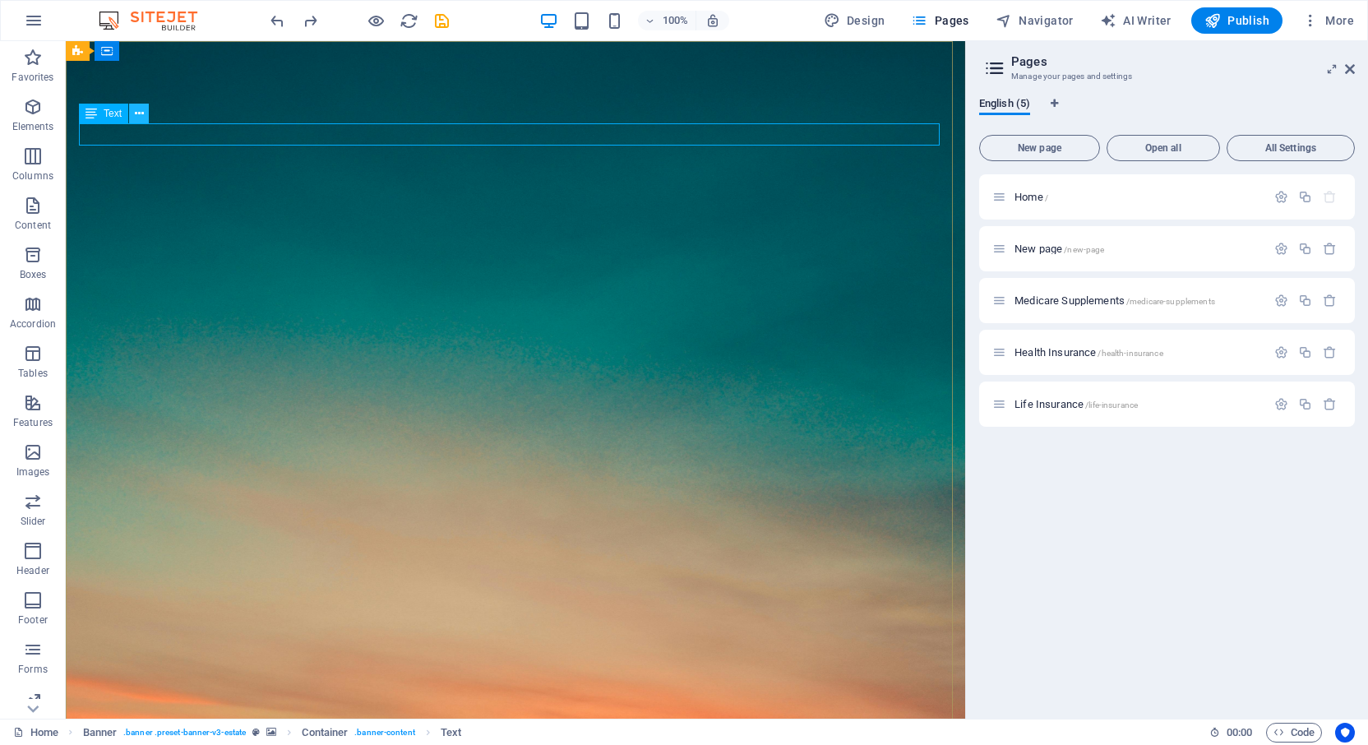
click at [142, 111] on icon at bounding box center [139, 113] width 9 height 17
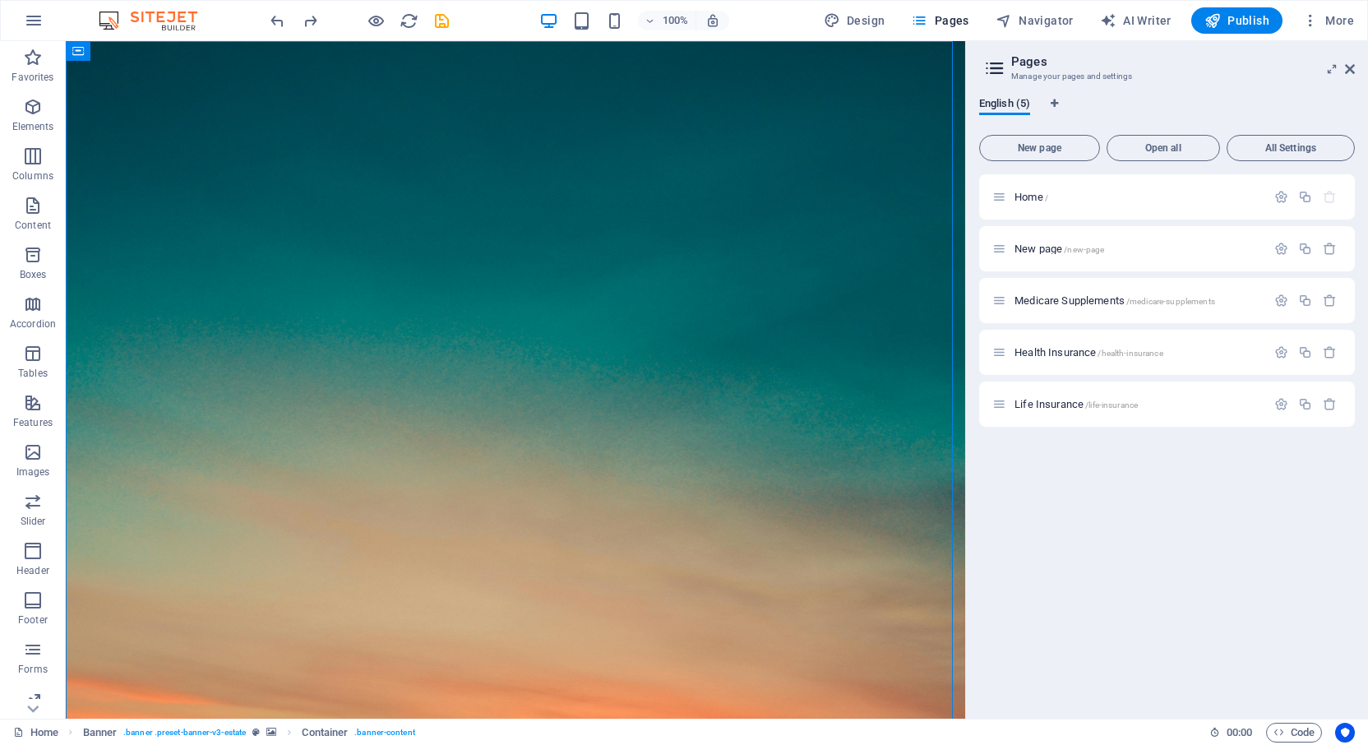
drag, startPoint x: 958, startPoint y: 198, endPoint x: 1038, endPoint y: 76, distance: 145.9
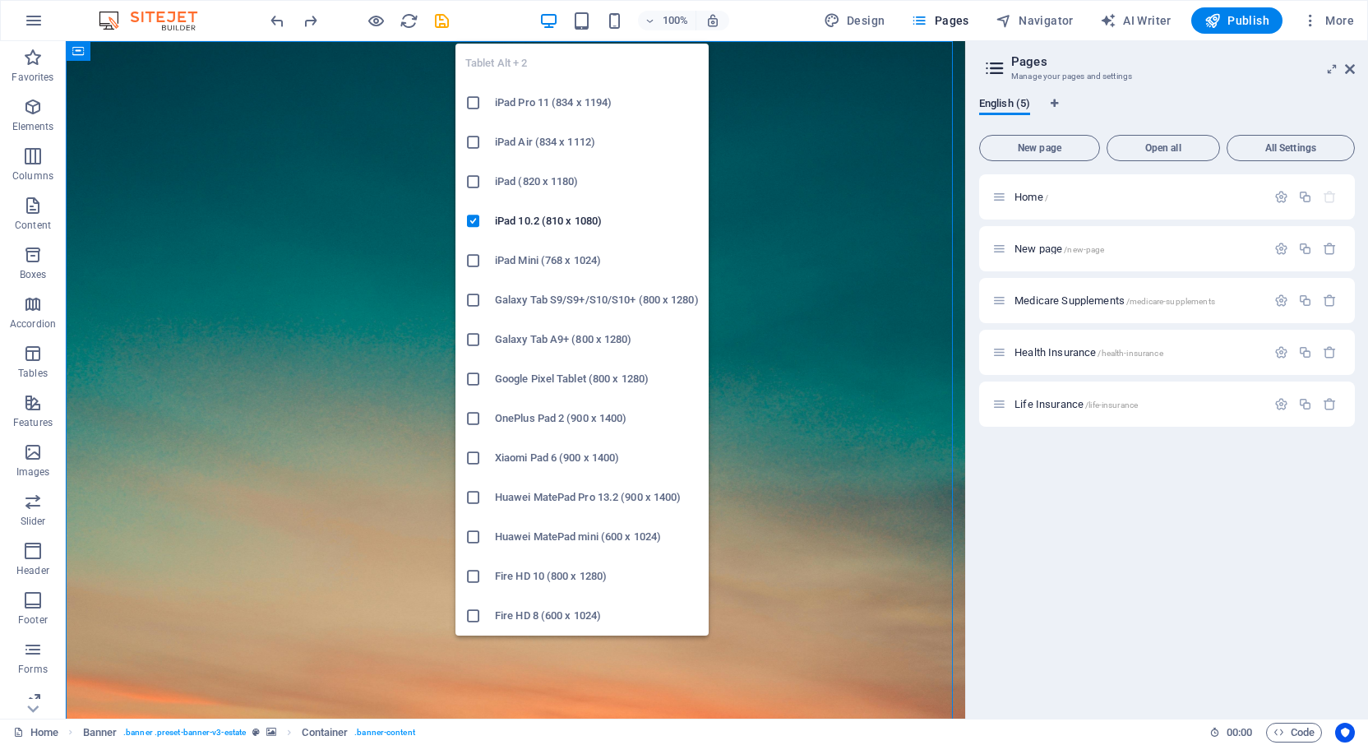
click at [472, 182] on icon at bounding box center [473, 181] width 16 height 16
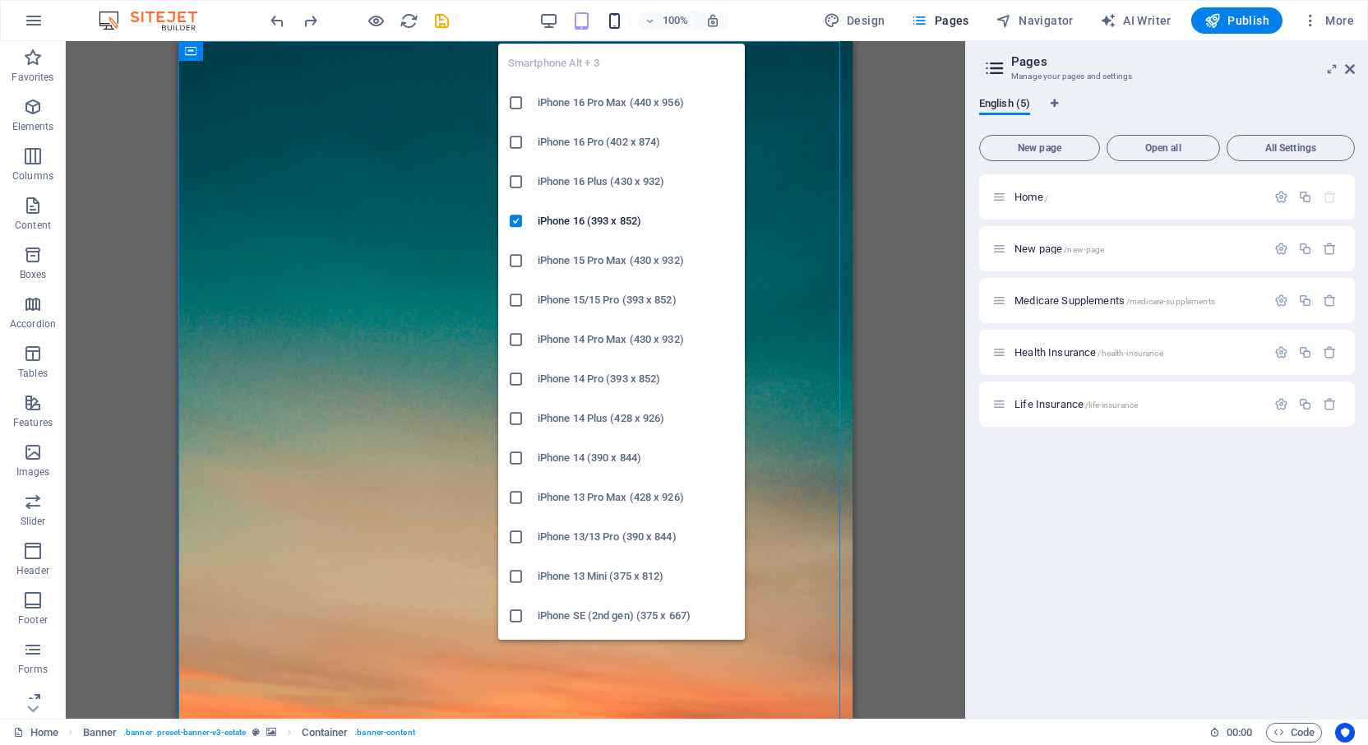
click at [619, 19] on icon "button" at bounding box center [614, 21] width 19 height 19
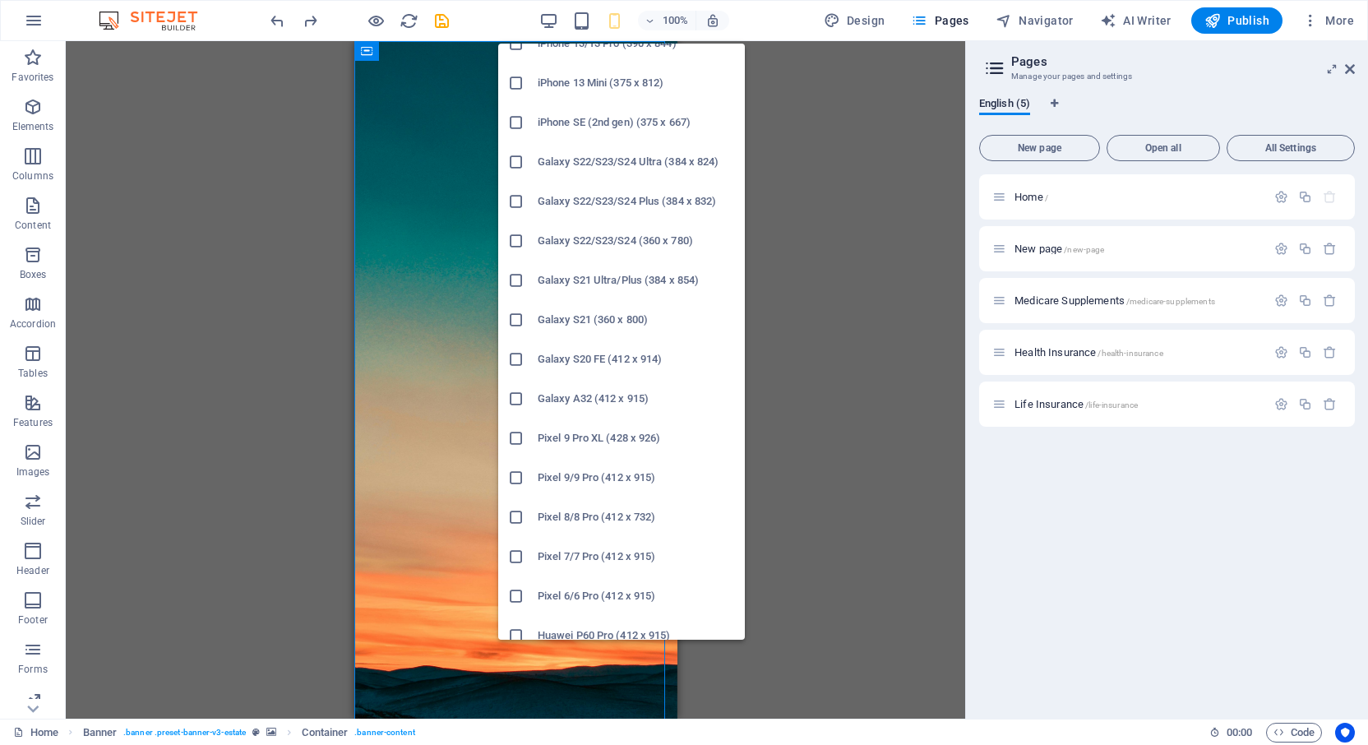
scroll to position [548, 0]
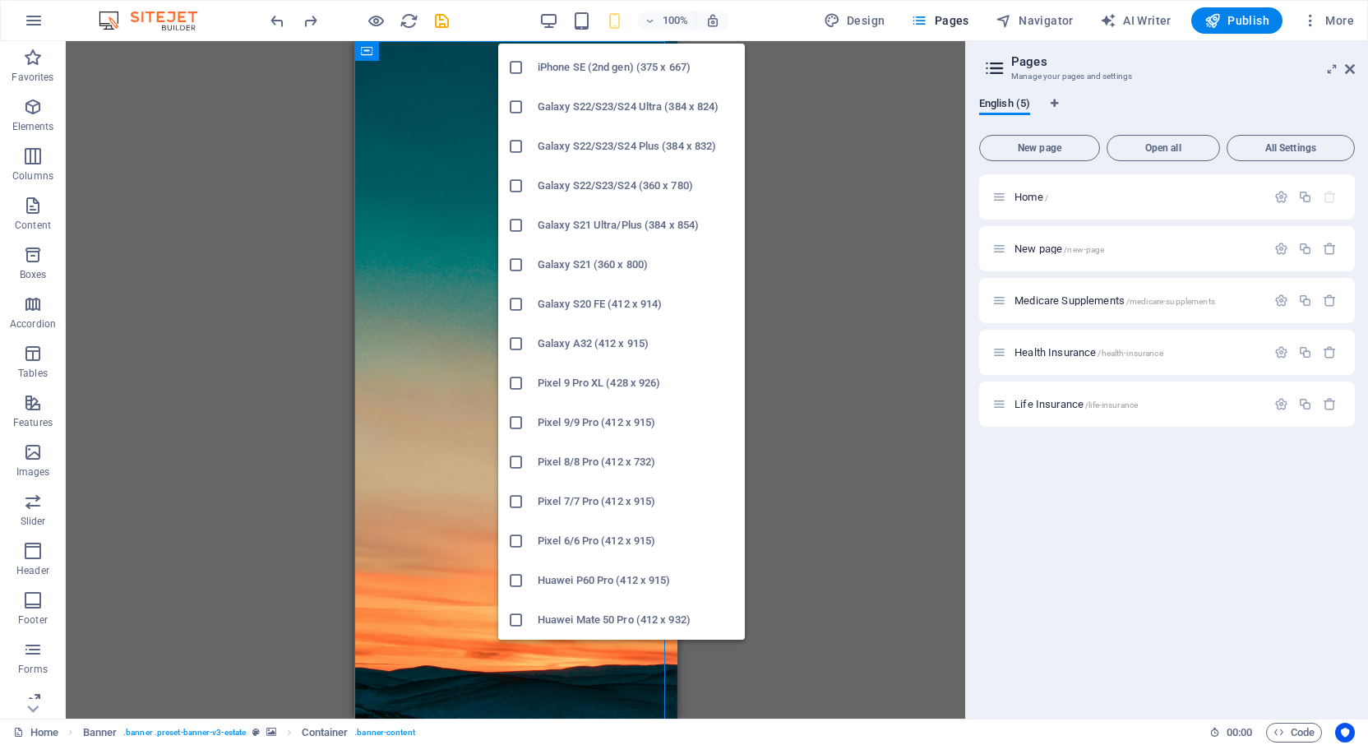
click at [518, 186] on icon at bounding box center [516, 186] width 16 height 16
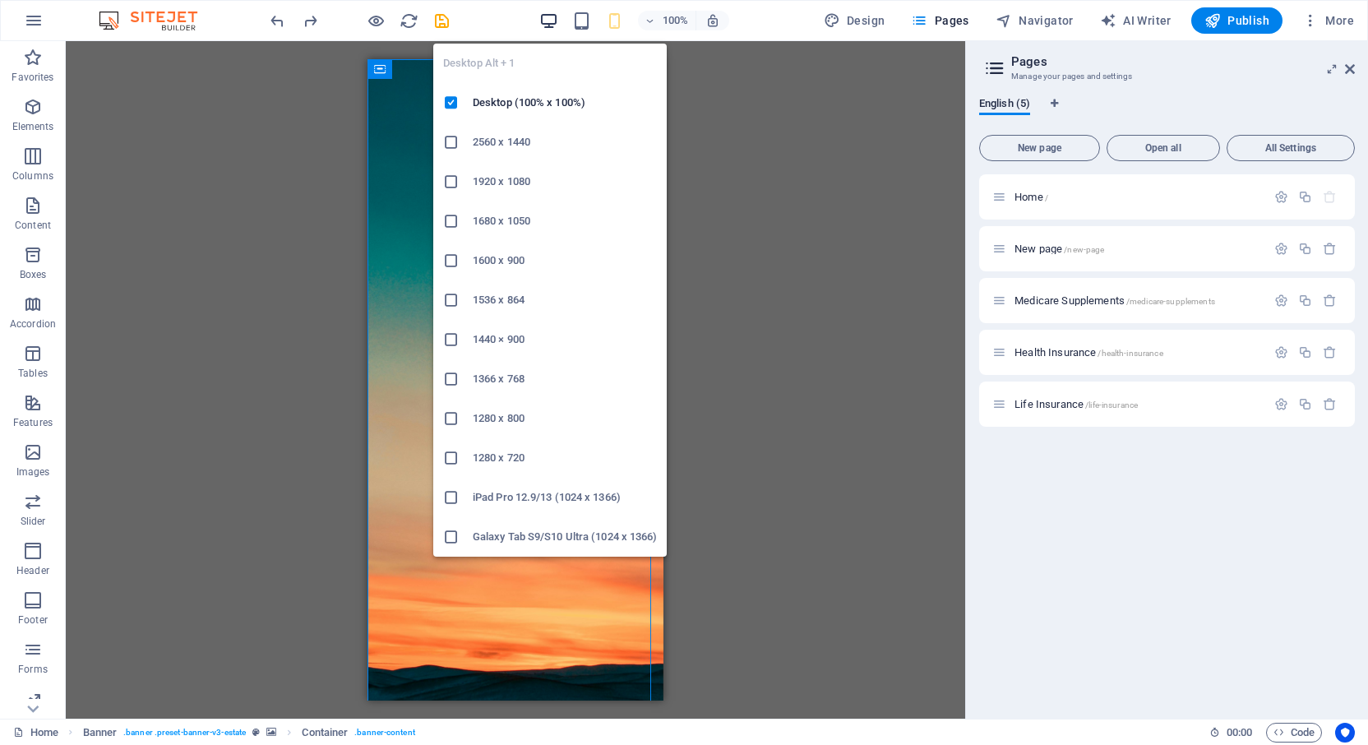
click at [547, 17] on icon "button" at bounding box center [548, 21] width 19 height 19
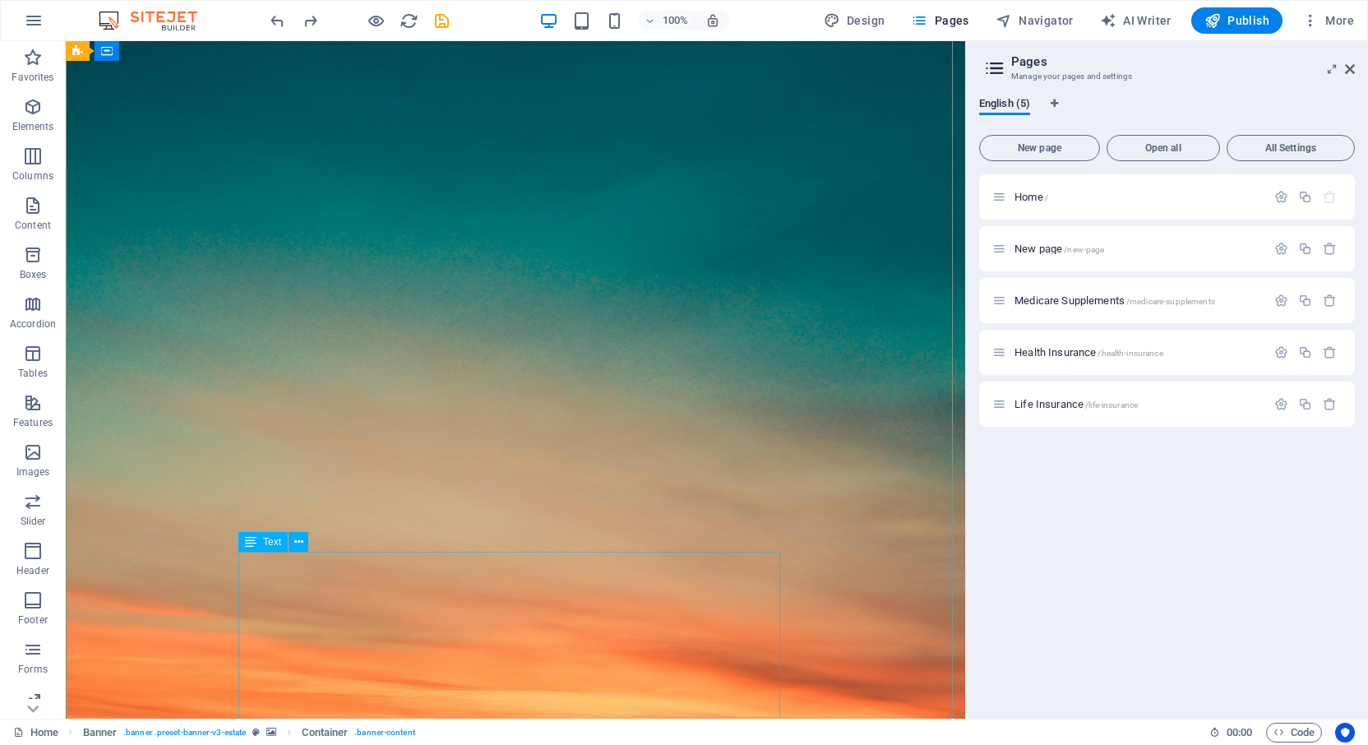
scroll to position [164, 0]
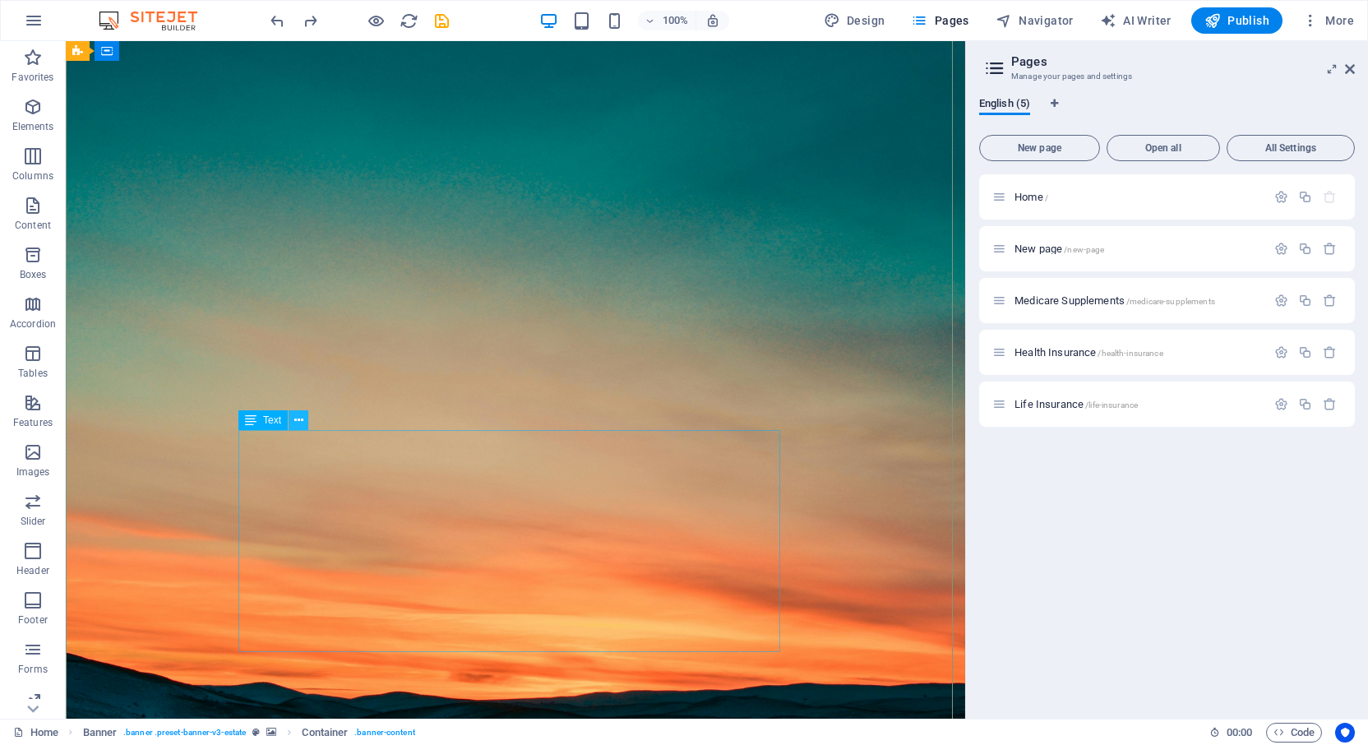
click at [296, 422] on icon at bounding box center [298, 420] width 9 height 17
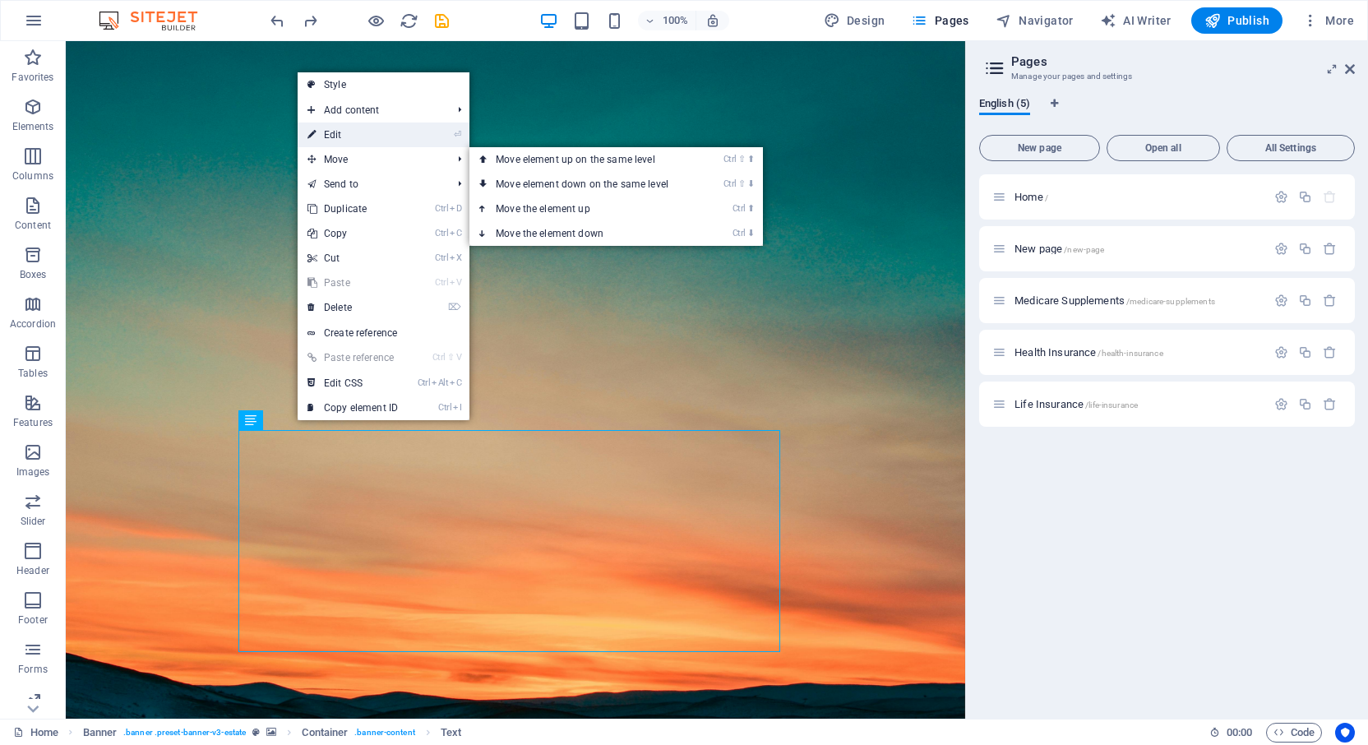
click at [383, 139] on link "⏎ Edit" at bounding box center [353, 135] width 110 height 25
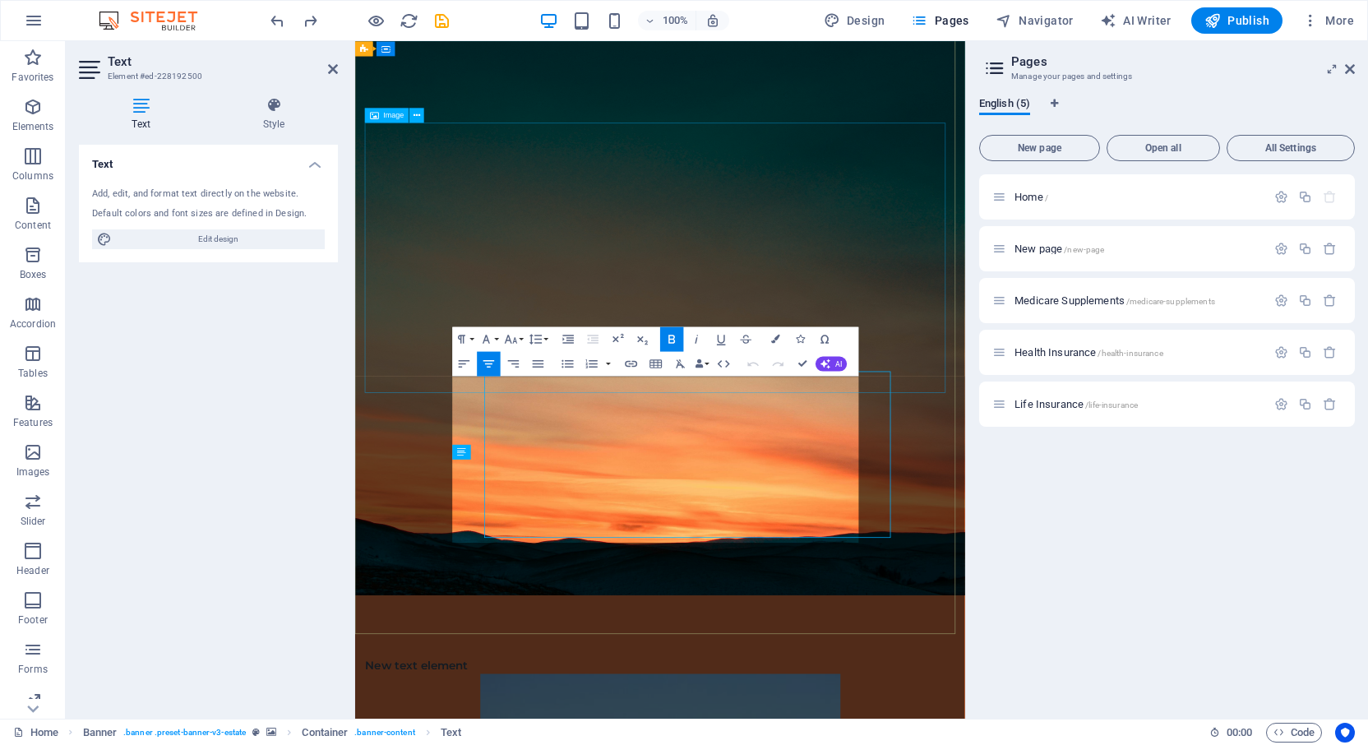
scroll to position [113, 0]
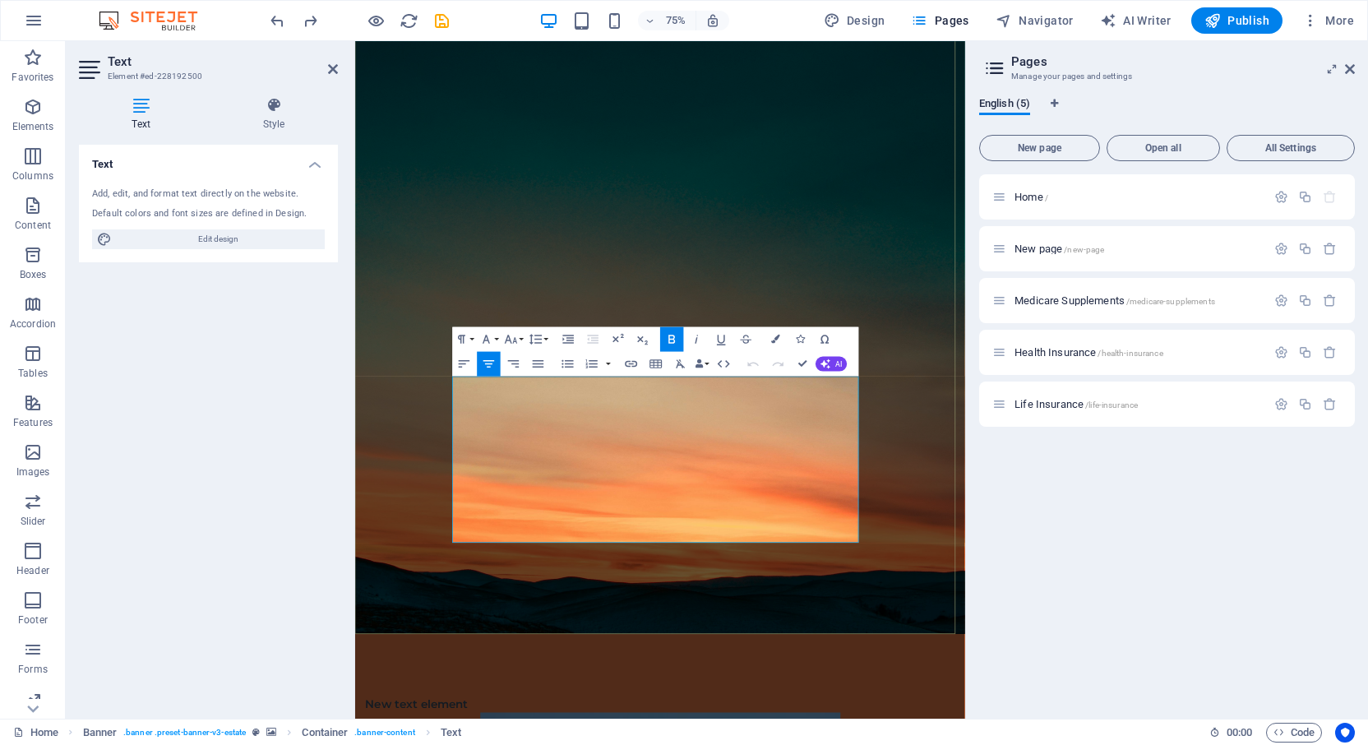
drag, startPoint x: 699, startPoint y: 611, endPoint x: 811, endPoint y: 615, distance: 112.7
click at [513, 340] on icon "button" at bounding box center [510, 338] width 15 height 15
click at [519, 354] on link "14" at bounding box center [511, 356] width 44 height 19
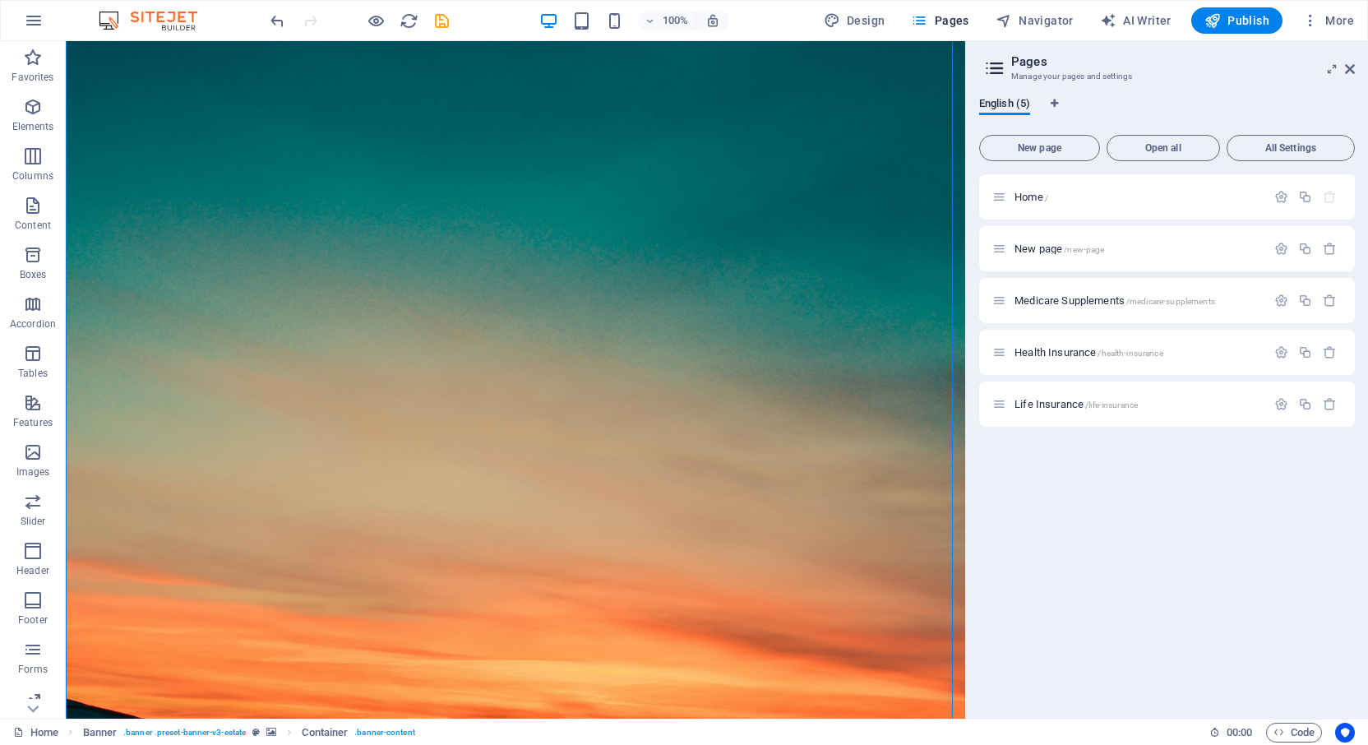
scroll to position [96, 0]
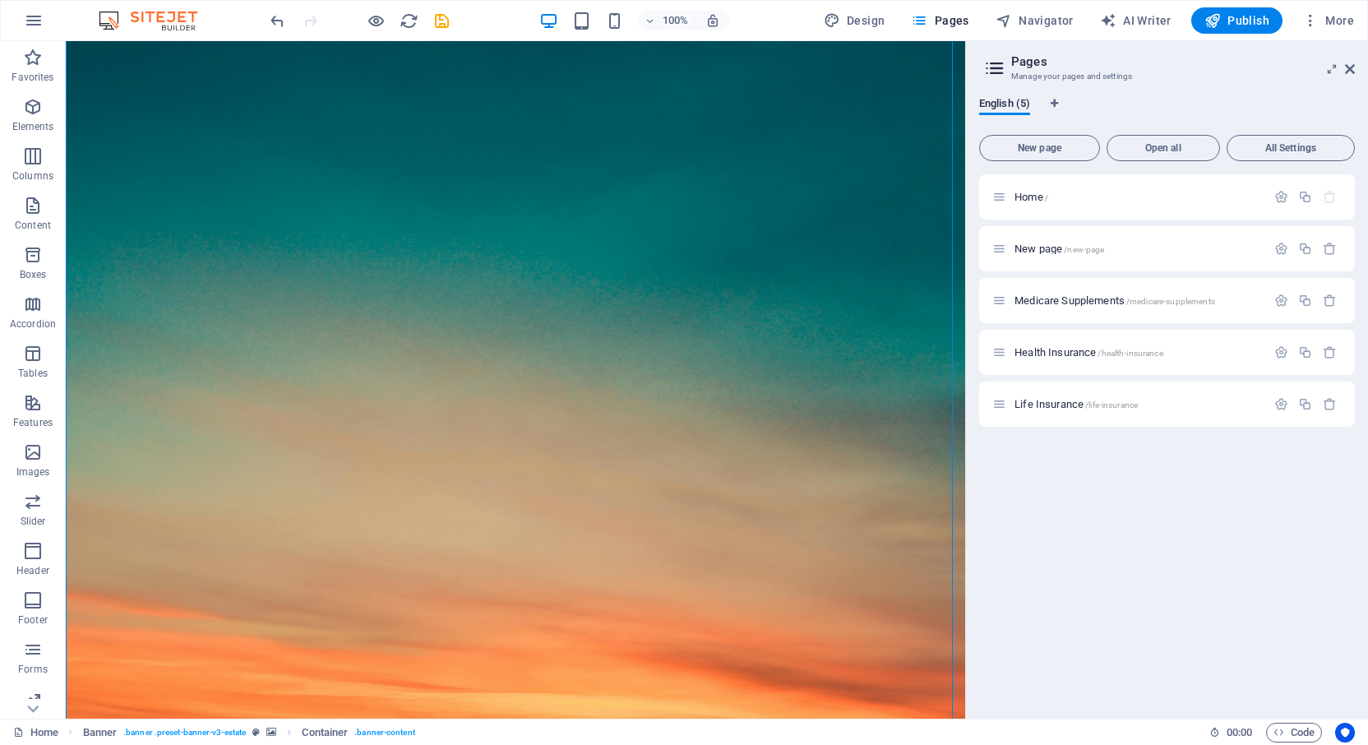
drag, startPoint x: 959, startPoint y: 540, endPoint x: 1061, endPoint y: 460, distance: 128.8
click at [1242, 20] on span "Publish" at bounding box center [1236, 20] width 65 height 16
